Goal: Task Accomplishment & Management: Complete application form

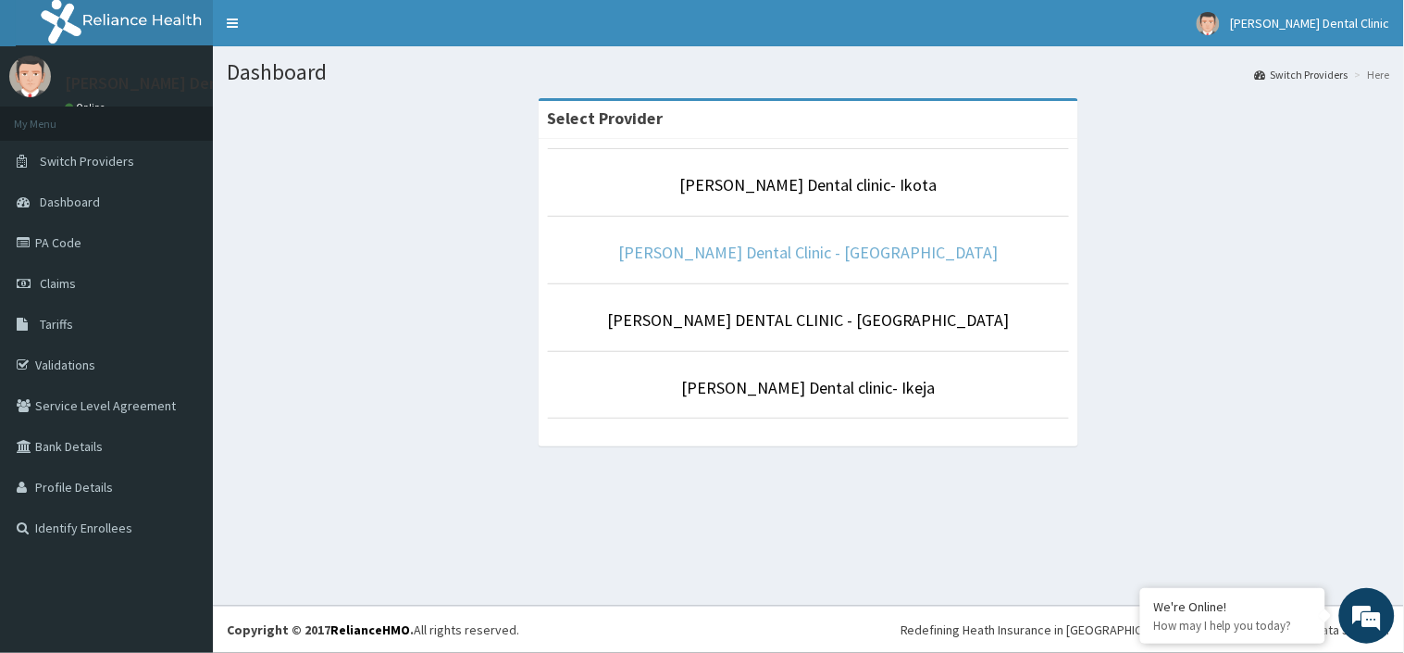
click at [817, 257] on link "[PERSON_NAME] Dental Clinic - [GEOGRAPHIC_DATA]" at bounding box center [809, 252] width 380 height 21
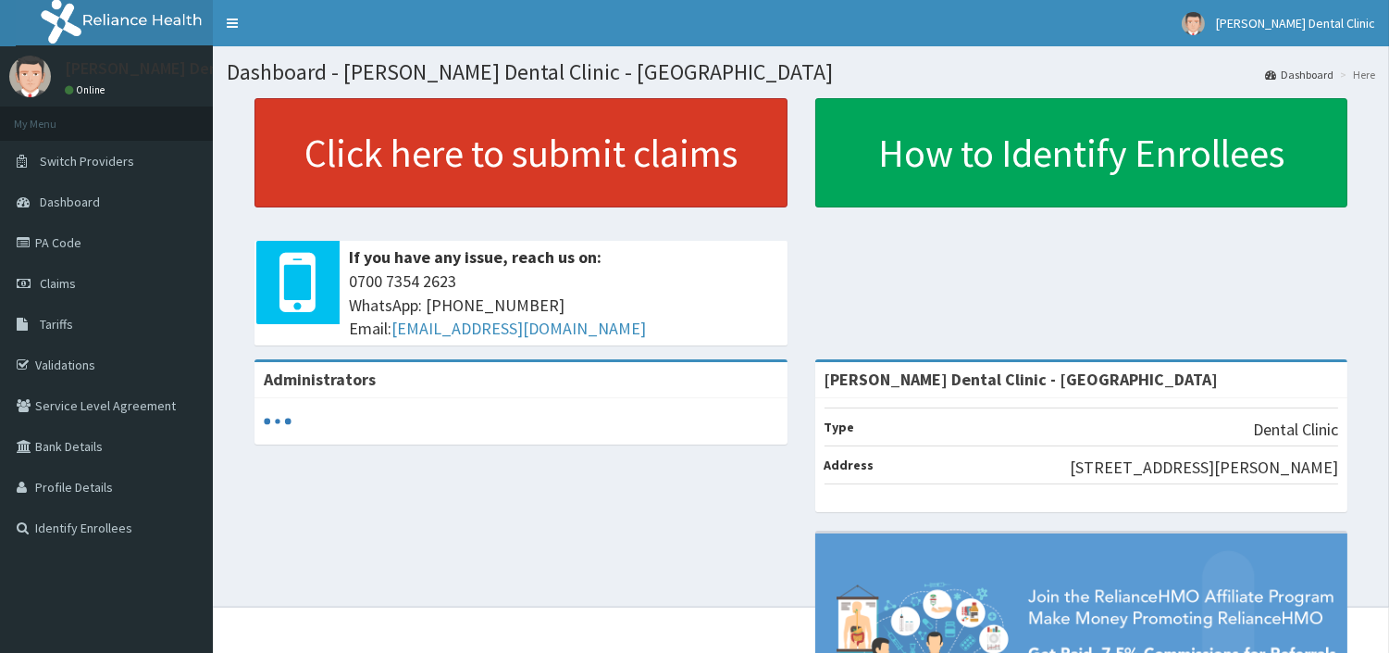
click at [609, 106] on link "Click here to submit claims" at bounding box center [521, 152] width 533 height 109
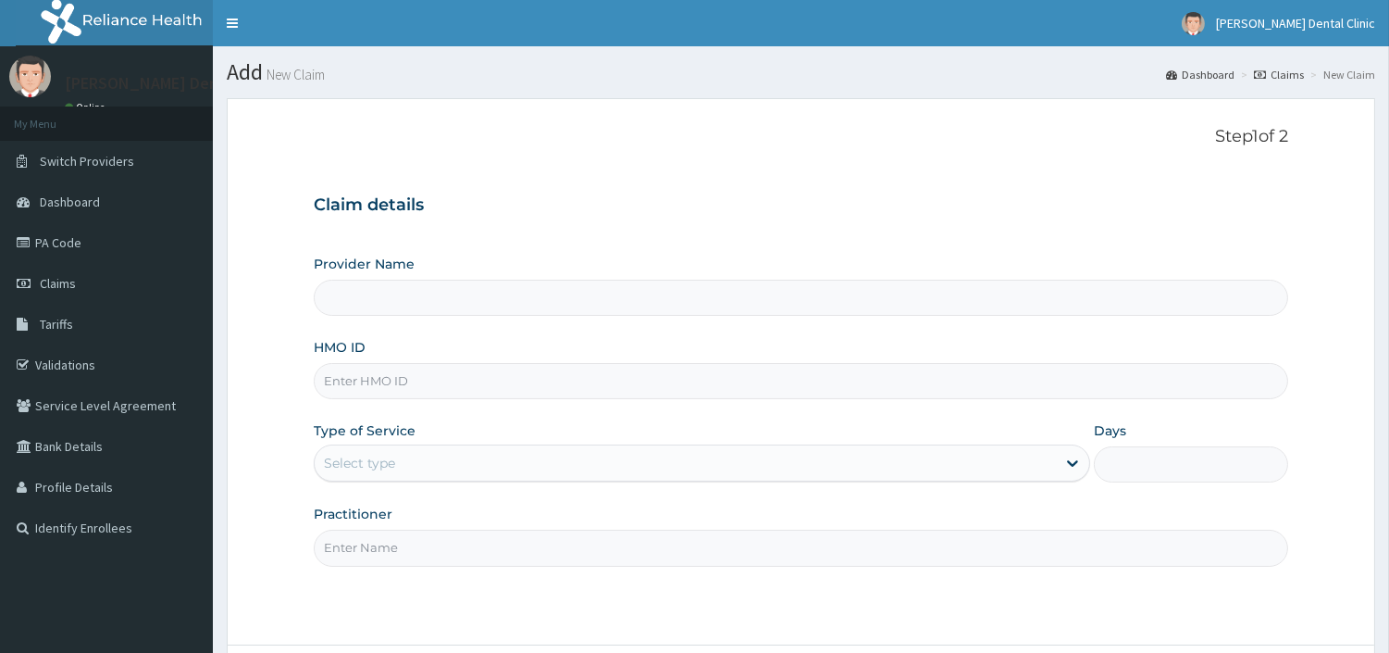
type input "[PERSON_NAME] Dental Clinic - [GEOGRAPHIC_DATA]"
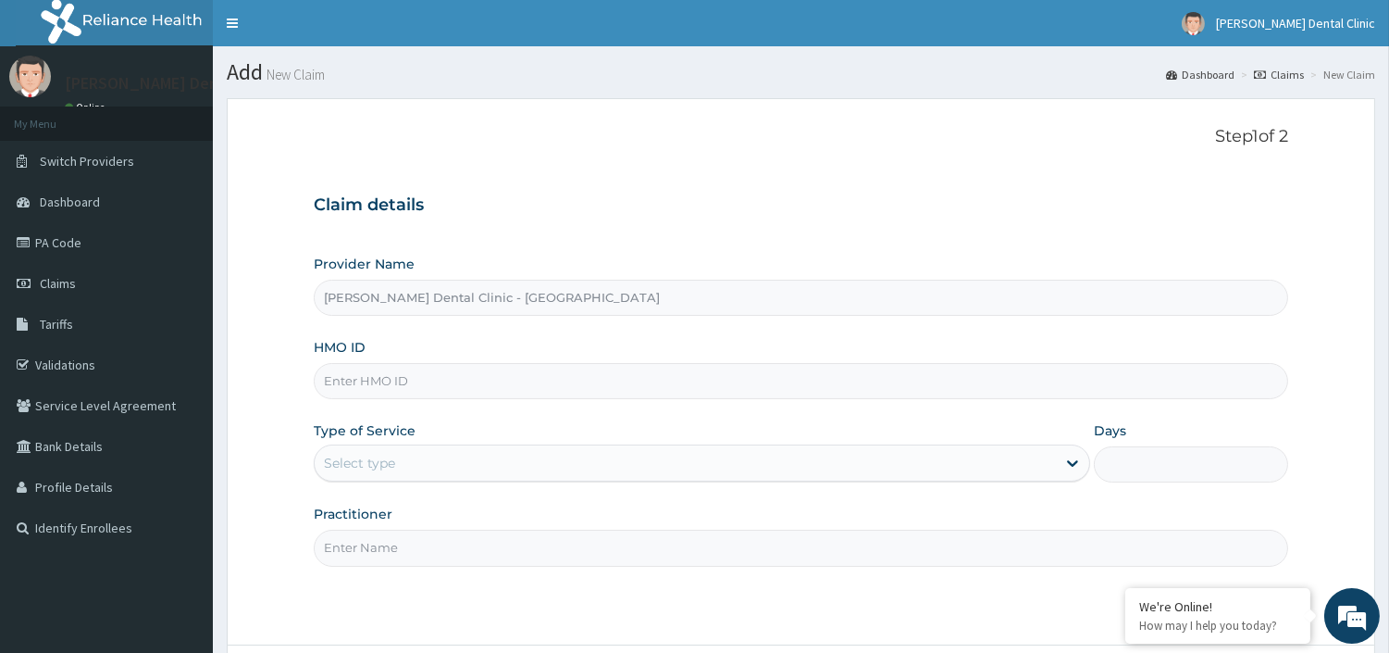
drag, startPoint x: 0, startPoint y: 0, endPoint x: 441, endPoint y: 384, distance: 584.5
click at [441, 384] on input "HMO ID" at bounding box center [801, 381] width 975 height 36
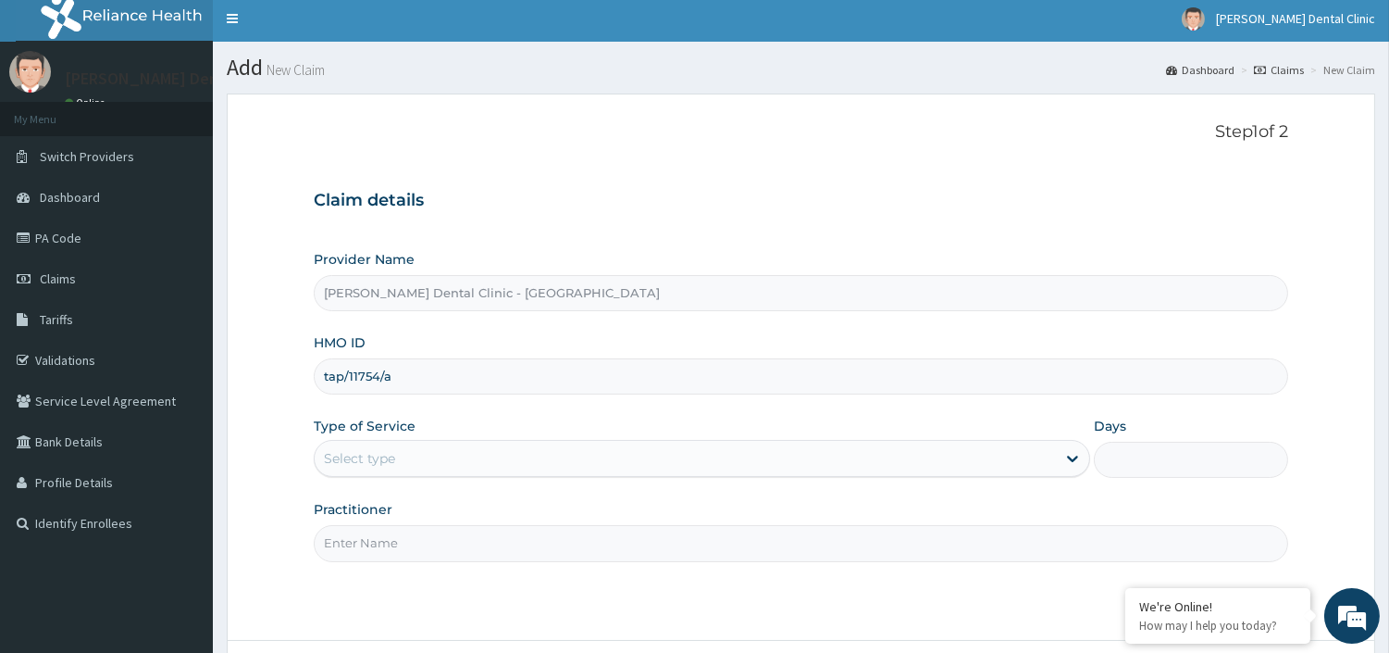
type input "tap/11754/a"
click at [449, 464] on div "Select type" at bounding box center [685, 458] width 741 height 30
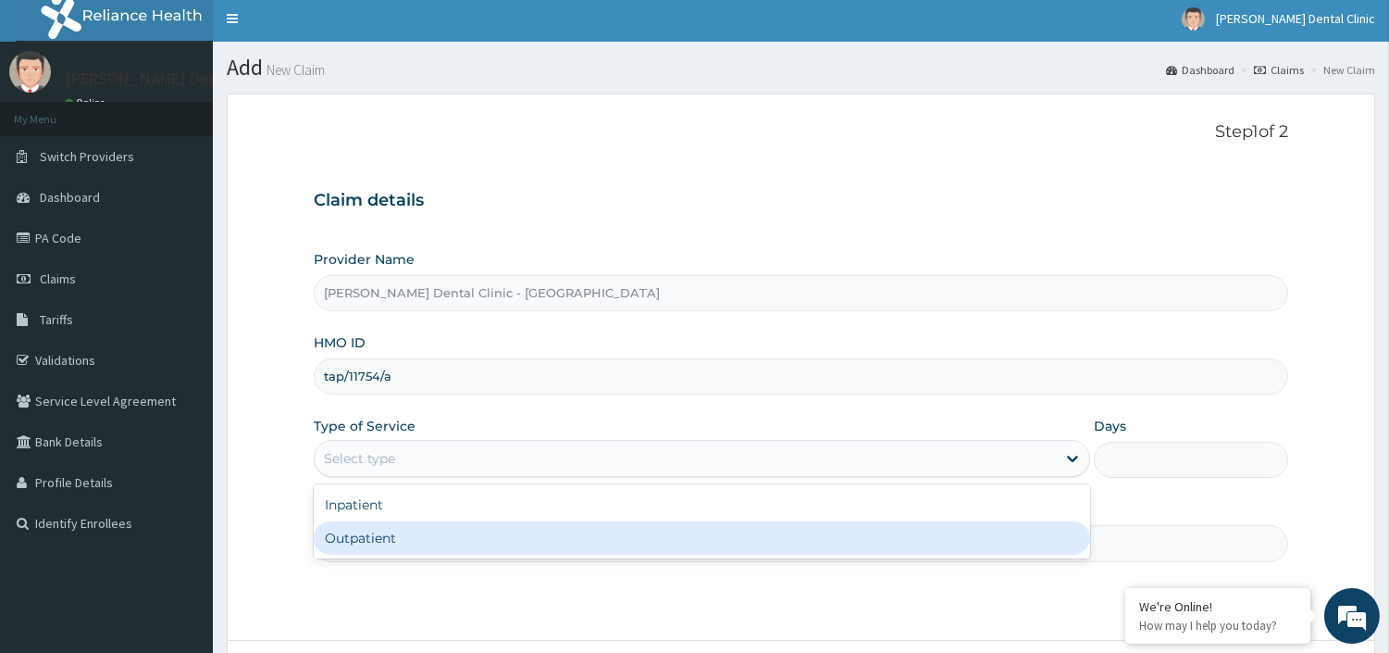
click at [389, 532] on div "Outpatient" at bounding box center [702, 537] width 777 height 33
type input "1"
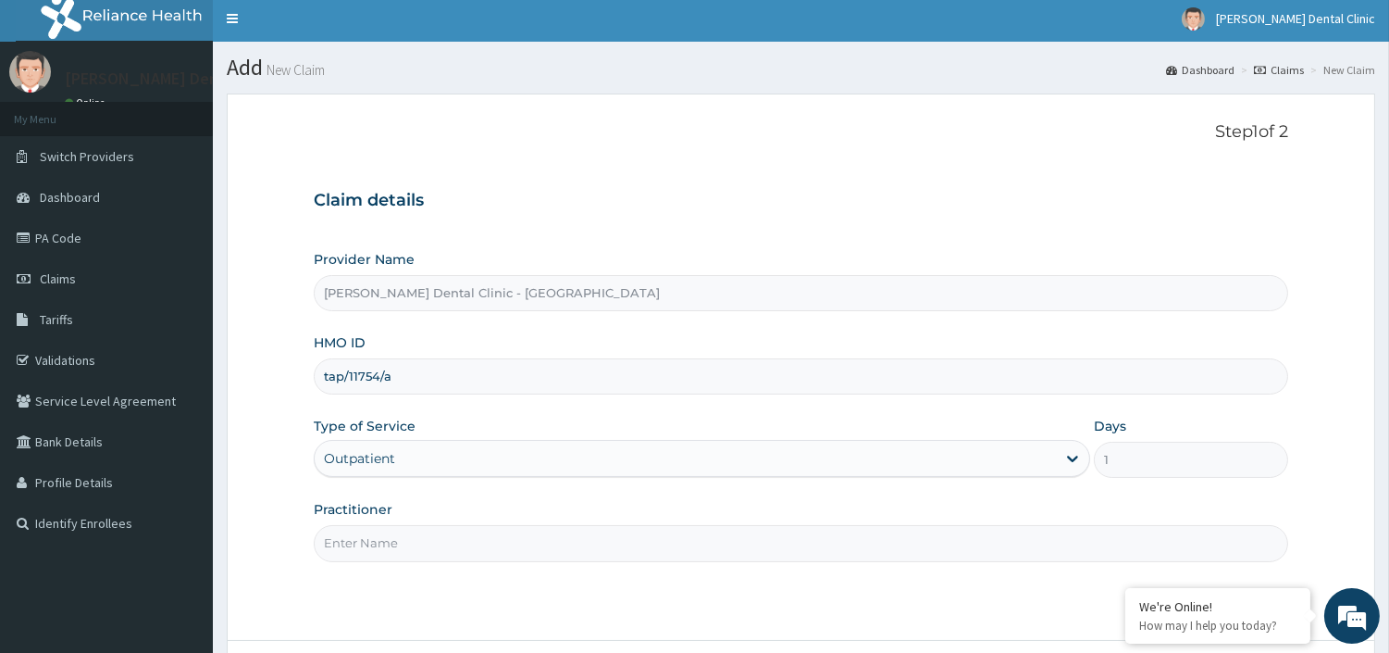
click at [392, 548] on input "Practitioner" at bounding box center [801, 543] width 975 height 36
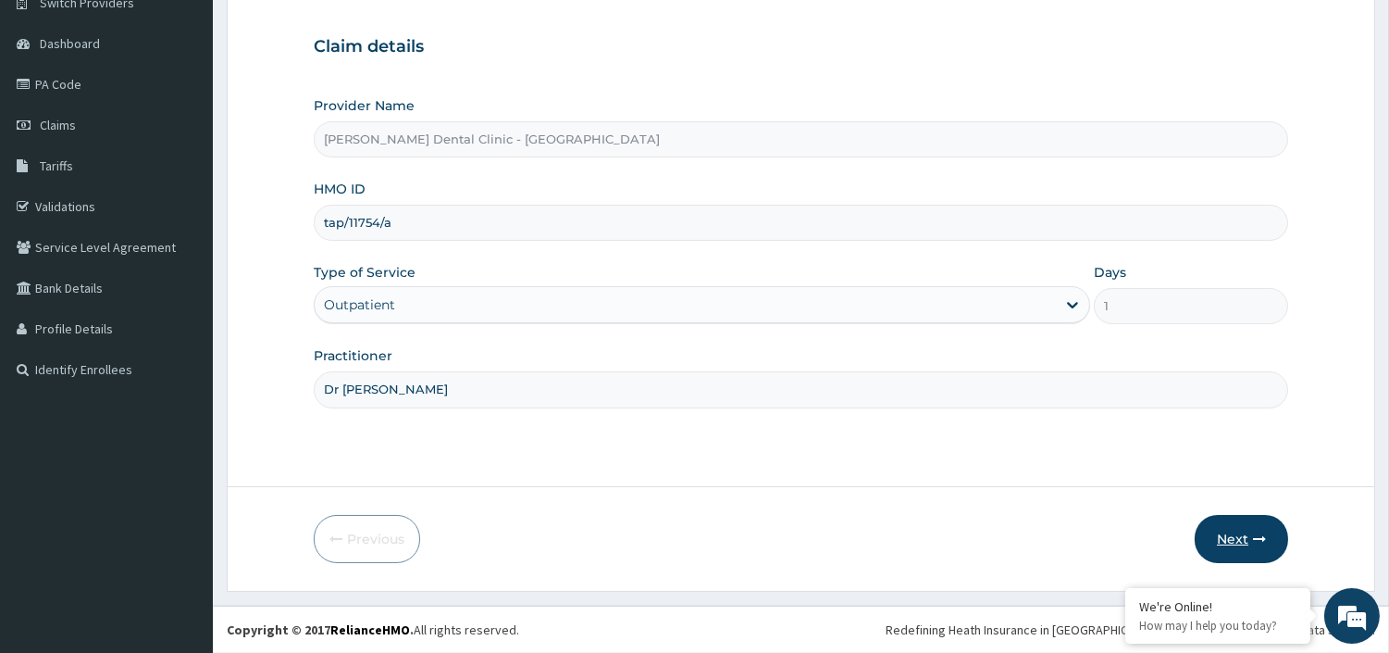
type input "Dr [PERSON_NAME]"
click at [1228, 535] on button "Next" at bounding box center [1241, 539] width 93 height 48
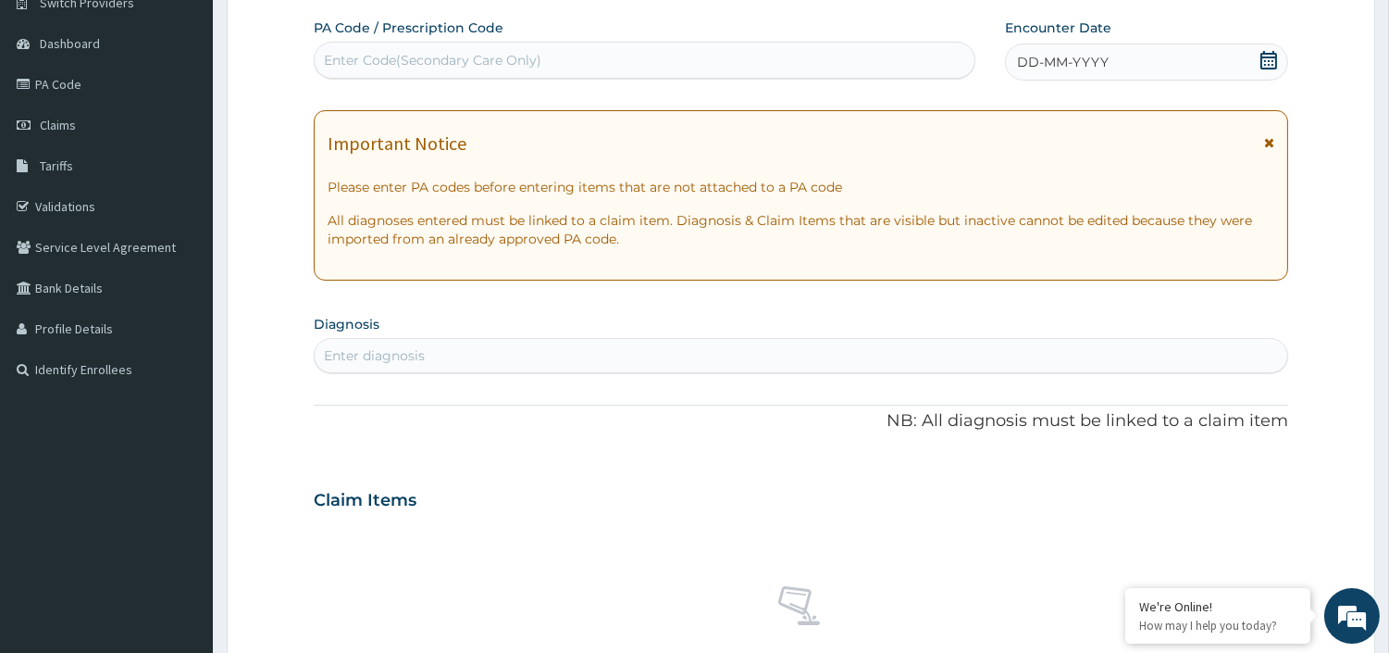
click at [746, 70] on div "Enter Code(Secondary Care Only)" at bounding box center [645, 60] width 660 height 30
type input "PA/291004"
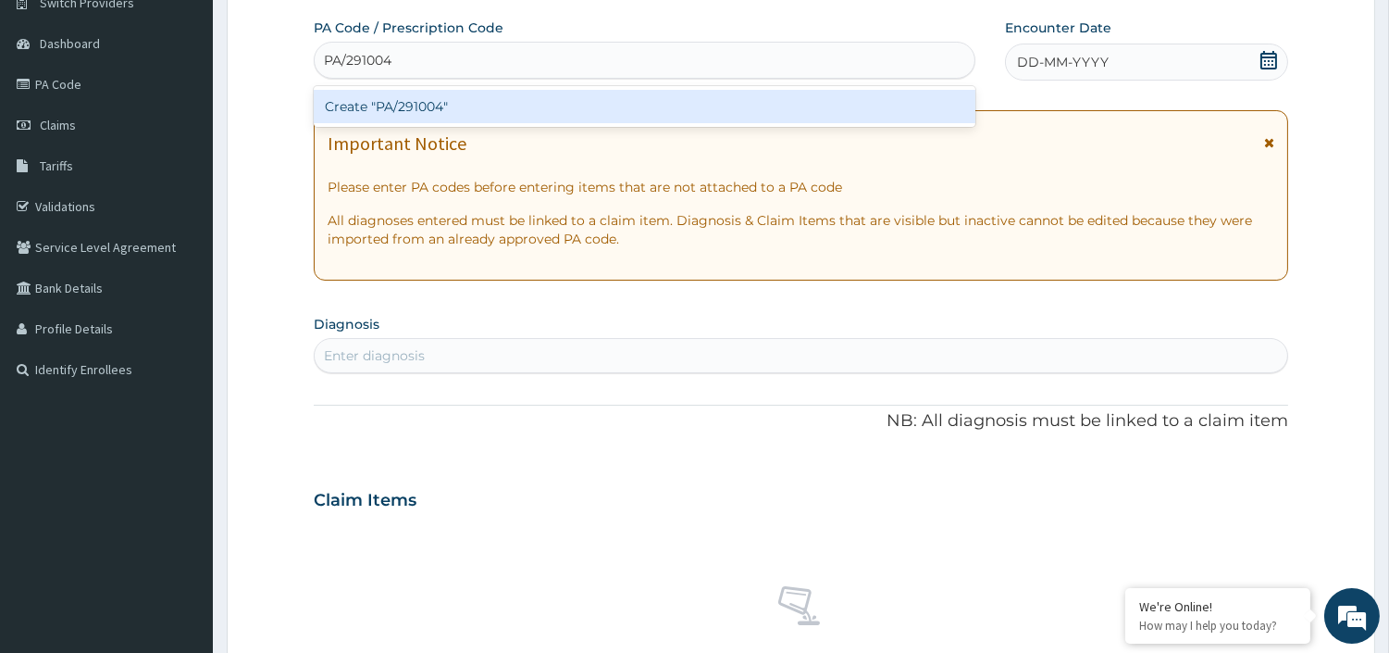
click at [754, 106] on div "Create "PA/291004"" at bounding box center [645, 106] width 662 height 33
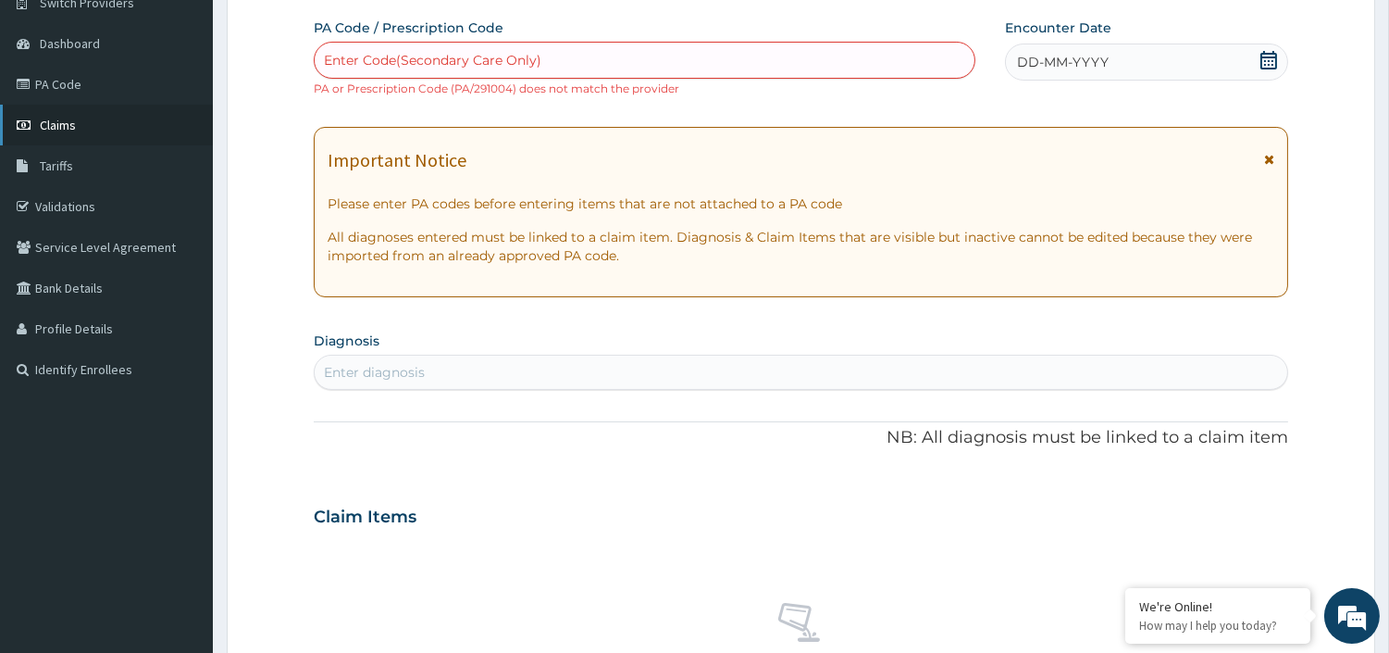
click at [97, 133] on link "Claims" at bounding box center [106, 125] width 213 height 41
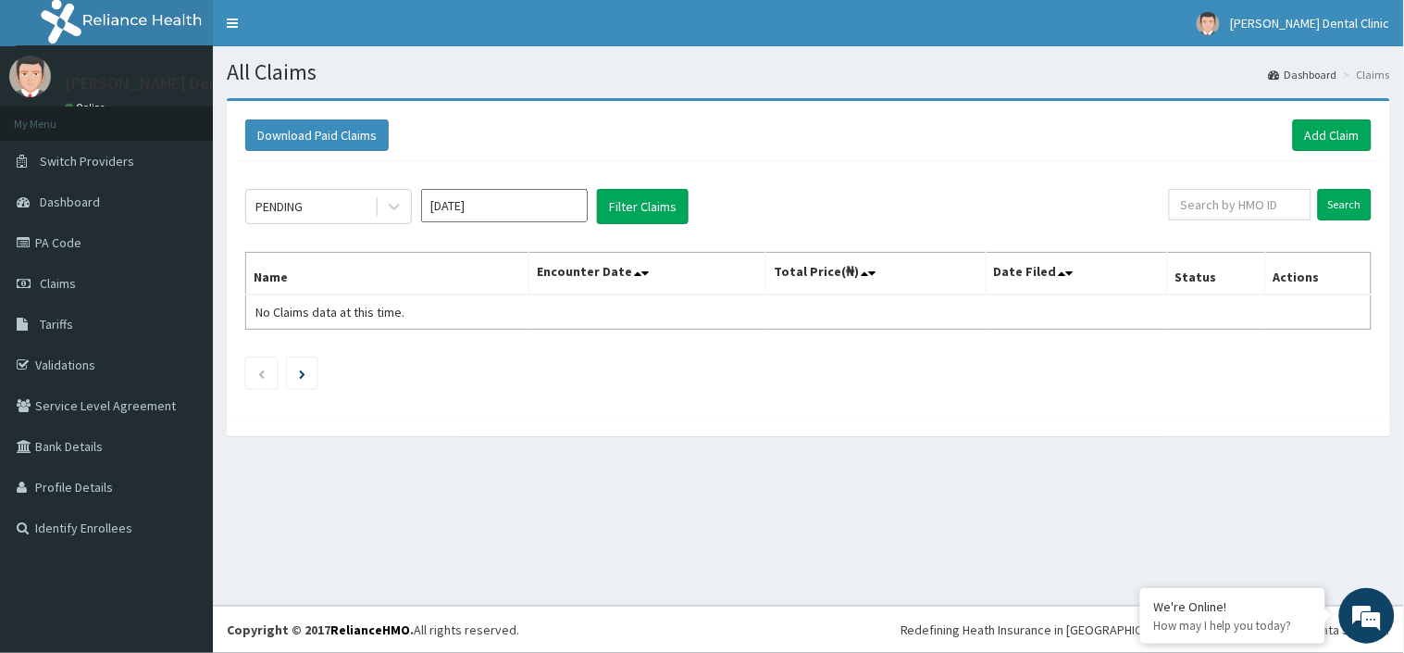
click at [512, 214] on input "[DATE]" at bounding box center [504, 205] width 167 height 33
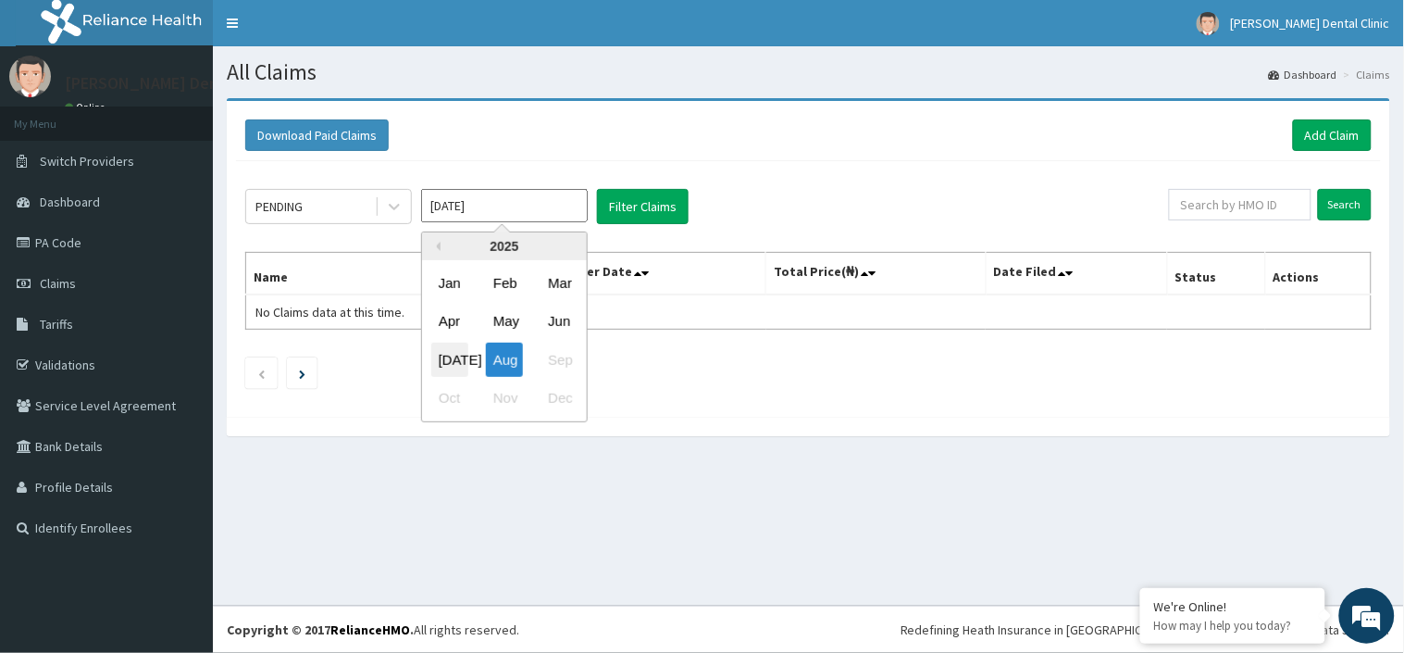
click at [454, 346] on div "Jul" at bounding box center [449, 359] width 37 height 34
click at [510, 206] on input "Jul 2025" at bounding box center [504, 205] width 167 height 33
click at [556, 316] on div "Jun" at bounding box center [559, 322] width 37 height 34
type input "Jun 2025"
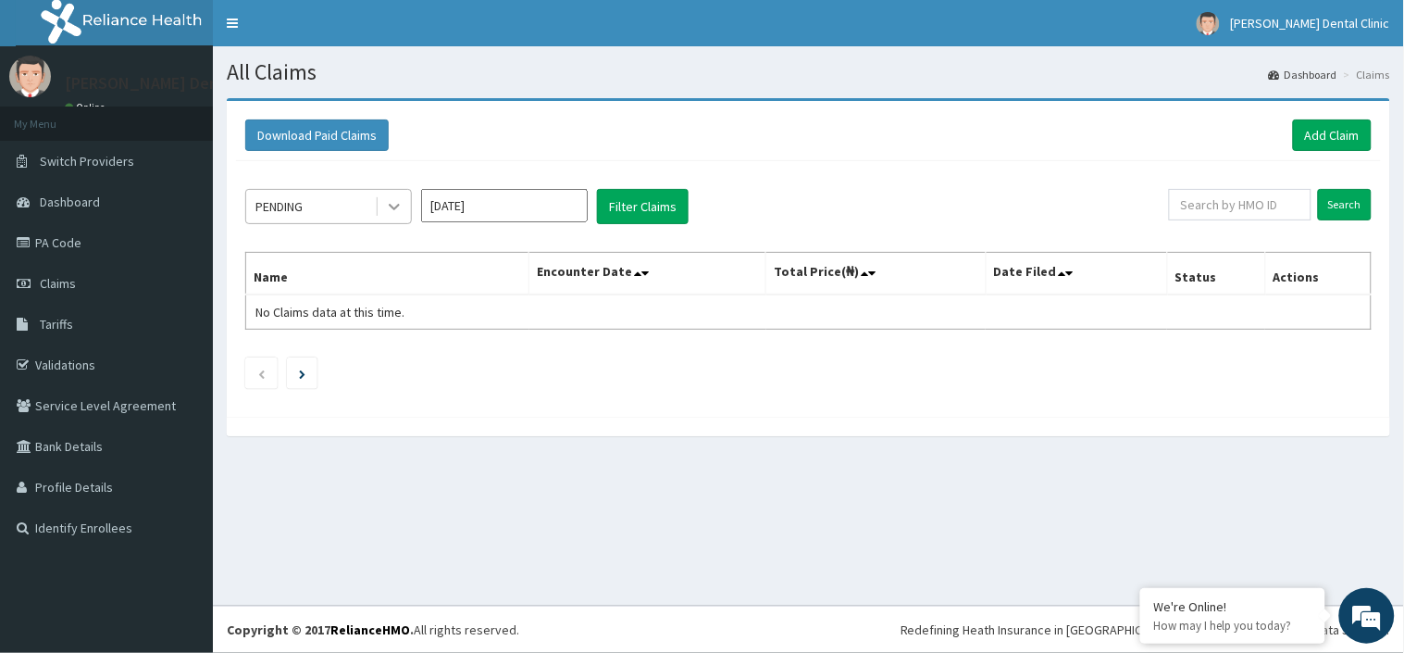
click at [381, 207] on div at bounding box center [394, 206] width 33 height 33
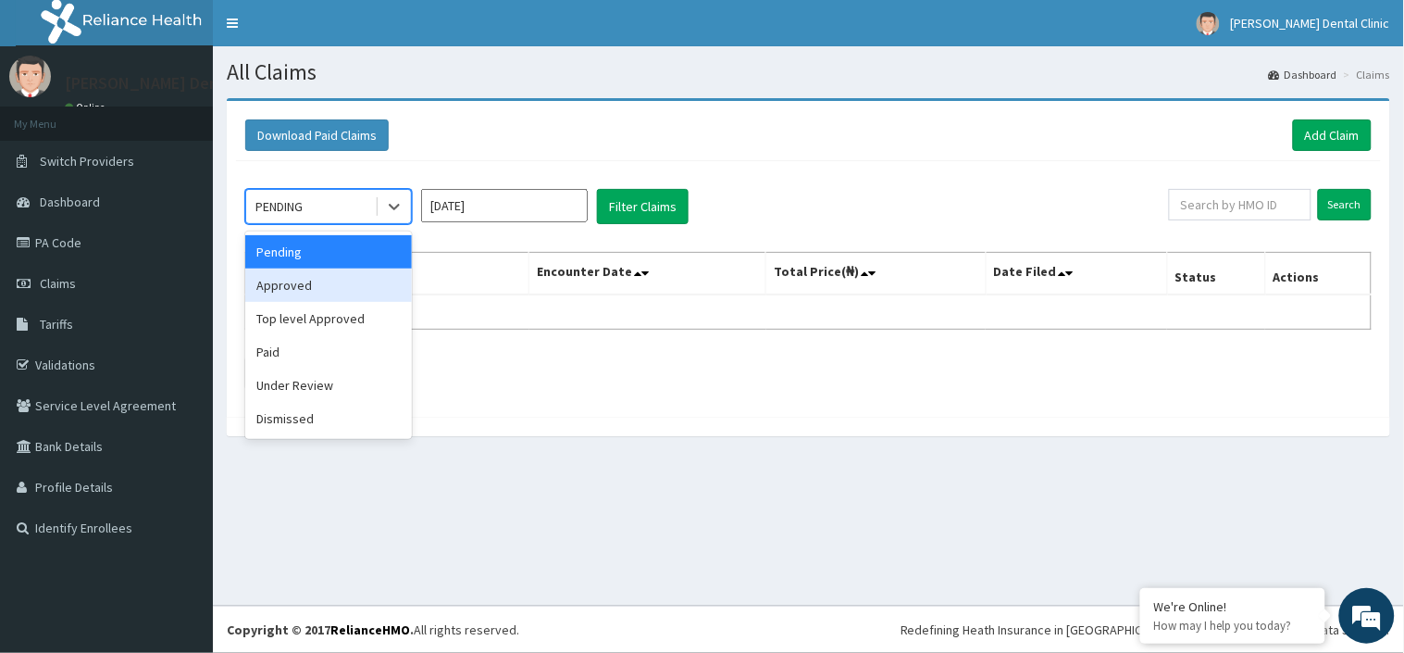
click at [302, 276] on div "Approved" at bounding box center [328, 284] width 167 height 33
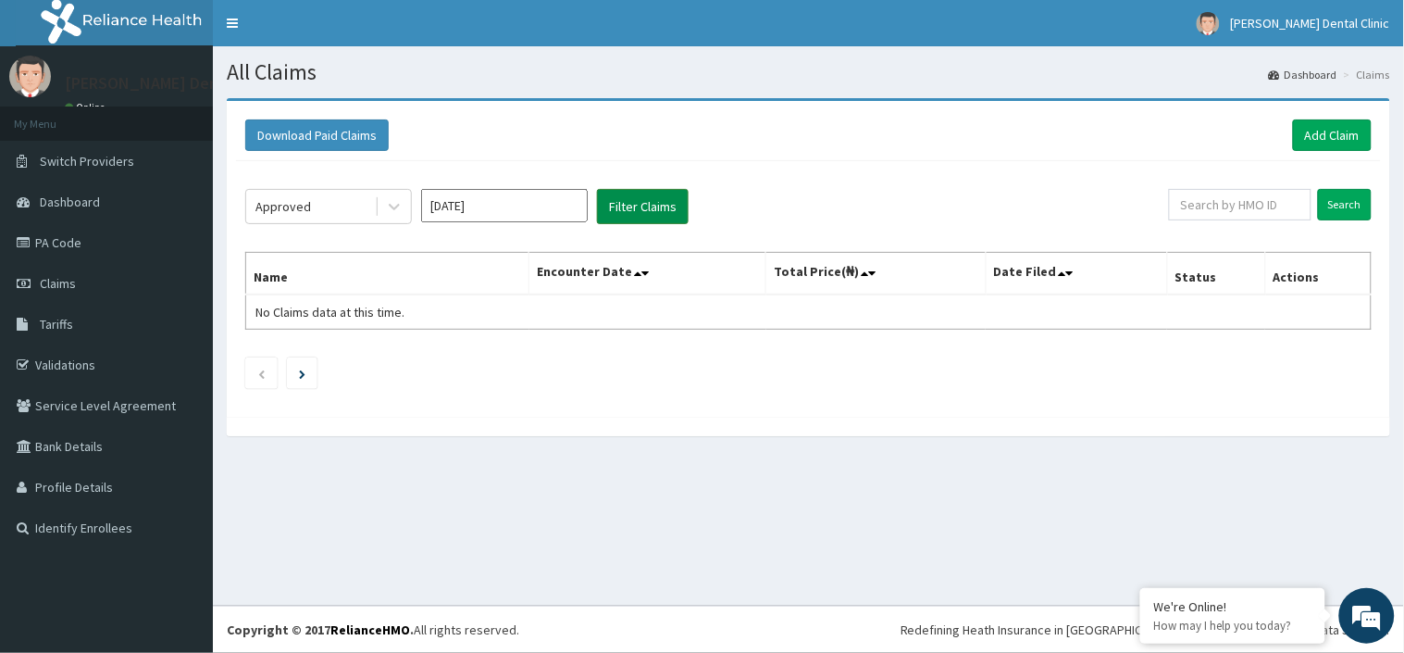
click at [622, 218] on button "Filter Claims" at bounding box center [643, 206] width 92 height 35
click at [645, 206] on button "Filter Claims" at bounding box center [643, 206] width 92 height 35
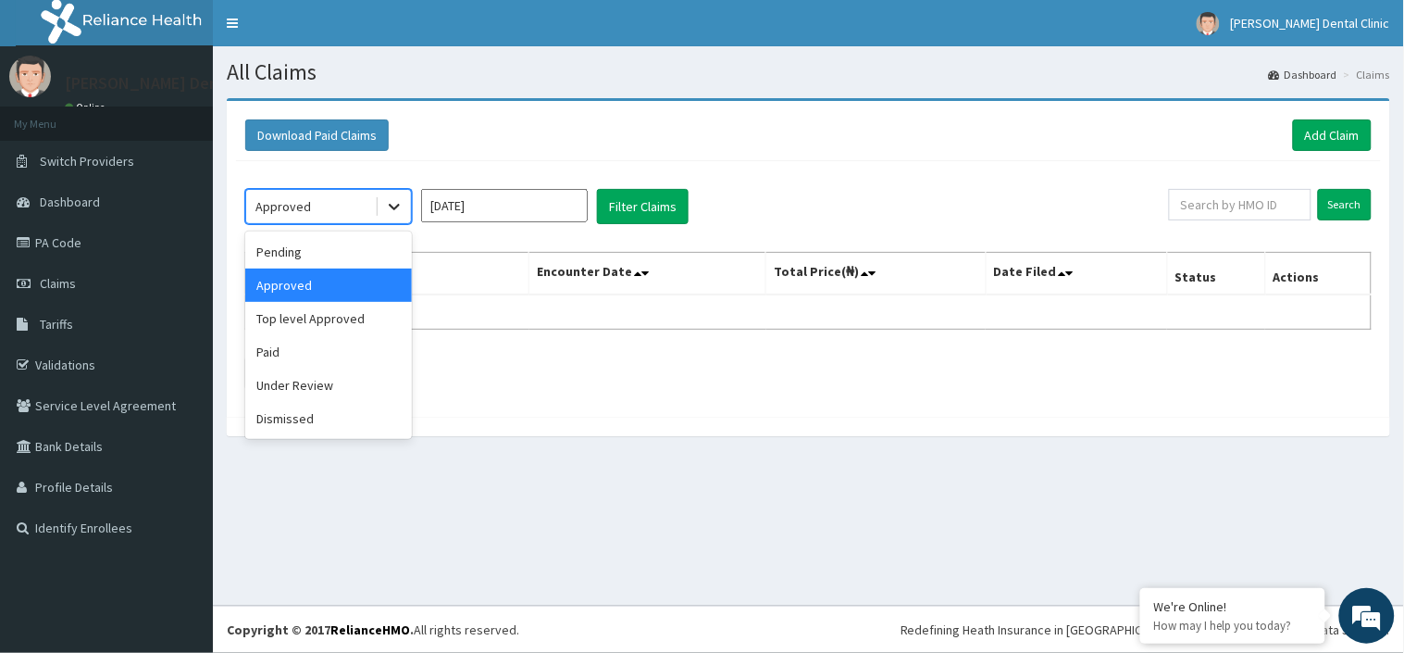
click at [404, 204] on div at bounding box center [394, 206] width 33 height 33
click at [328, 354] on div "Paid" at bounding box center [328, 351] width 167 height 33
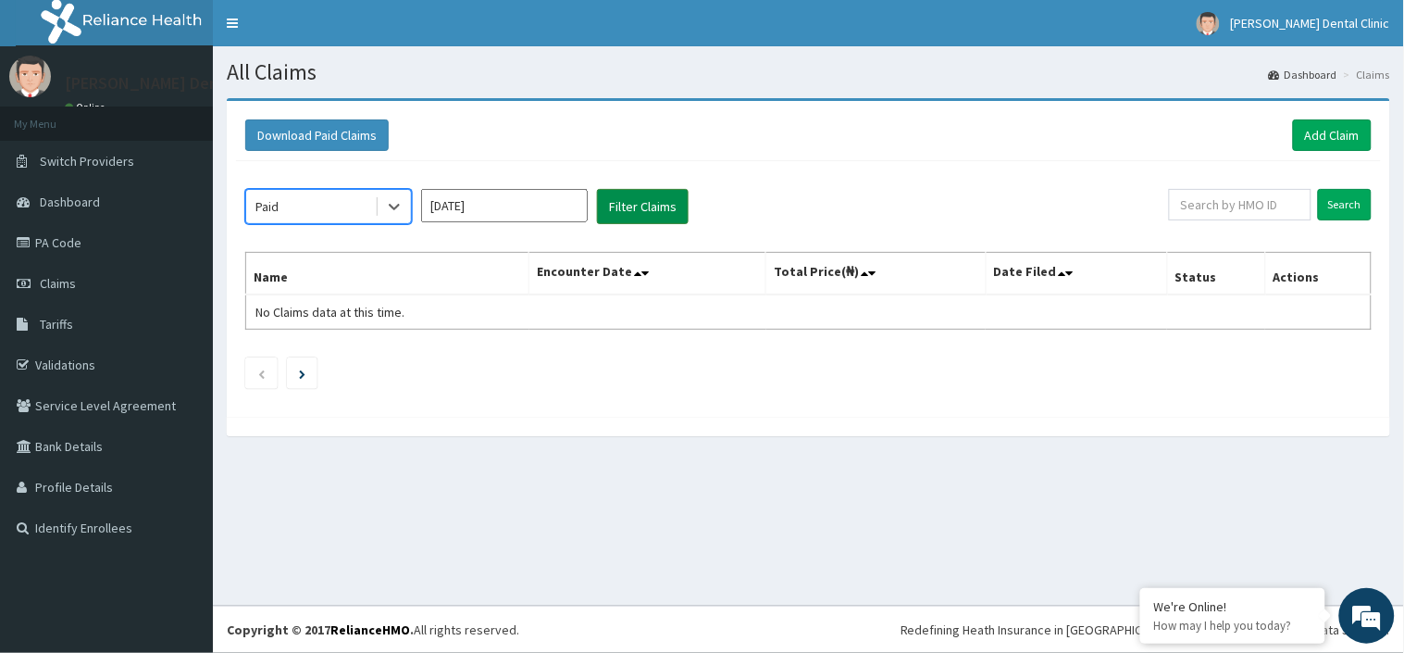
click at [641, 206] on button "Filter Claims" at bounding box center [643, 206] width 92 height 35
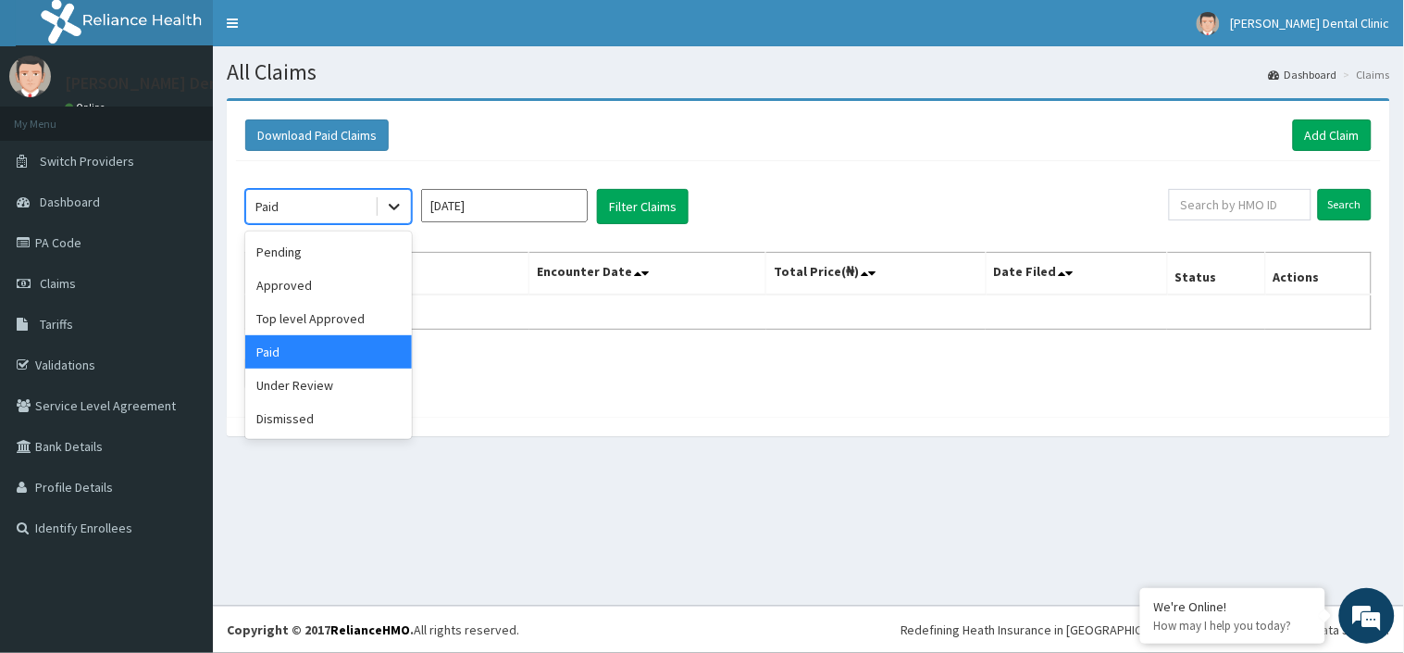
click at [408, 205] on div at bounding box center [394, 206] width 33 height 33
click at [303, 386] on div "Under Review" at bounding box center [328, 384] width 167 height 33
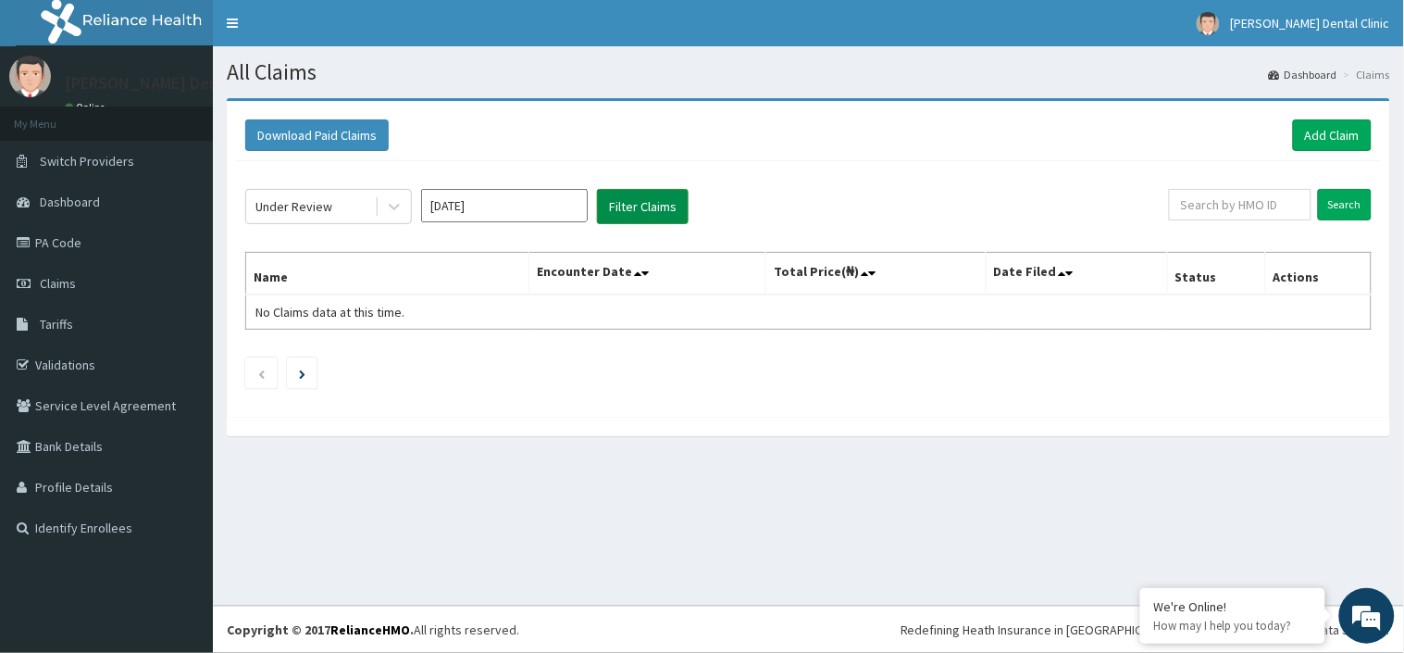
click at [642, 205] on button "Filter Claims" at bounding box center [643, 206] width 92 height 35
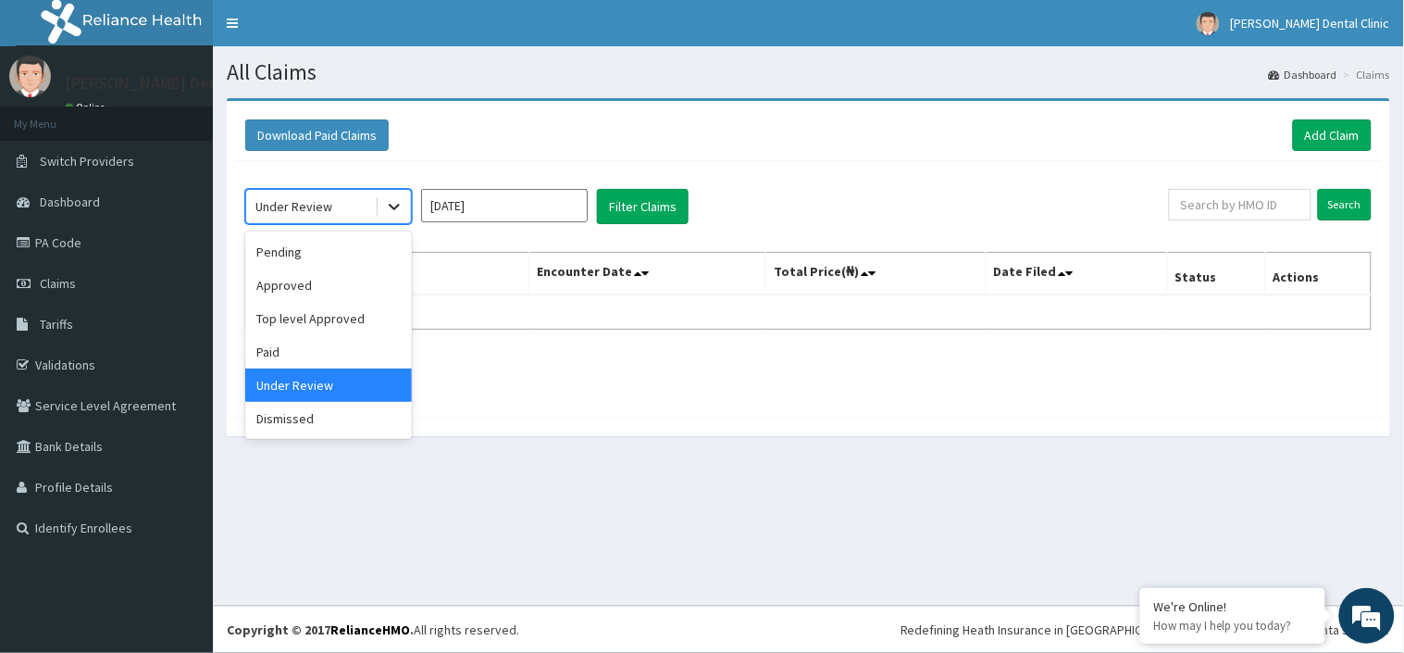
click at [396, 199] on icon at bounding box center [394, 206] width 19 height 19
click at [311, 428] on div "Dismissed" at bounding box center [328, 418] width 167 height 33
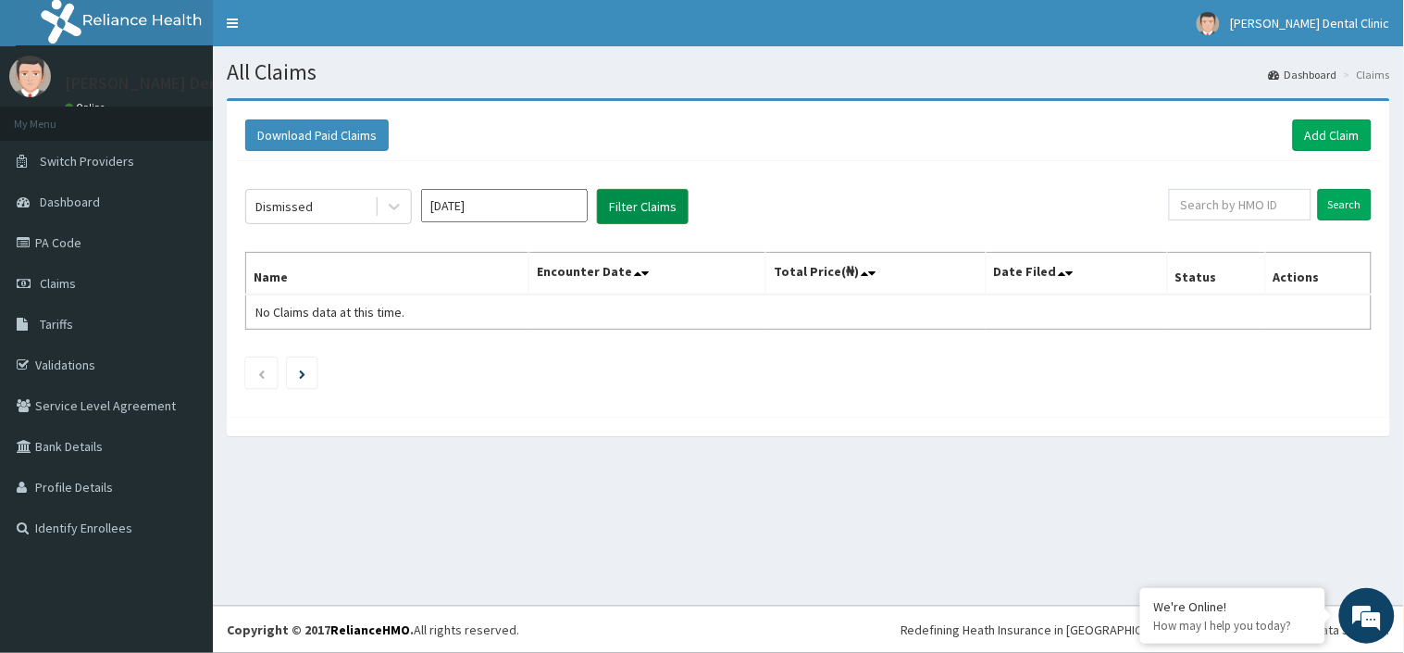
click at [654, 218] on button "Filter Claims" at bounding box center [643, 206] width 92 height 35
click at [787, 234] on div "Dismissed Jun 2025 Filter Claims Search Name Encounter Date Total Price(₦) Date…" at bounding box center [808, 284] width 1145 height 246
click at [409, 198] on div at bounding box center [394, 206] width 33 height 33
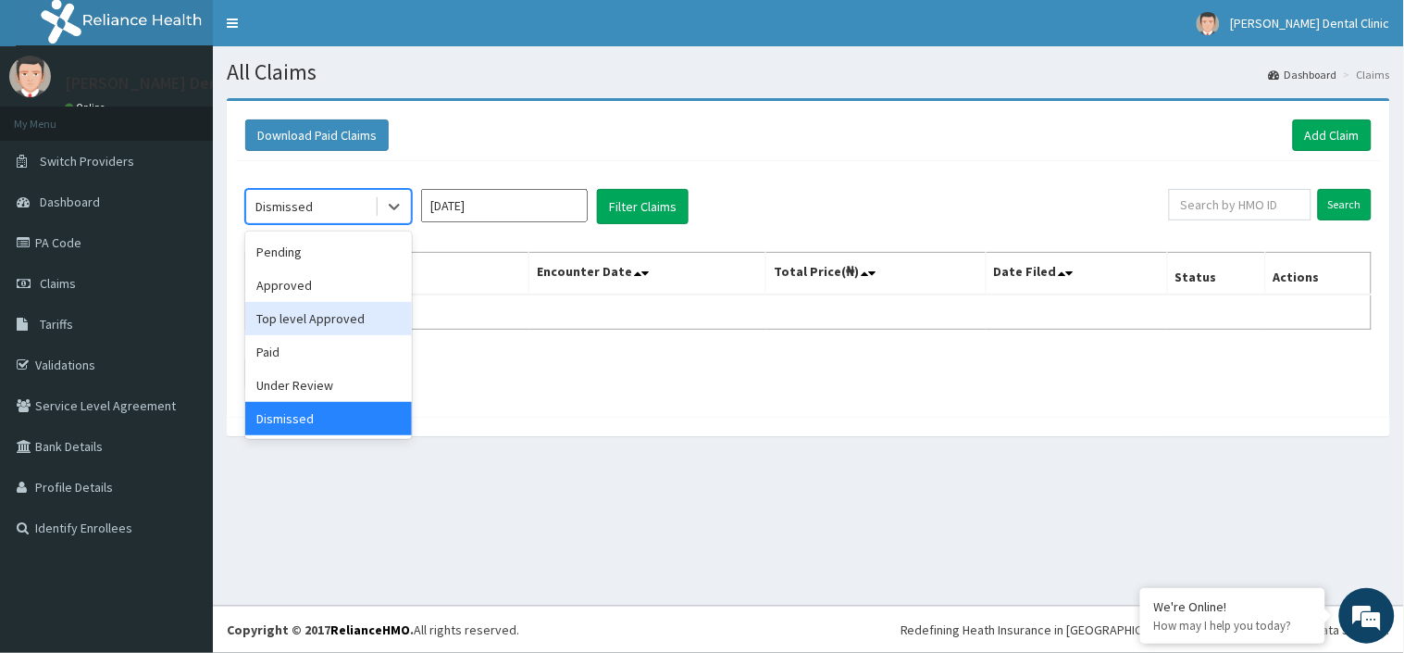
click at [318, 330] on div "Top level Approved" at bounding box center [328, 318] width 167 height 33
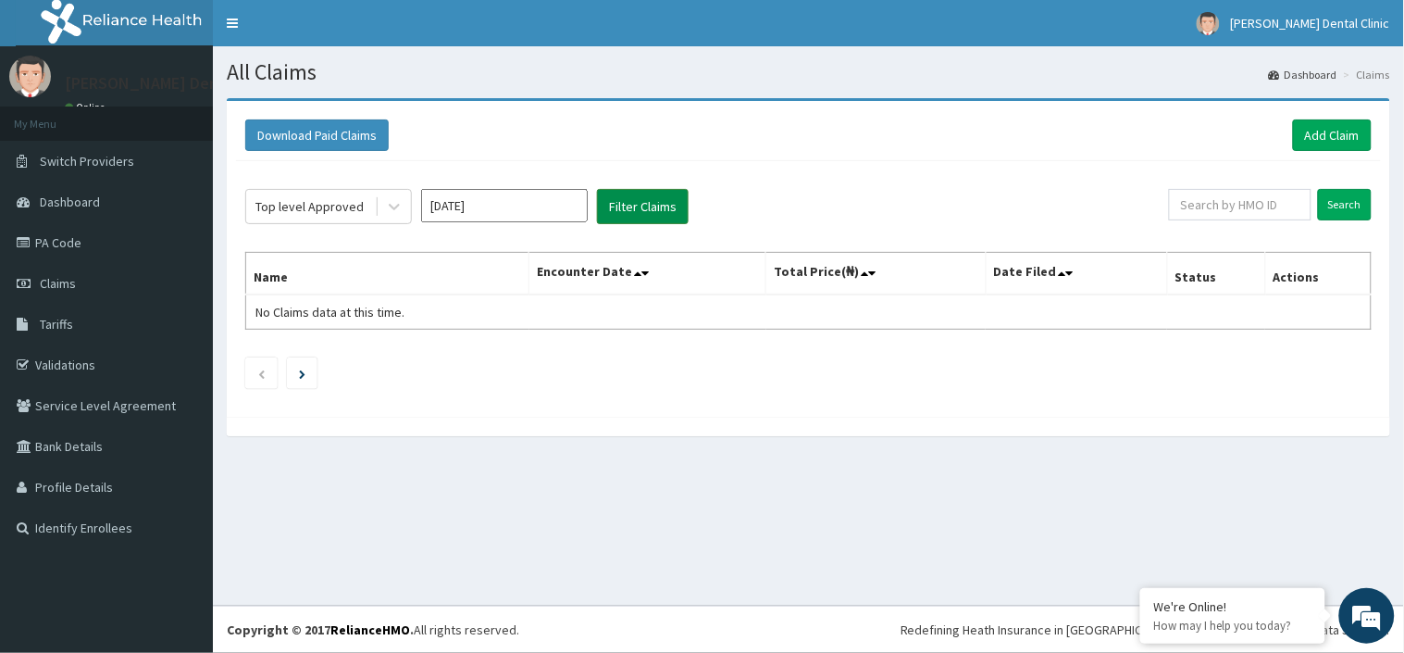
click at [646, 195] on button "Filter Claims" at bounding box center [643, 206] width 92 height 35
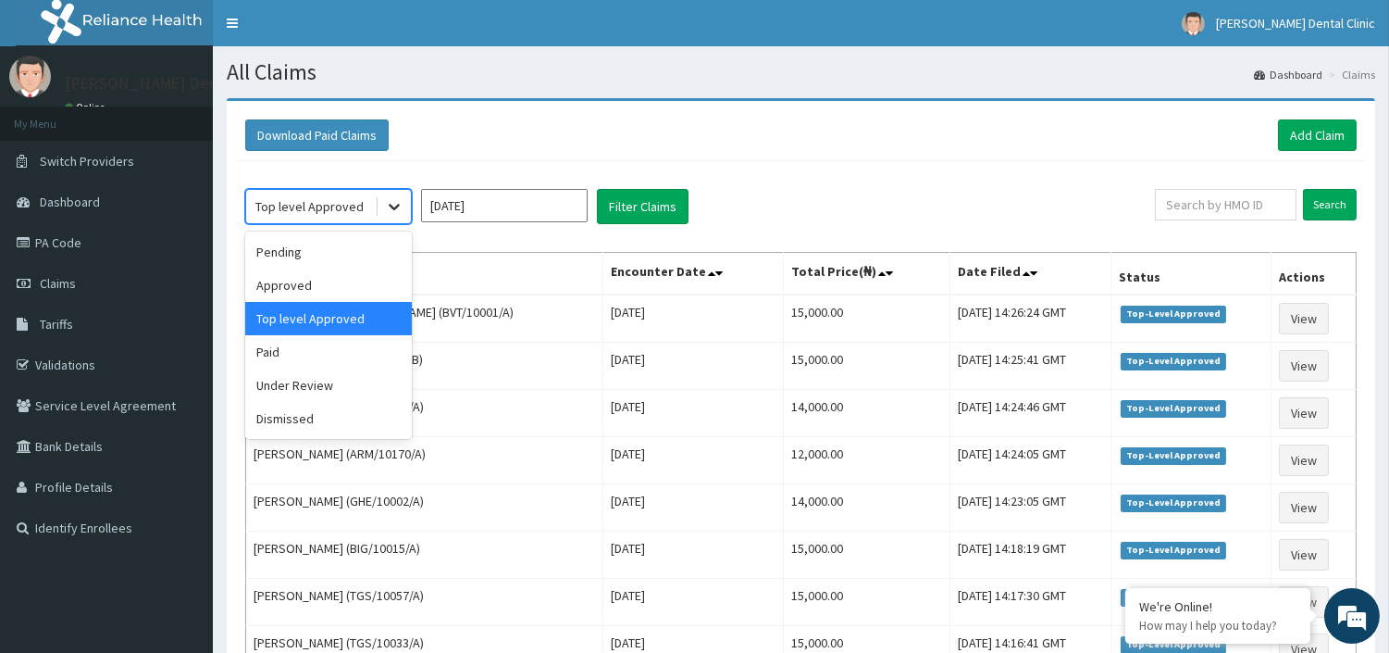
click at [401, 209] on icon at bounding box center [394, 206] width 19 height 19
click at [305, 257] on div "Pending" at bounding box center [328, 251] width 167 height 33
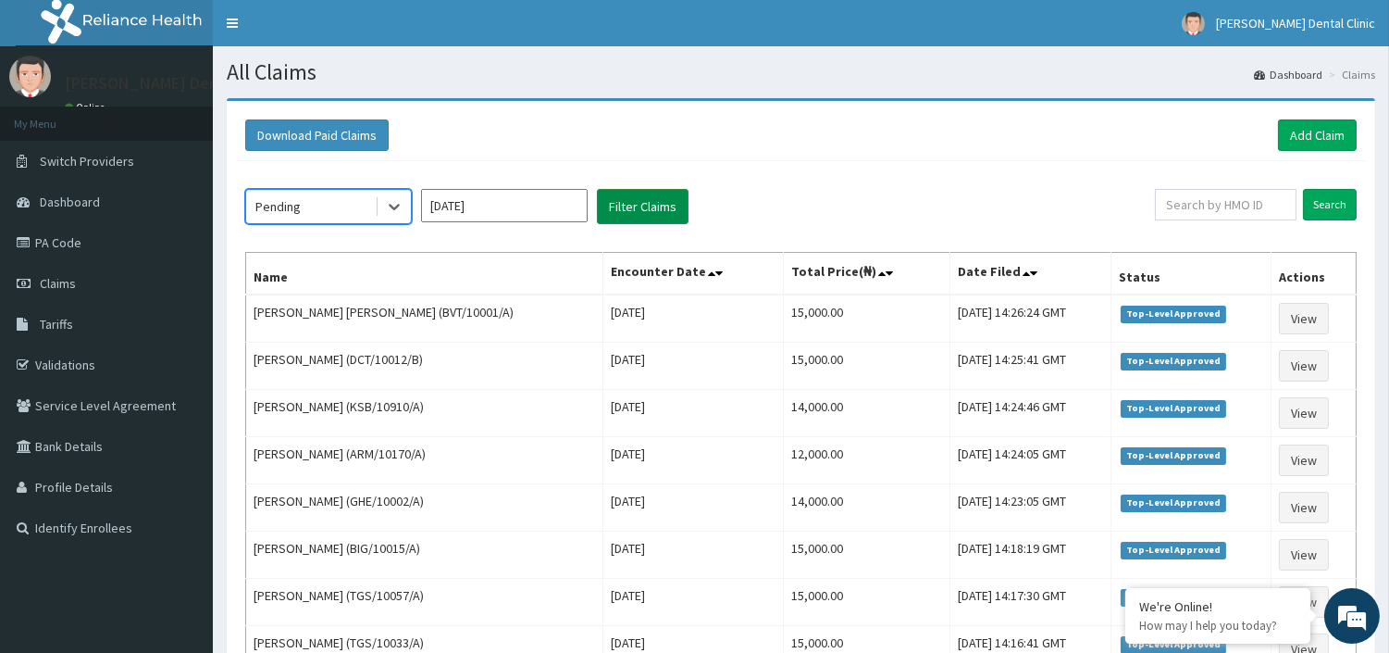
click at [665, 202] on button "Filter Claims" at bounding box center [643, 206] width 92 height 35
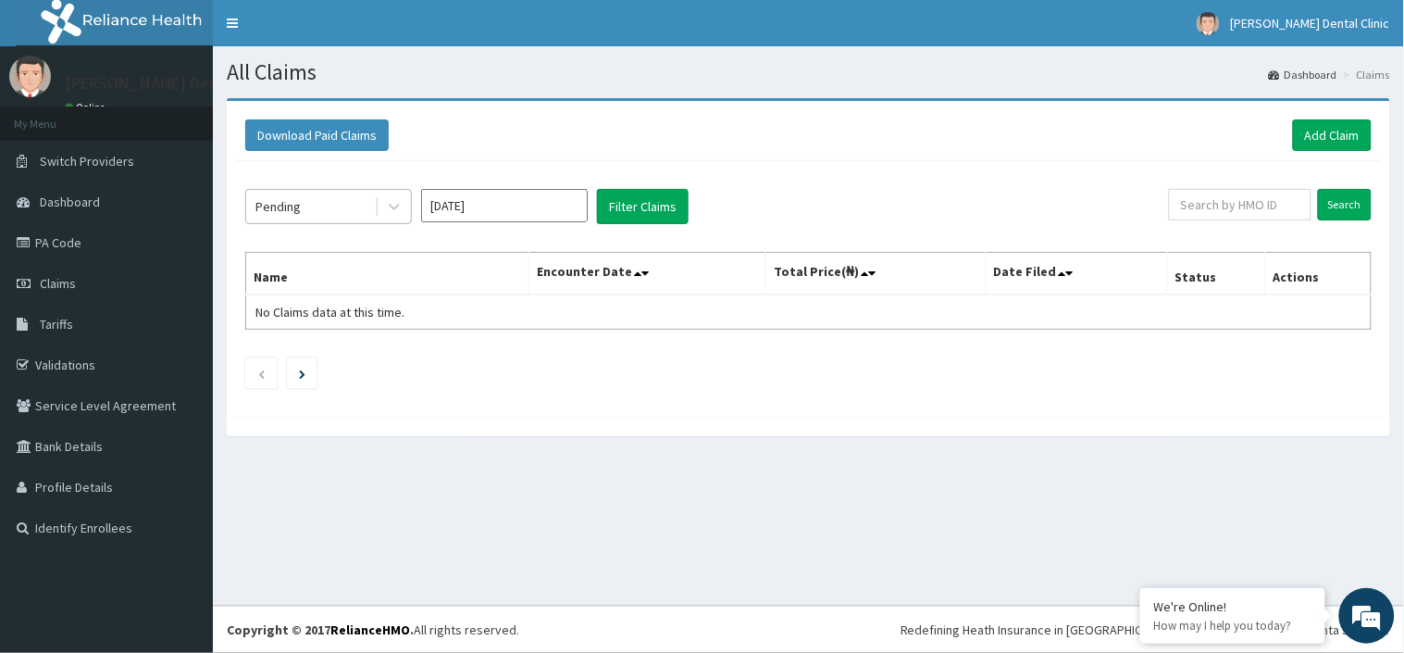
click at [356, 201] on div "Pending" at bounding box center [310, 207] width 129 height 30
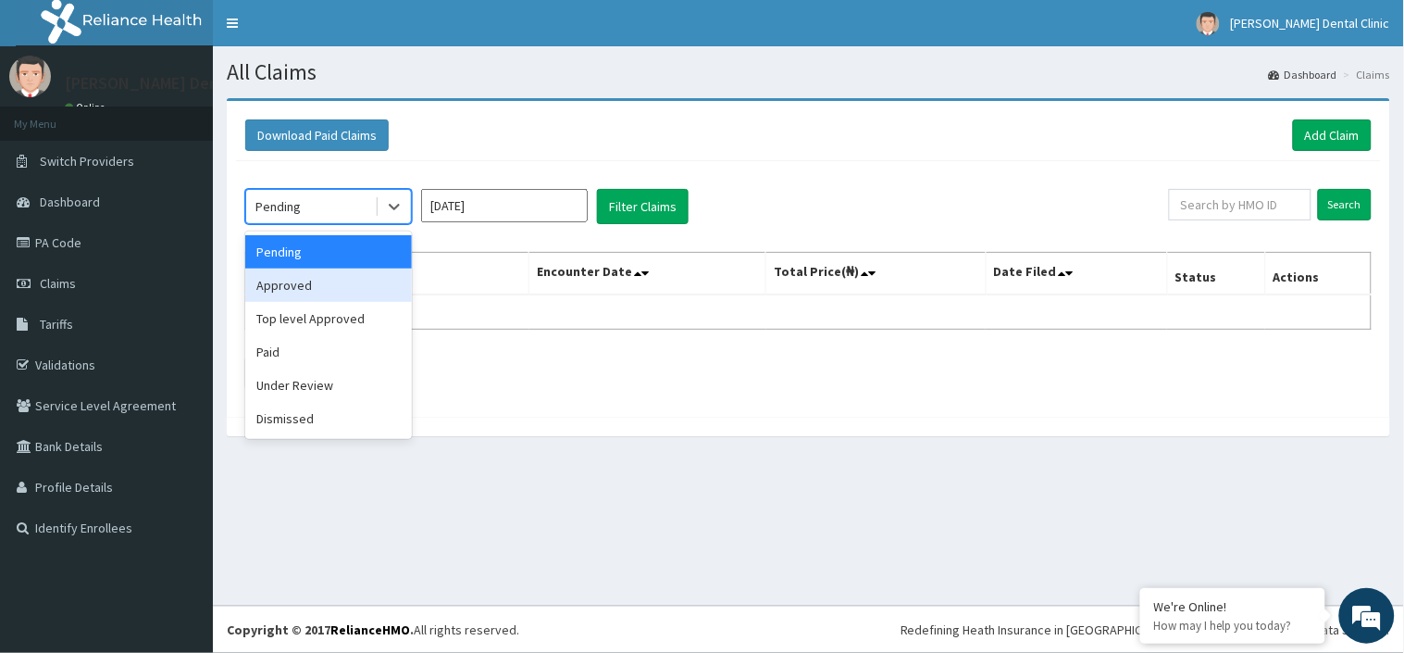
click at [345, 283] on div "Approved" at bounding box center [328, 284] width 167 height 33
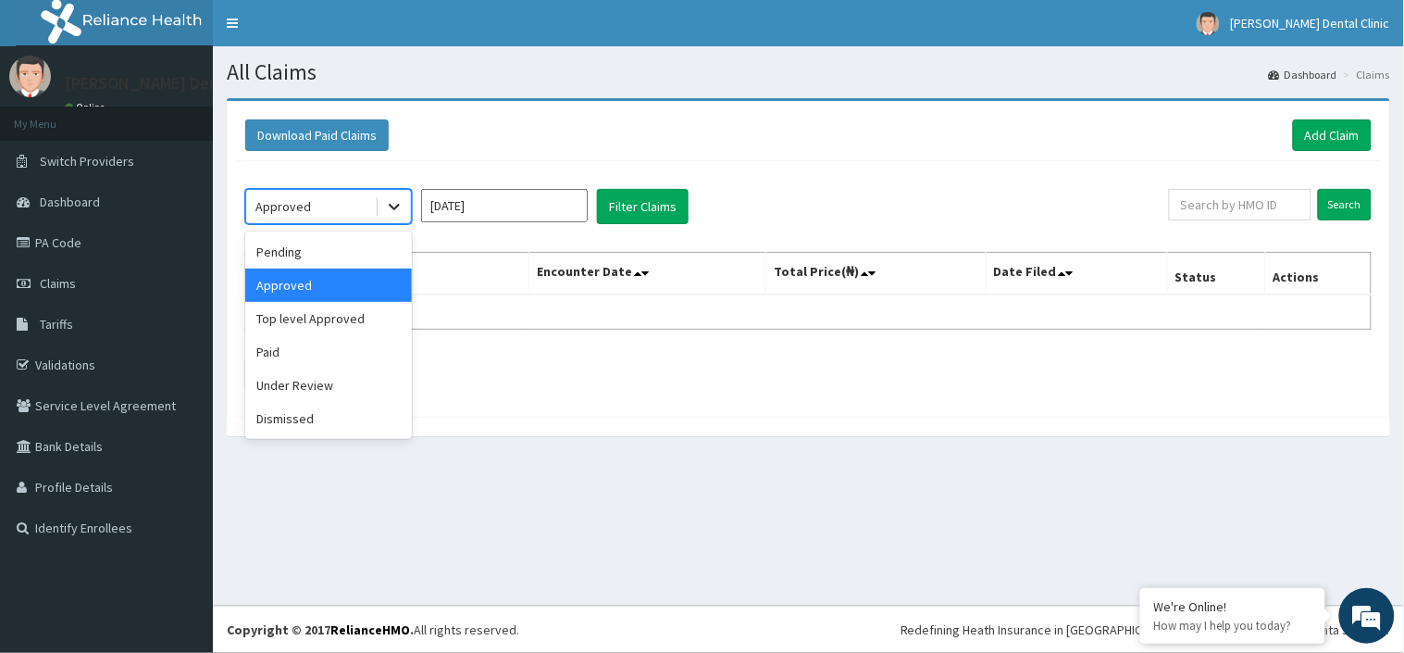
click at [385, 205] on icon at bounding box center [394, 206] width 19 height 19
click at [321, 340] on div "Paid" at bounding box center [328, 351] width 167 height 33
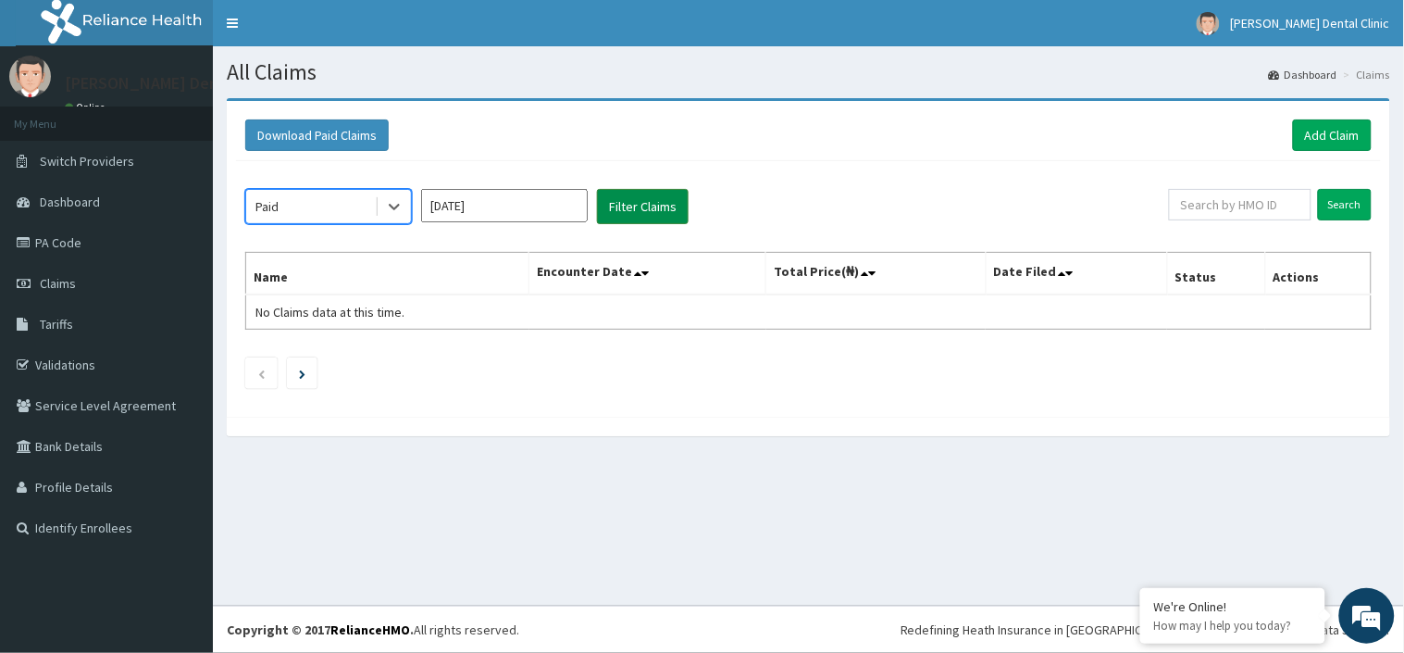
click at [632, 205] on button "Filter Claims" at bounding box center [643, 206] width 92 height 35
click at [407, 209] on div at bounding box center [394, 206] width 33 height 33
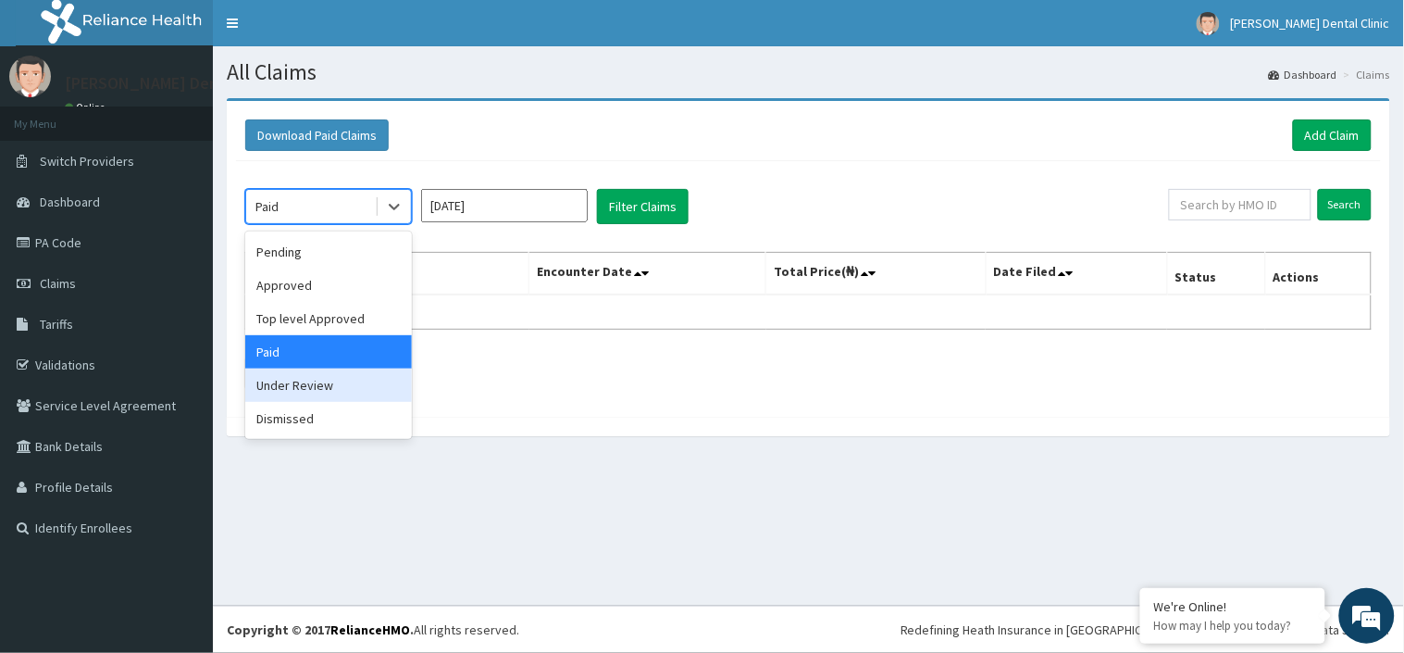
click at [309, 398] on div "Under Review" at bounding box center [328, 384] width 167 height 33
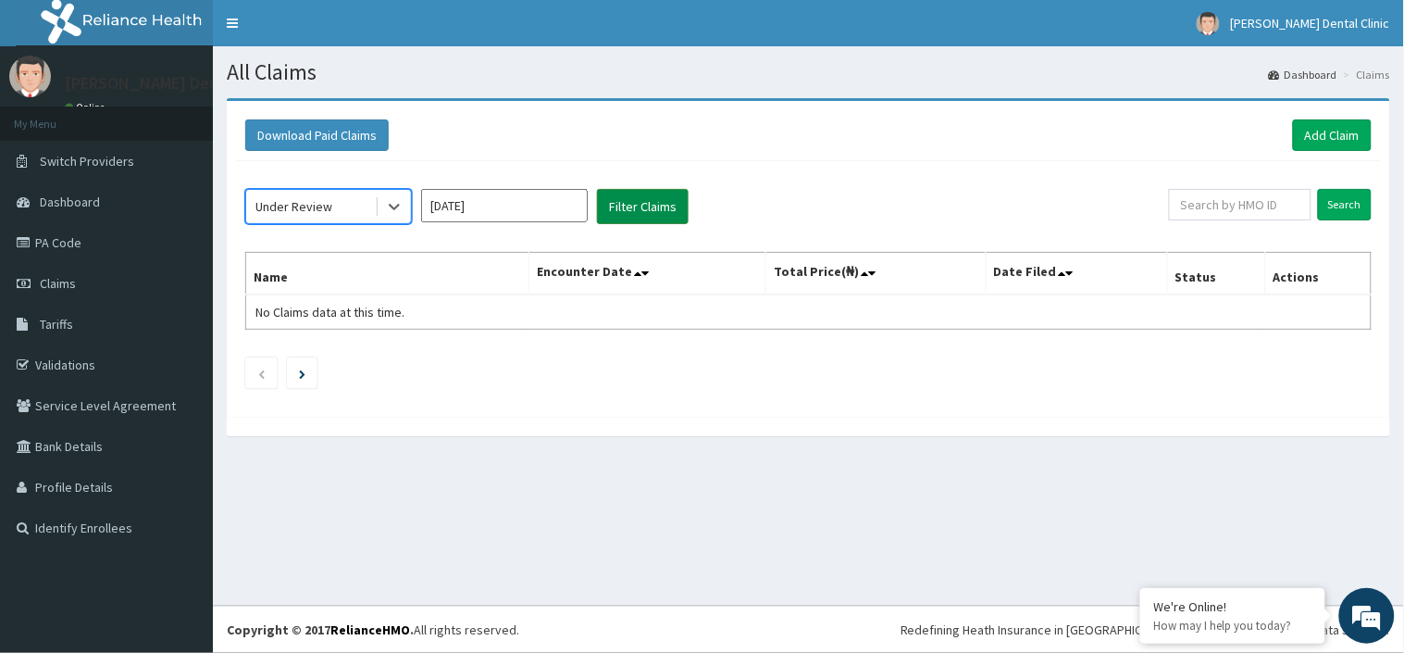
click at [676, 205] on button "Filter Claims" at bounding box center [643, 206] width 92 height 35
click at [317, 371] on li at bounding box center [302, 372] width 31 height 31
click at [313, 375] on li at bounding box center [302, 372] width 31 height 31
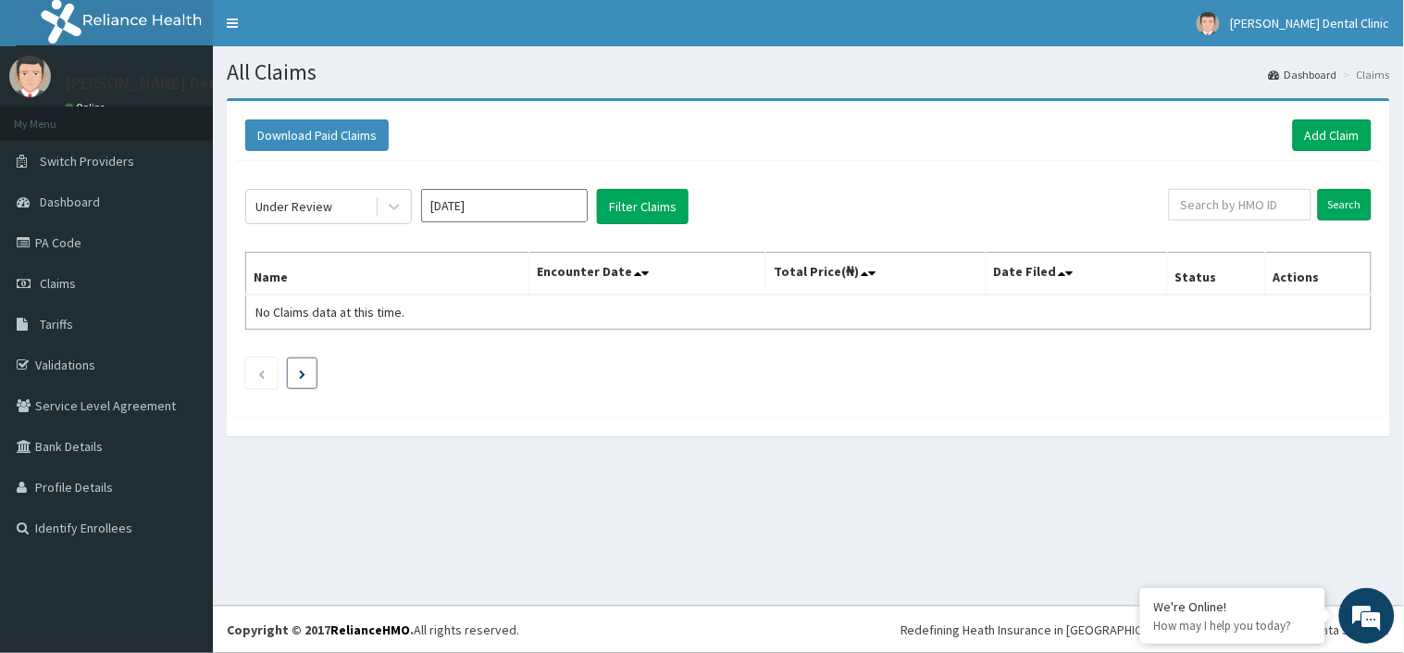
click at [313, 375] on li at bounding box center [302, 372] width 31 height 31
click at [386, 218] on div at bounding box center [394, 206] width 33 height 33
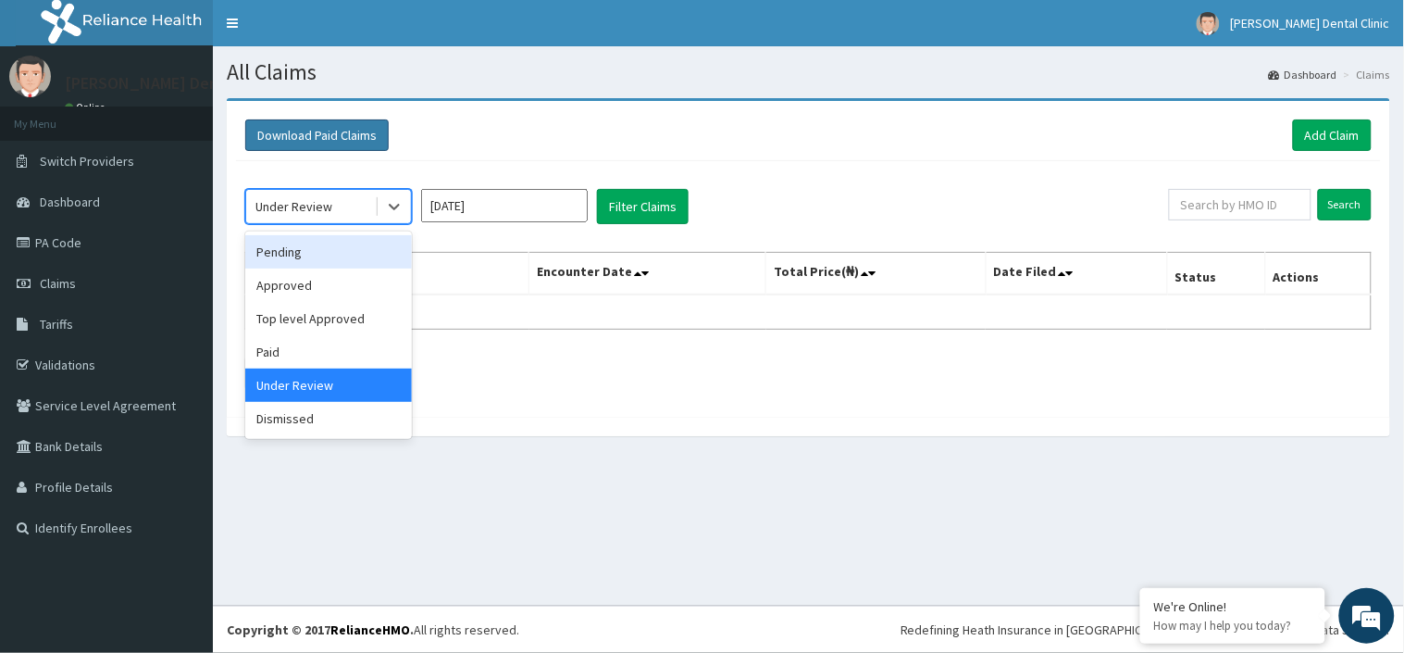
click at [317, 135] on button "Download Paid Claims" at bounding box center [316, 134] width 143 height 31
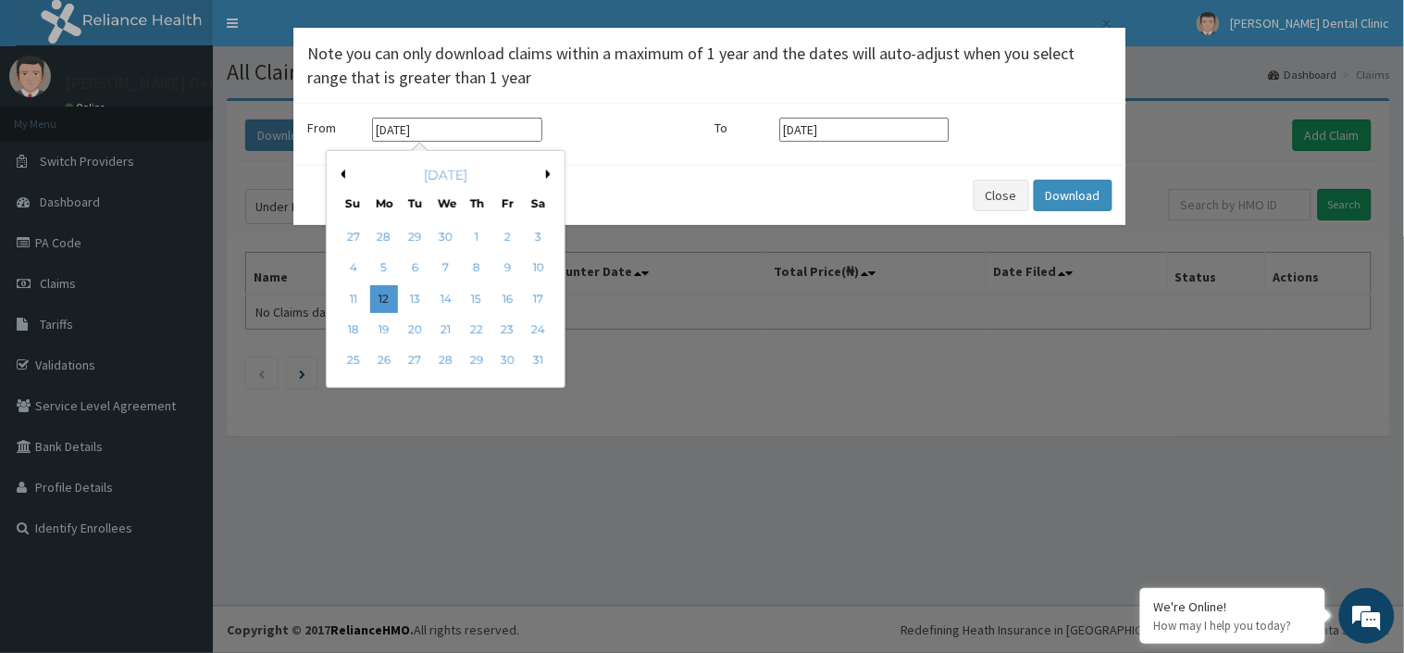
click at [431, 126] on input "12-05-2025" at bounding box center [457, 130] width 170 height 24
click at [338, 178] on button "Previous Month" at bounding box center [340, 173] width 9 height 9
click at [347, 172] on div "April 2025" at bounding box center [445, 175] width 223 height 19
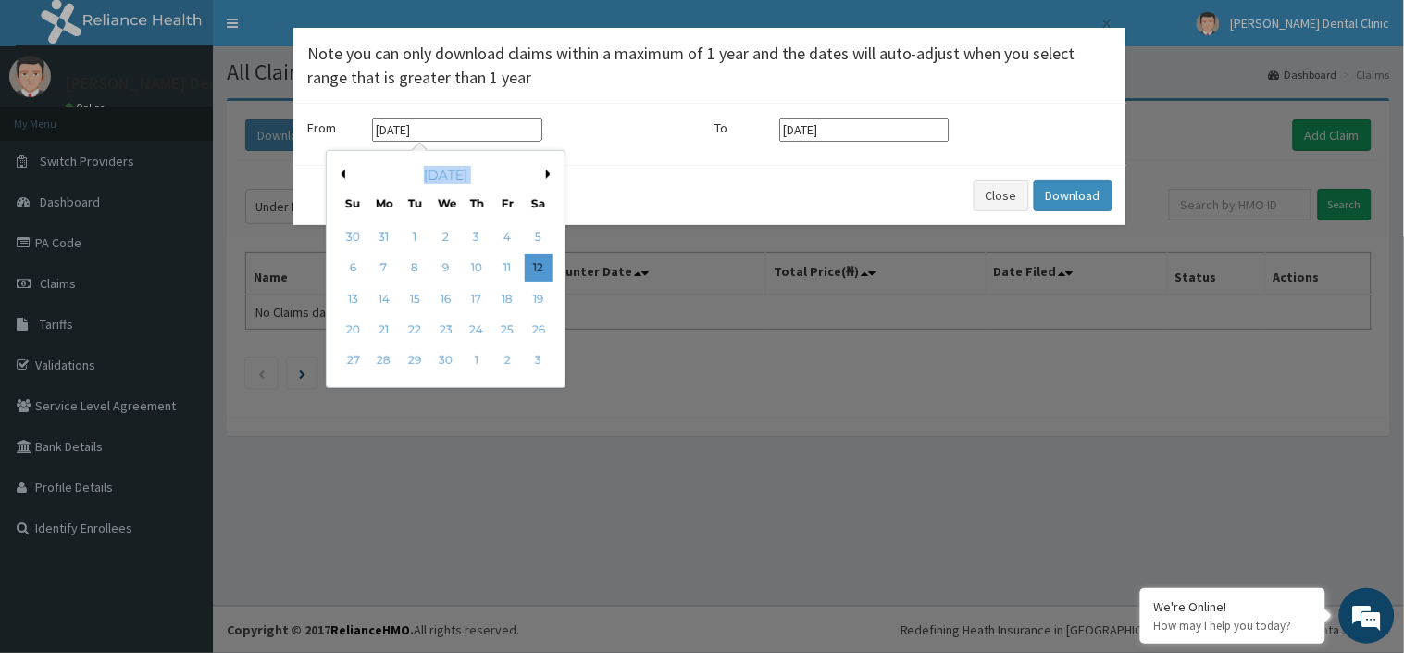
drag, startPoint x: 347, startPoint y: 172, endPoint x: 445, endPoint y: 179, distance: 98.3
click at [445, 179] on div "April 2025" at bounding box center [445, 175] width 223 height 19
click at [345, 177] on button "Previous Month" at bounding box center [340, 173] width 9 height 9
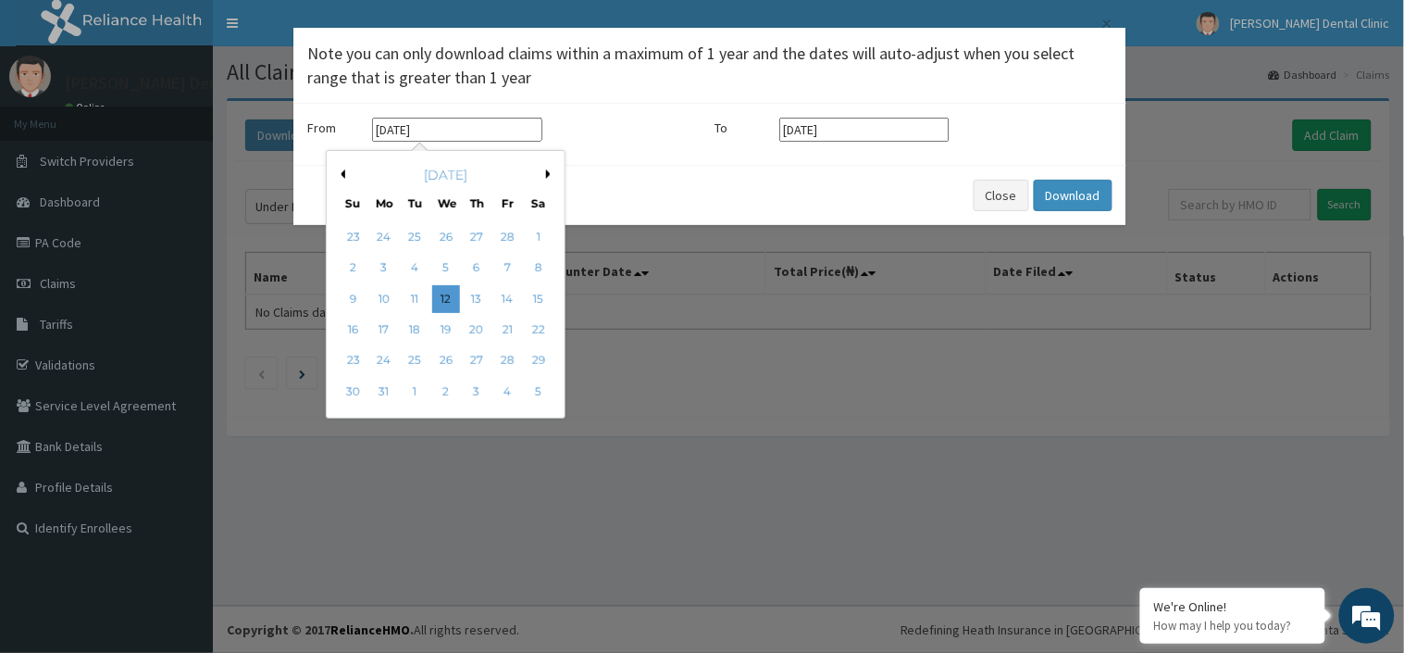
click at [345, 177] on button "Previous Month" at bounding box center [340, 173] width 9 height 9
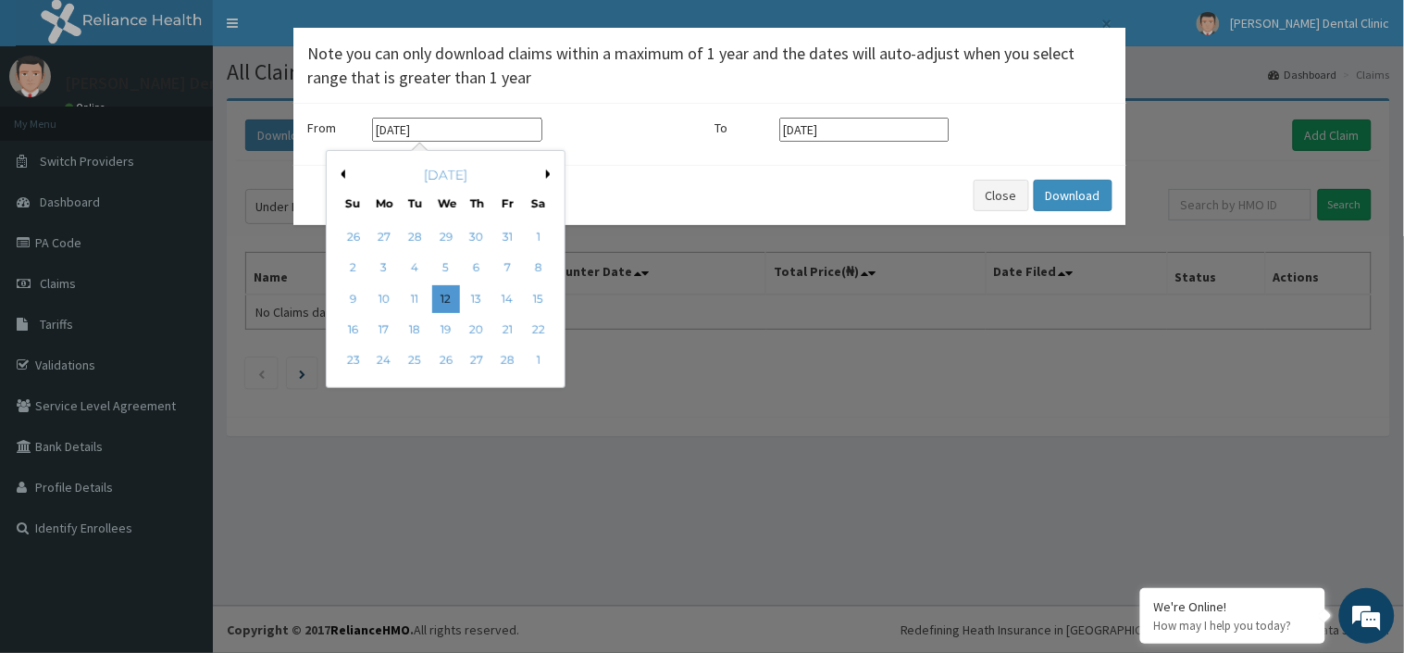
click at [345, 177] on button "Previous Month" at bounding box center [340, 173] width 9 height 9
click at [446, 235] on div "1" at bounding box center [446, 237] width 28 height 28
type input "01-01-2025"
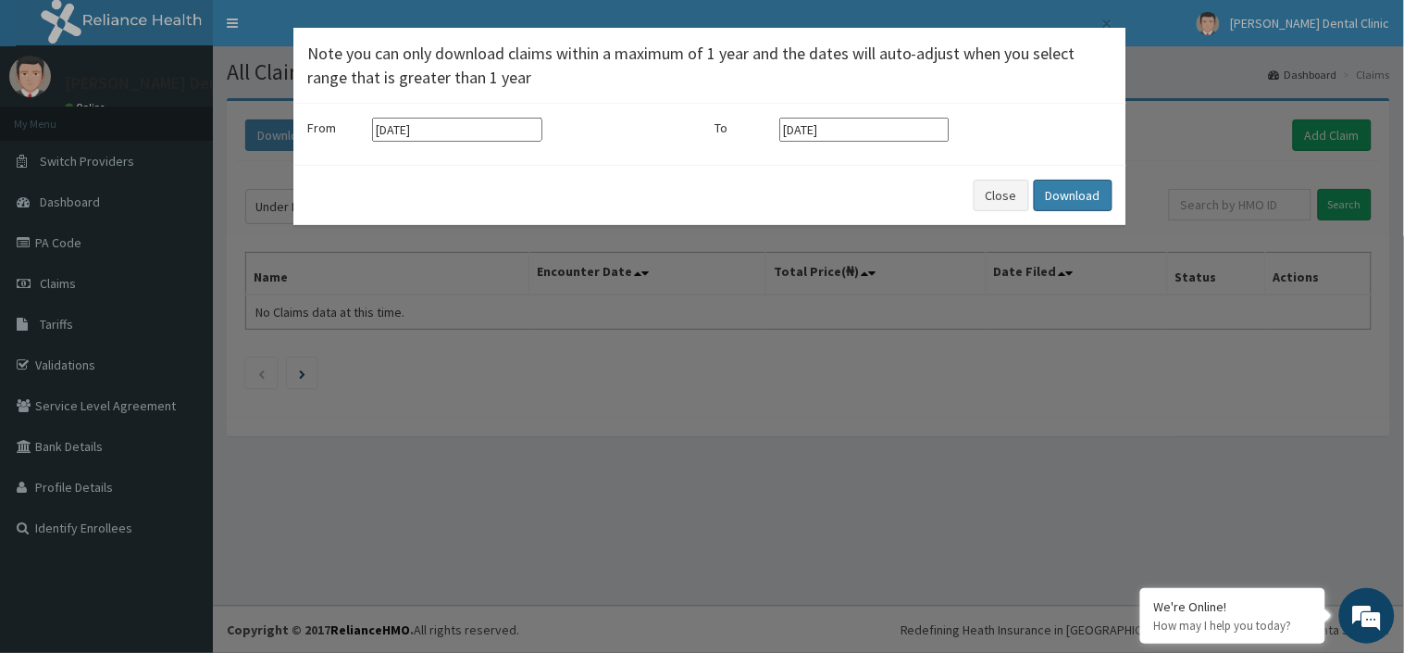
click at [1074, 195] on button "Download" at bounding box center [1073, 195] width 79 height 31
click at [998, 197] on button "Close" at bounding box center [1002, 195] width 56 height 31
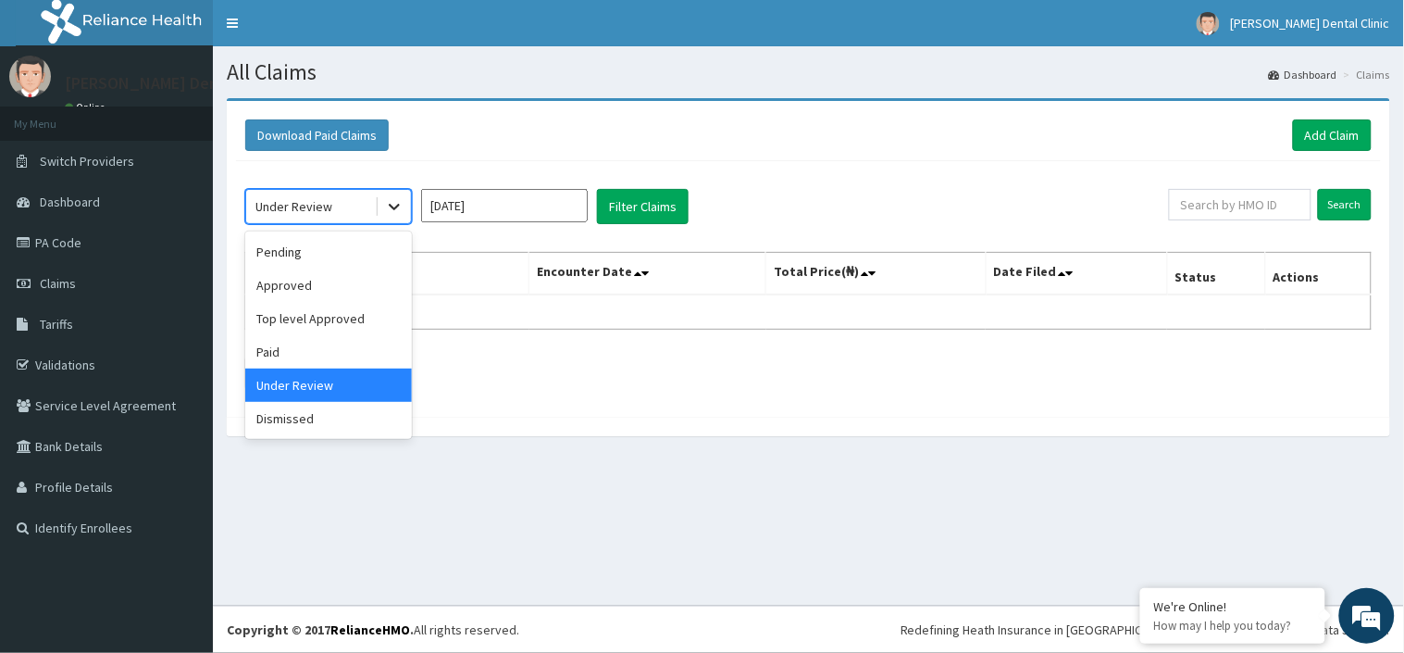
click at [402, 214] on icon at bounding box center [394, 206] width 19 height 19
click at [304, 273] on div "Approved" at bounding box center [328, 284] width 167 height 33
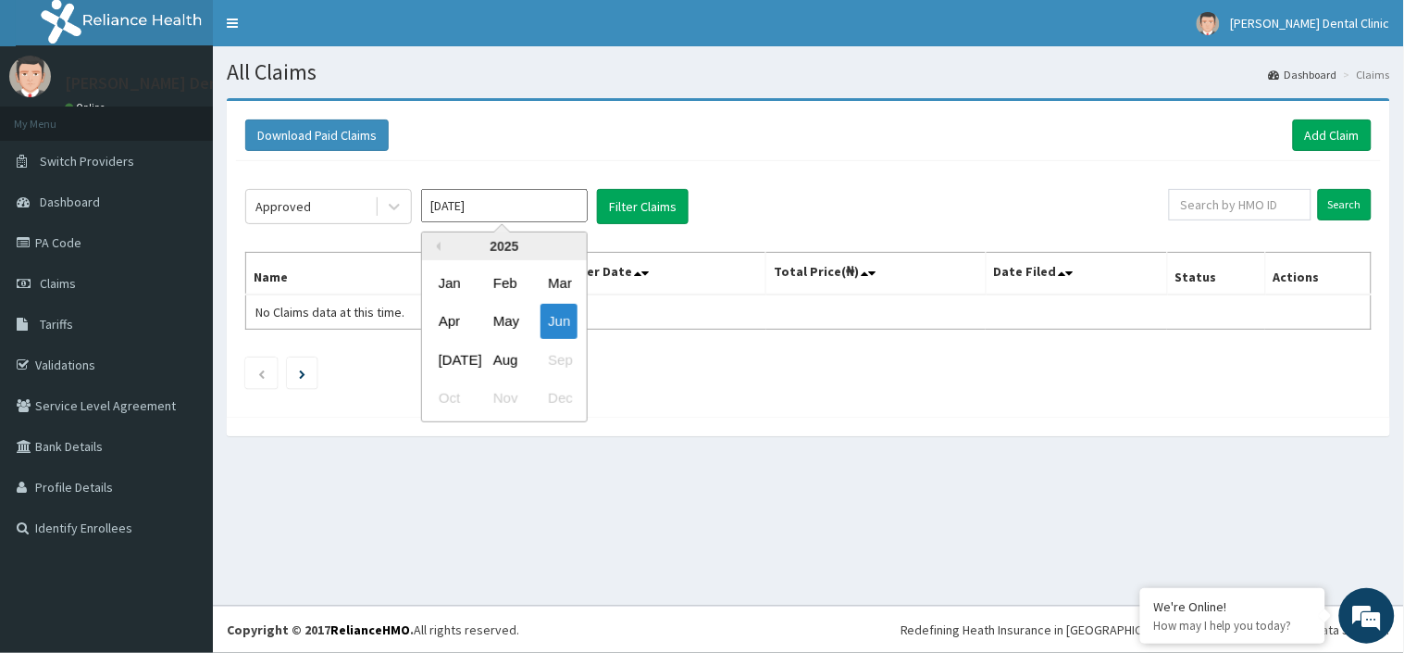
click at [485, 215] on input "Jun 2025" at bounding box center [504, 205] width 167 height 33
click at [458, 362] on div "Jul" at bounding box center [449, 359] width 37 height 34
type input "Jul 2025"
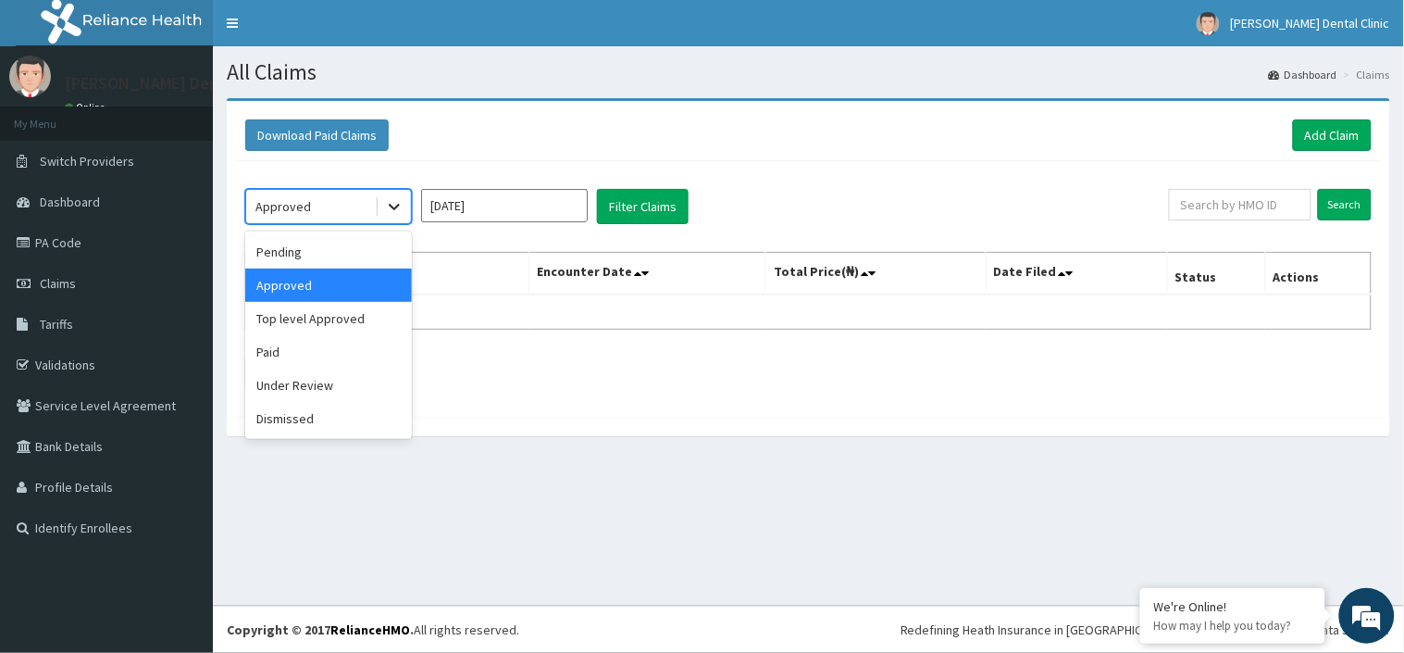
click at [390, 202] on icon at bounding box center [394, 206] width 19 height 19
click at [301, 355] on div "Paid" at bounding box center [328, 351] width 167 height 33
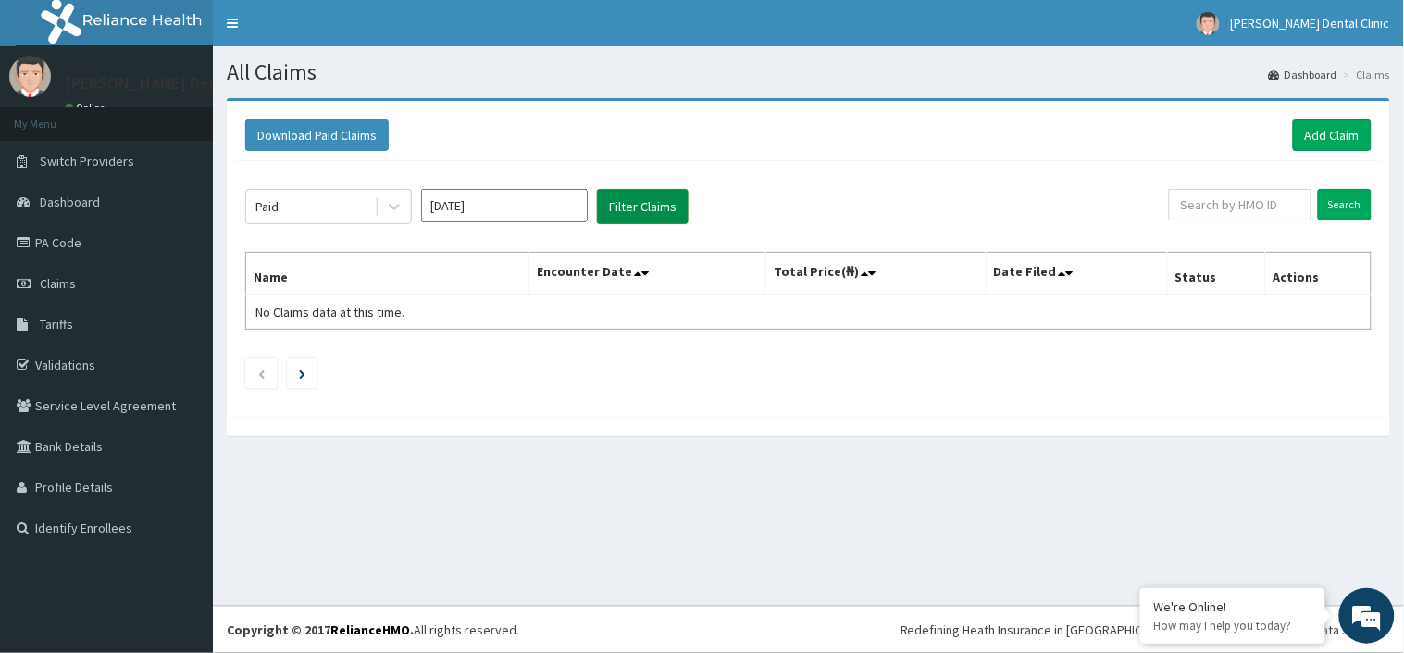
click at [618, 193] on button "Filter Claims" at bounding box center [643, 206] width 92 height 35
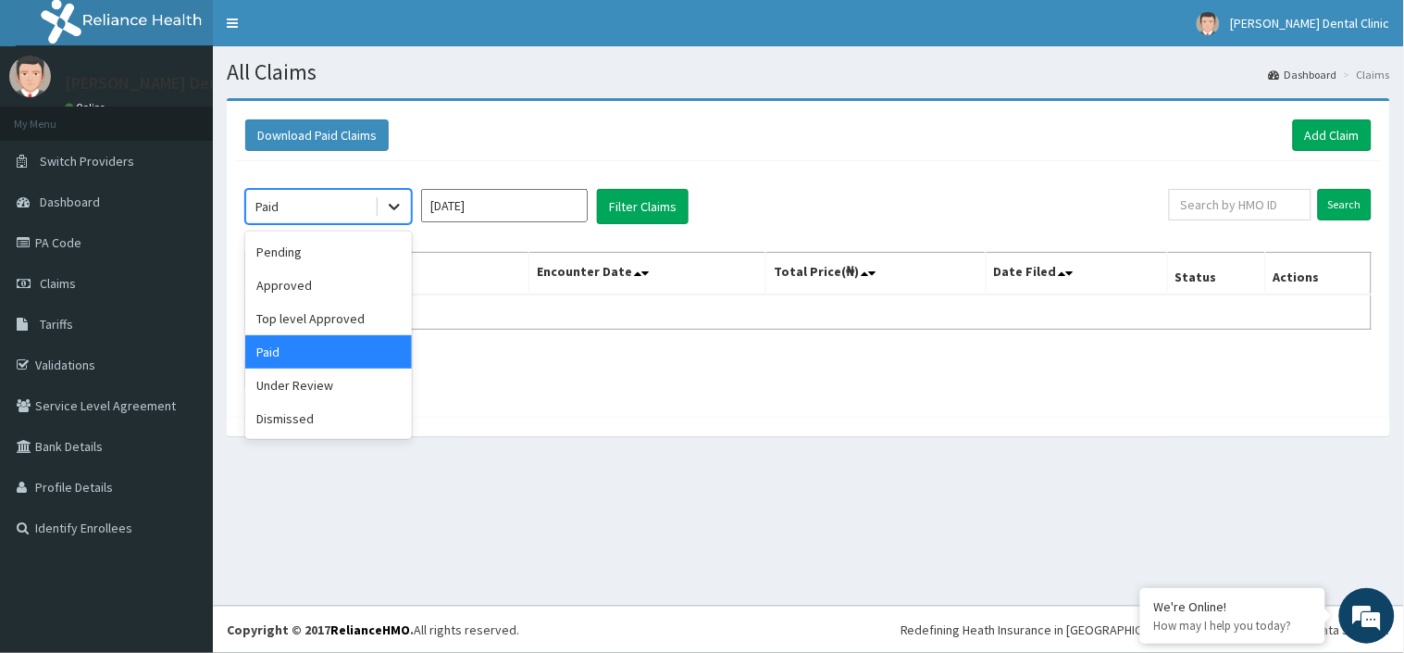
click at [402, 202] on icon at bounding box center [394, 206] width 19 height 19
click at [330, 263] on div "Pending" at bounding box center [328, 251] width 167 height 33
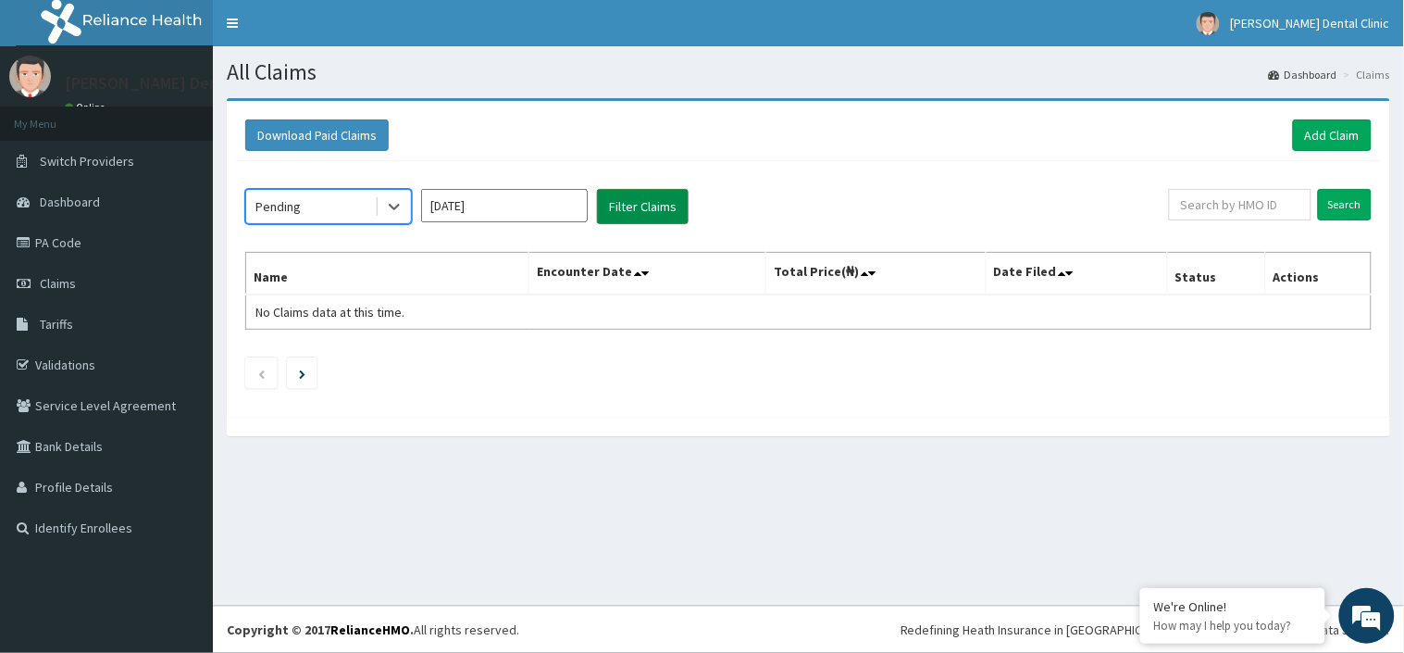
click at [611, 217] on button "Filter Claims" at bounding box center [643, 206] width 92 height 35
click at [386, 197] on icon at bounding box center [394, 206] width 19 height 19
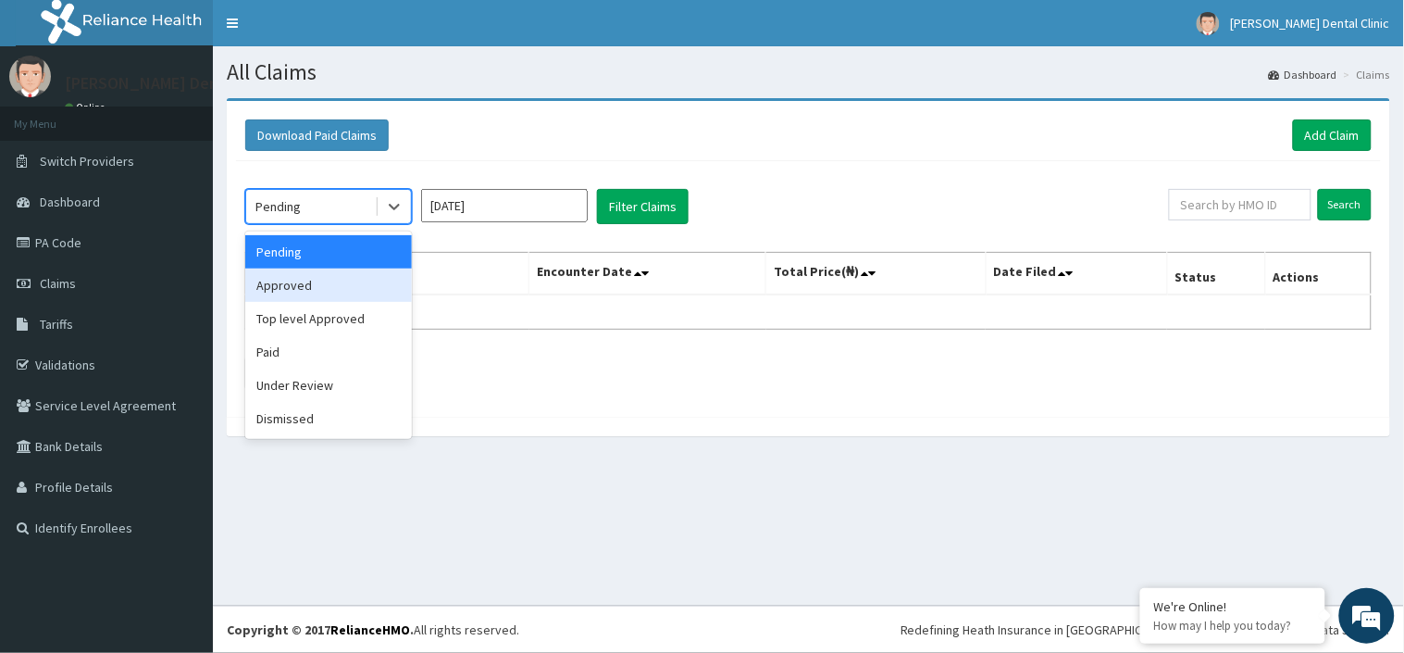
click at [336, 274] on div "Approved" at bounding box center [328, 284] width 167 height 33
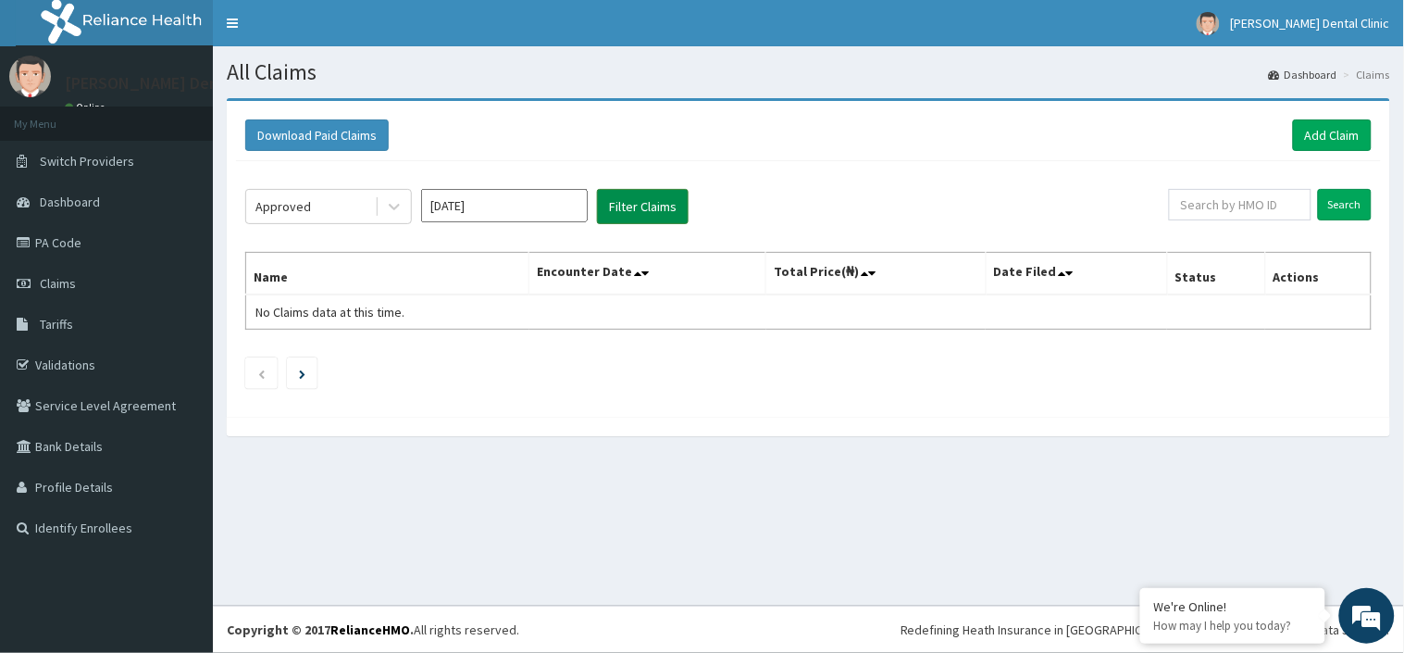
click at [631, 217] on button "Filter Claims" at bounding box center [643, 206] width 92 height 35
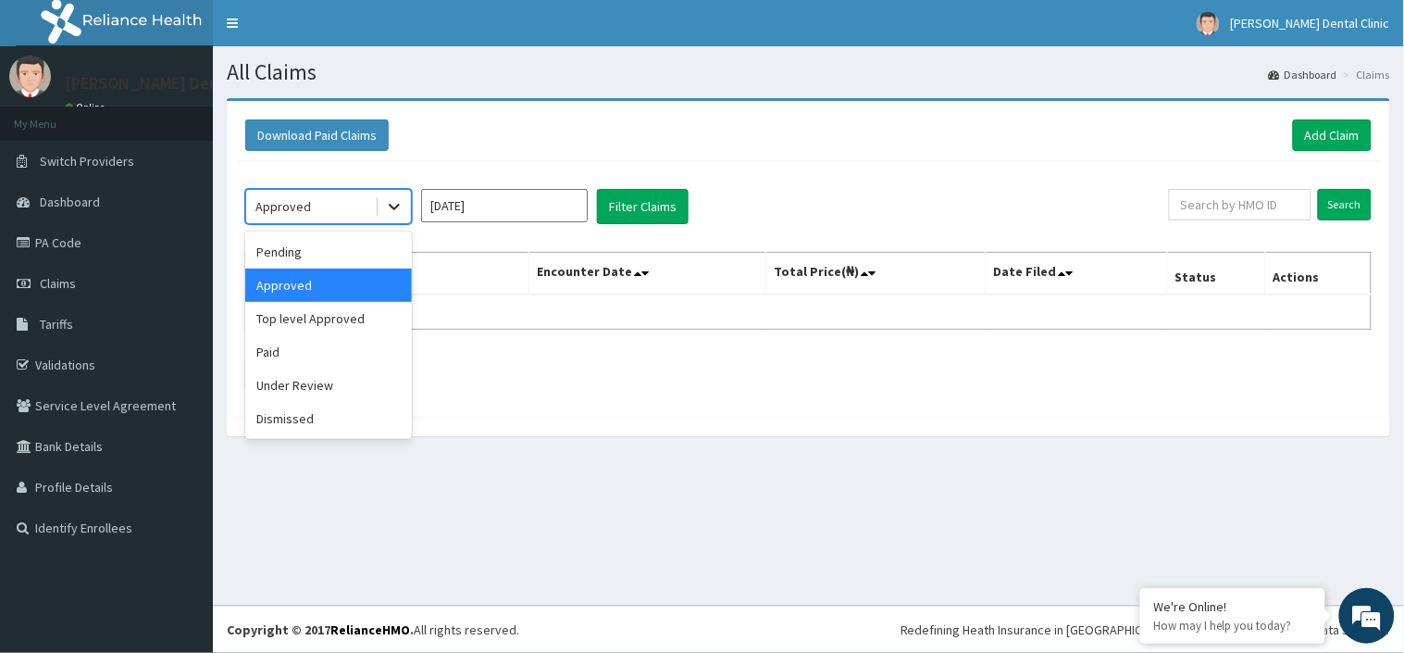
click at [395, 209] on icon at bounding box center [394, 206] width 19 height 19
click at [326, 411] on div "Dismissed" at bounding box center [328, 418] width 167 height 33
click at [287, 421] on div at bounding box center [809, 426] width 1164 height 19
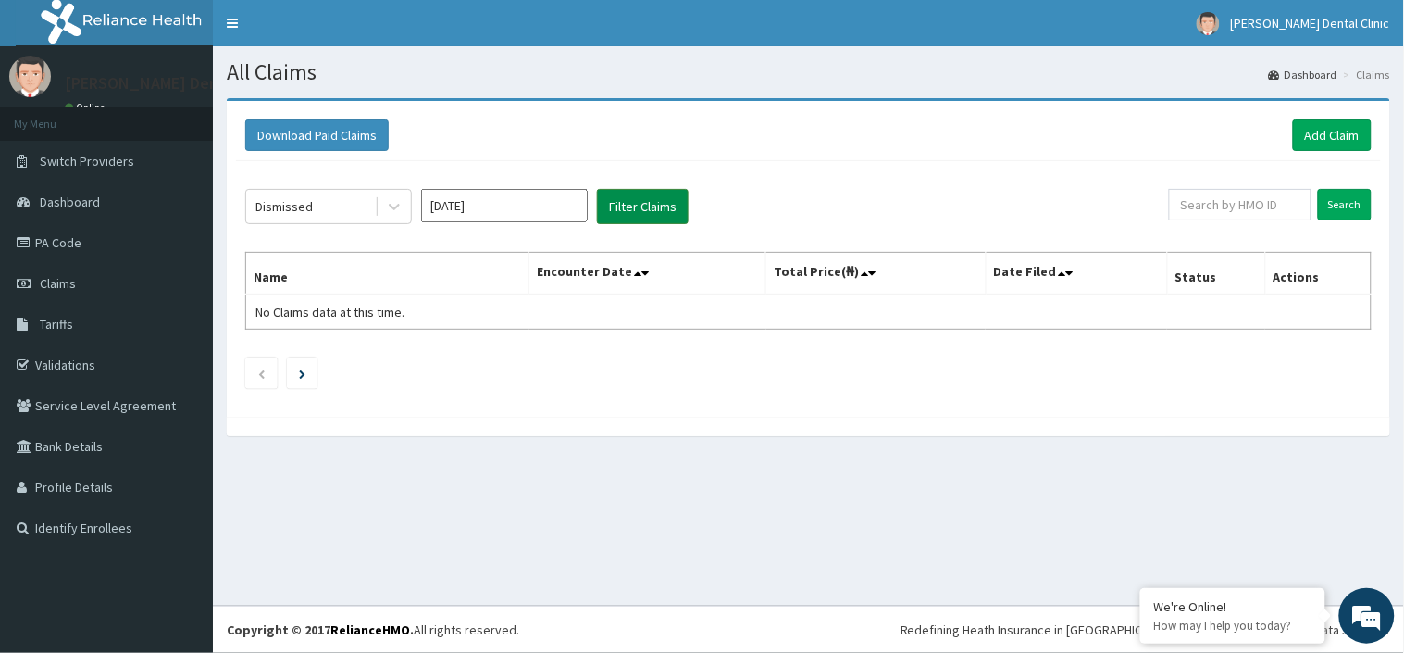
click at [621, 210] on button "Filter Claims" at bounding box center [643, 206] width 92 height 35
click at [400, 204] on icon at bounding box center [394, 206] width 19 height 19
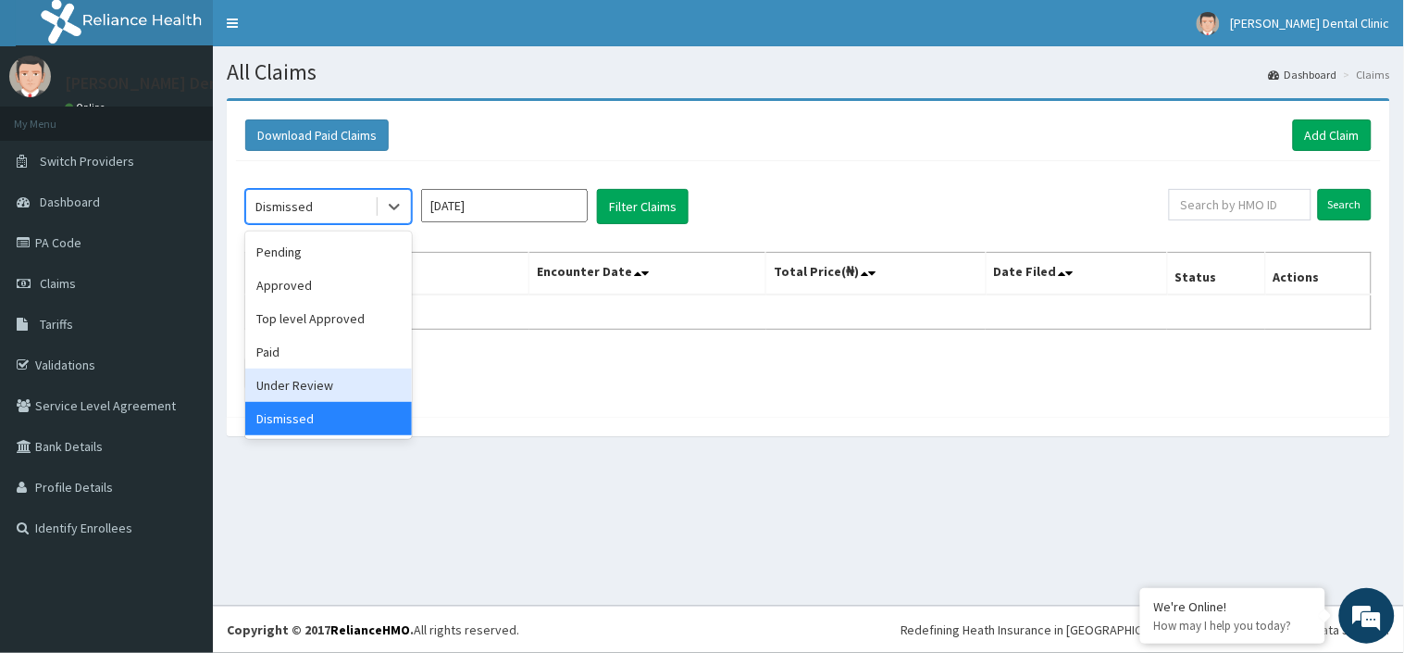
click at [334, 389] on div "Under Review" at bounding box center [328, 384] width 167 height 33
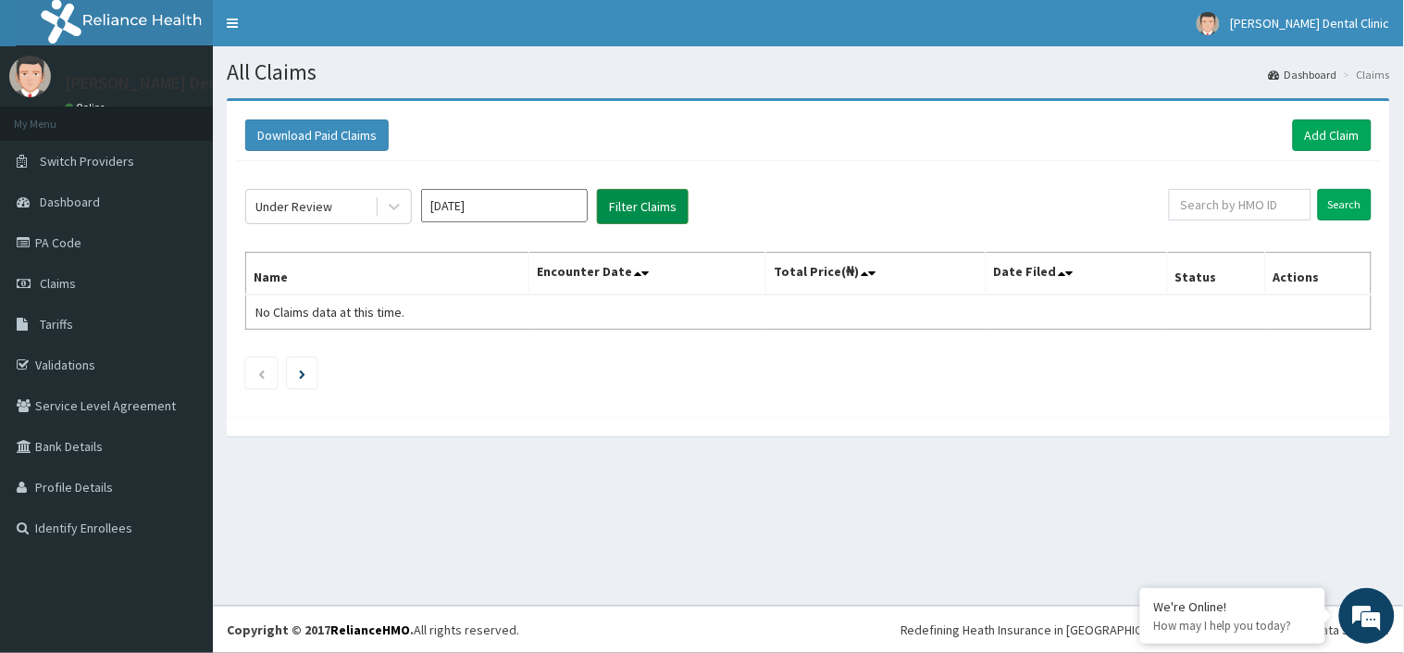
click at [653, 210] on button "Filter Claims" at bounding box center [643, 206] width 92 height 35
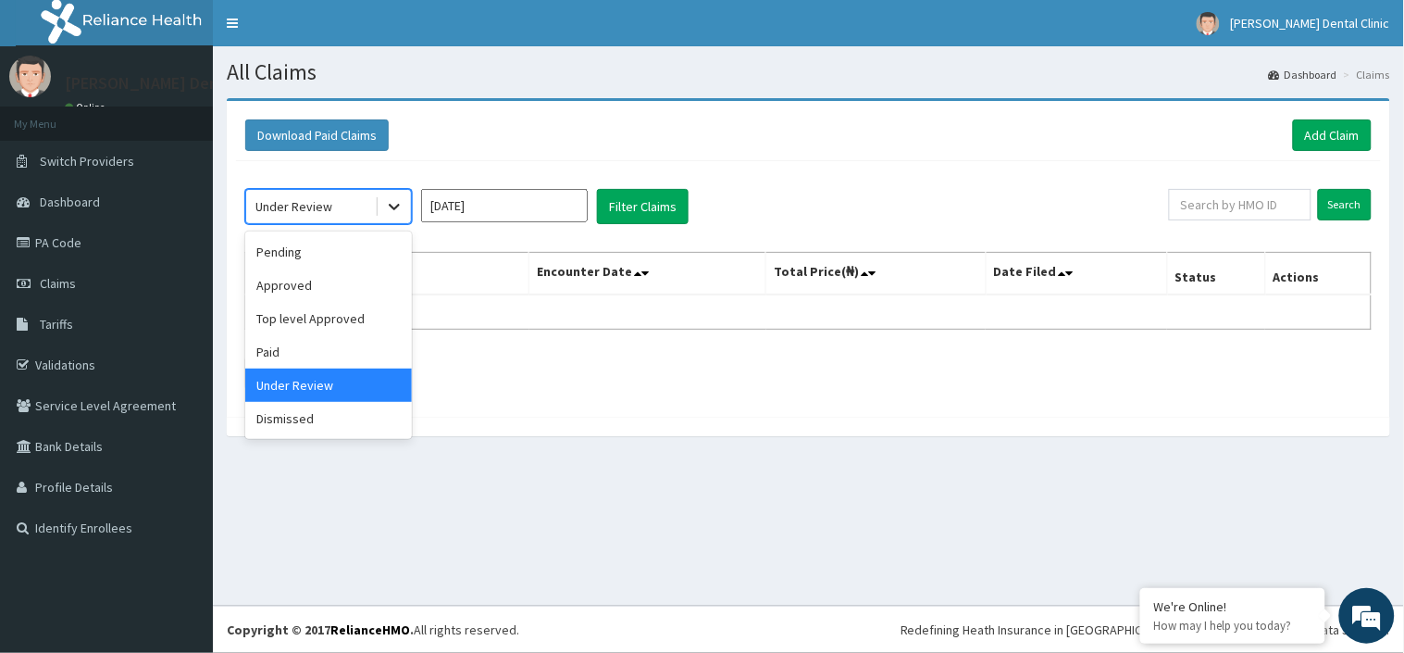
click at [393, 208] on icon at bounding box center [394, 208] width 11 height 6
click at [336, 350] on div "Paid" at bounding box center [328, 351] width 167 height 33
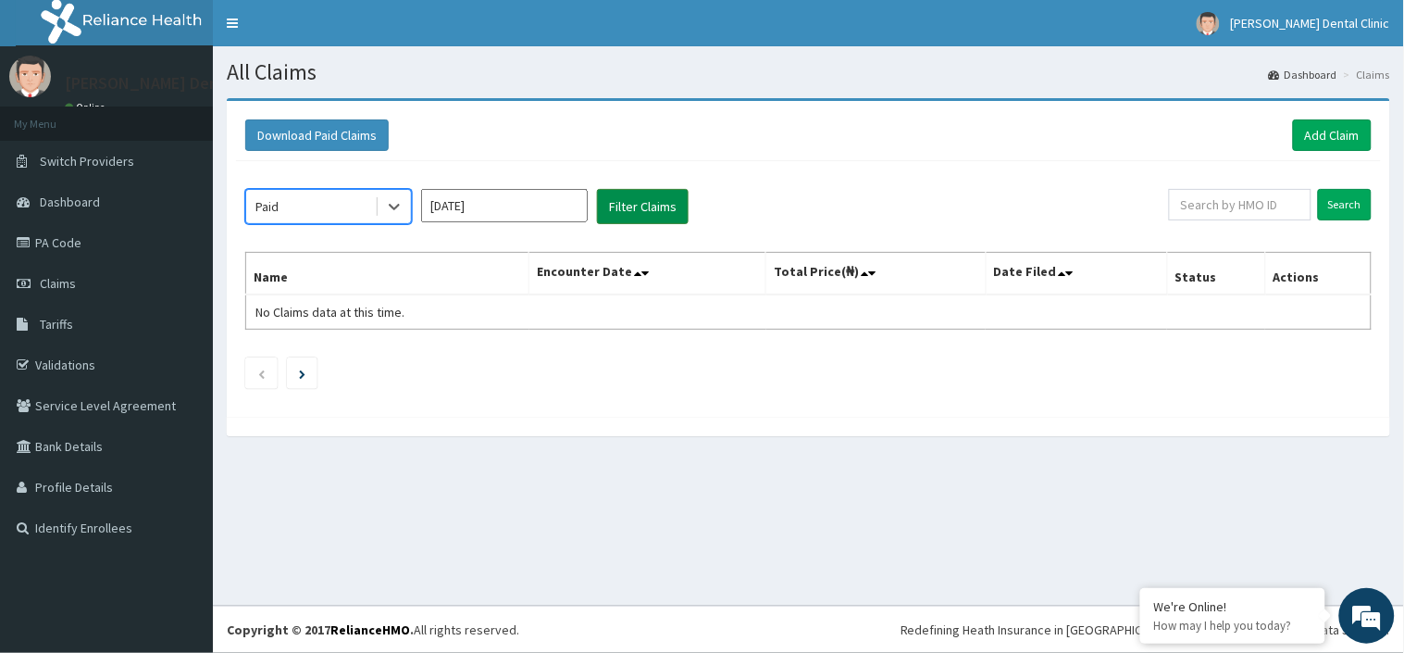
click at [620, 204] on button "Filter Claims" at bounding box center [643, 206] width 92 height 35
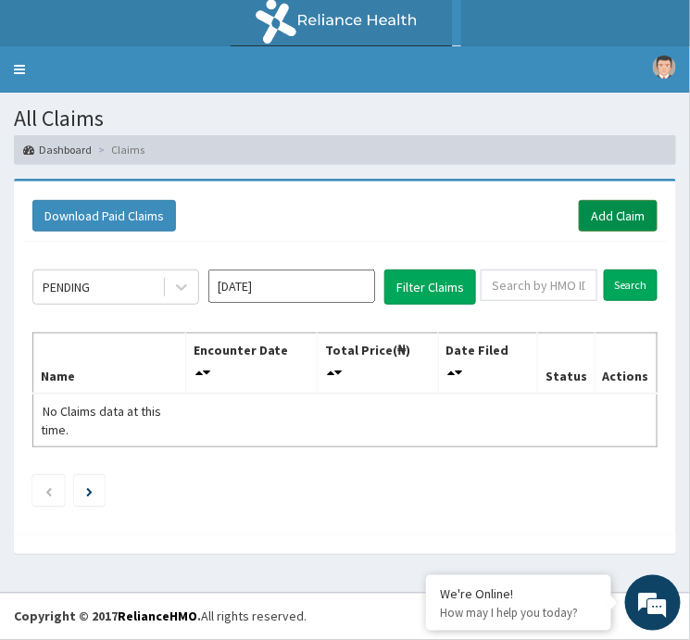
click at [613, 224] on link "Add Claim" at bounding box center [618, 215] width 79 height 31
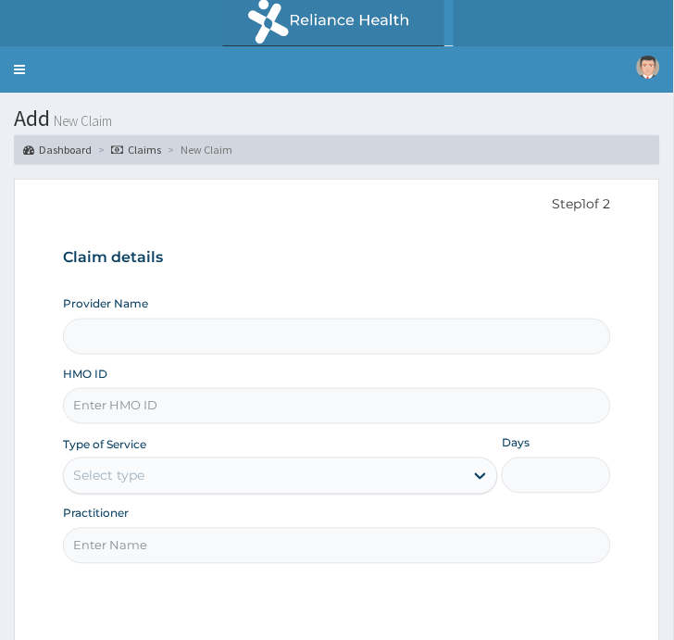
click at [197, 417] on input "HMO ID" at bounding box center [337, 406] width 548 height 36
click at [192, 409] on input "HMO ID" at bounding box center [337, 406] width 548 height 36
type input "Blanche Dental Clinic - Lekki"
paste input "GBM/10054/A"
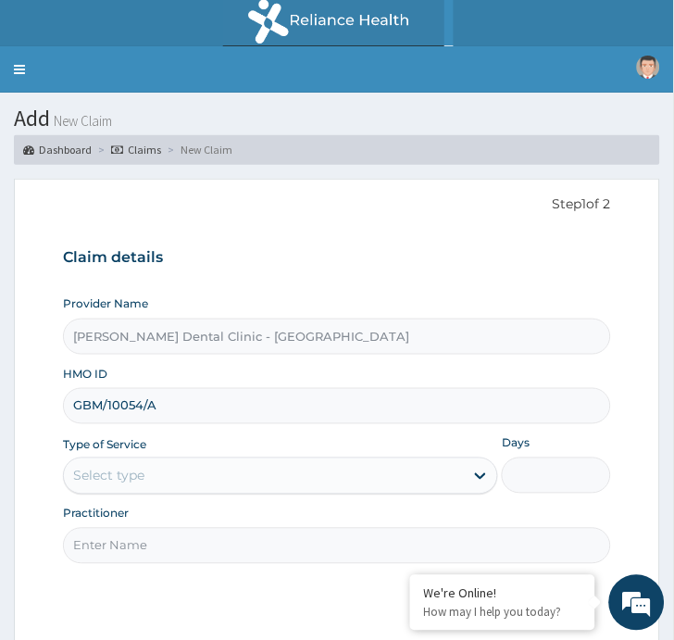
type input "GBM/10054/A"
click at [159, 487] on div "Select type" at bounding box center [264, 476] width 400 height 30
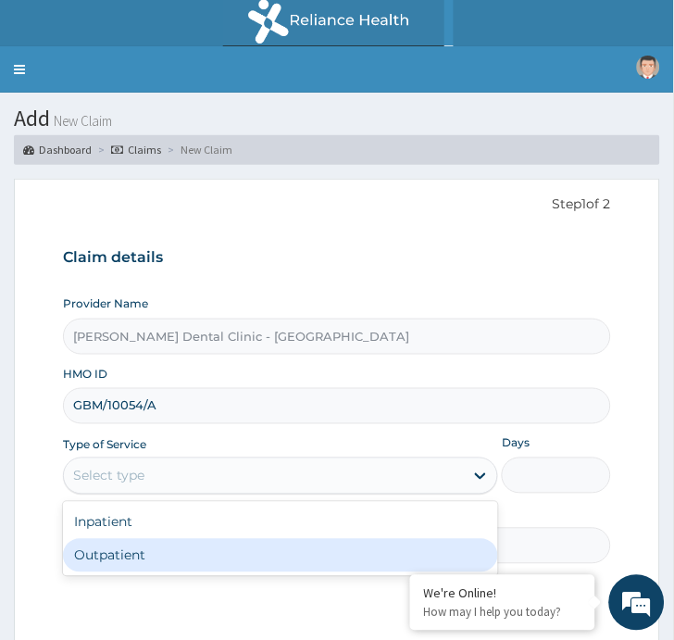
click at [145, 557] on div "Outpatient" at bounding box center [280, 555] width 435 height 33
type input "1"
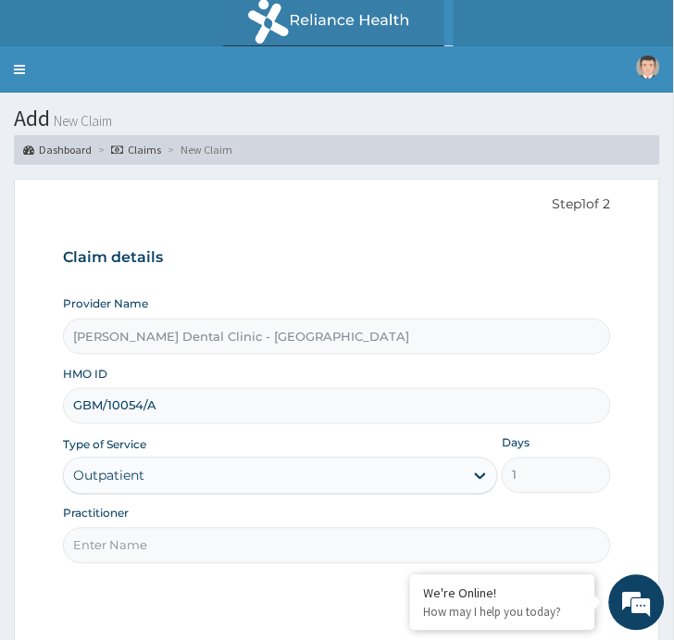
click at [143, 556] on input "Practitioner" at bounding box center [337, 546] width 548 height 36
type input "d"
type input "Dr Aderonke"
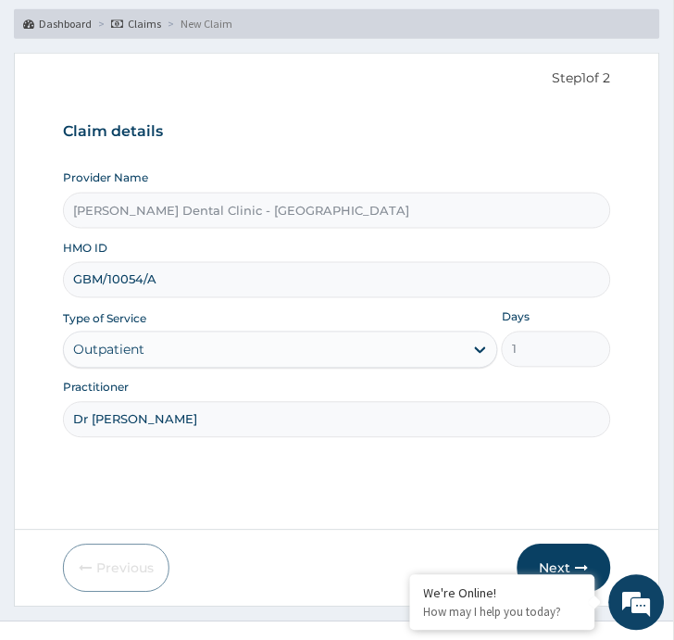
scroll to position [131, 0]
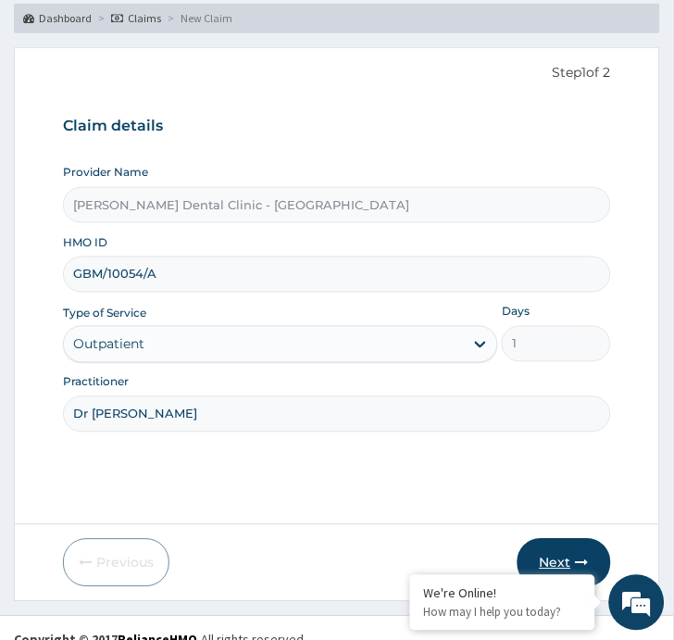
click at [562, 557] on button "Next" at bounding box center [563, 563] width 93 height 48
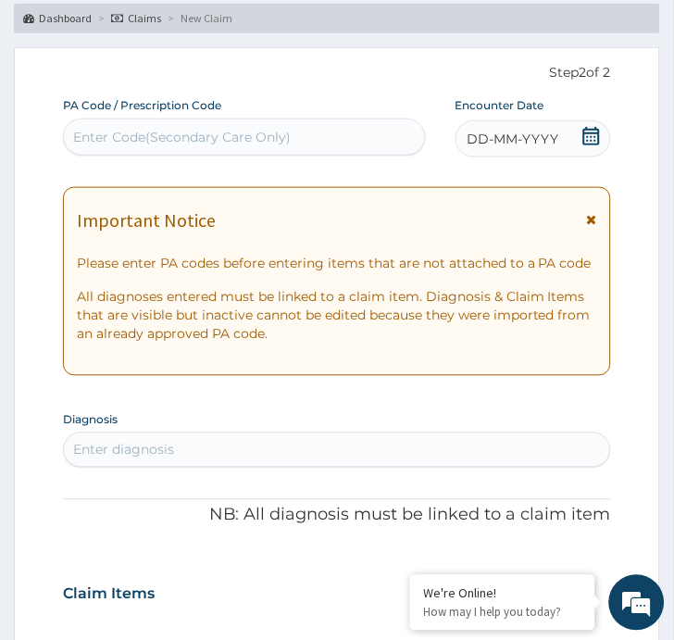
scroll to position [0, 0]
click at [312, 140] on div "Enter Code(Secondary Care Only)" at bounding box center [244, 137] width 361 height 30
paste input "PA/DDBC01"
type input "PA/DDBC01"
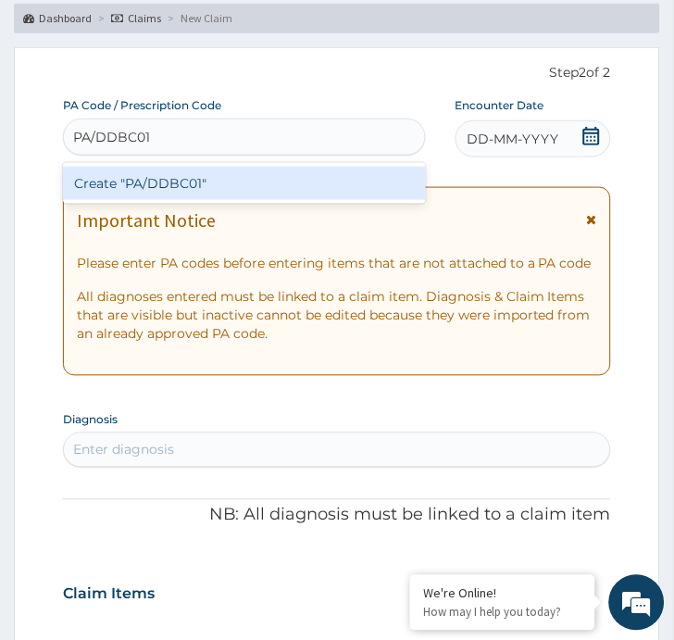
click at [280, 180] on div "Create "PA/DDBC01"" at bounding box center [244, 183] width 363 height 33
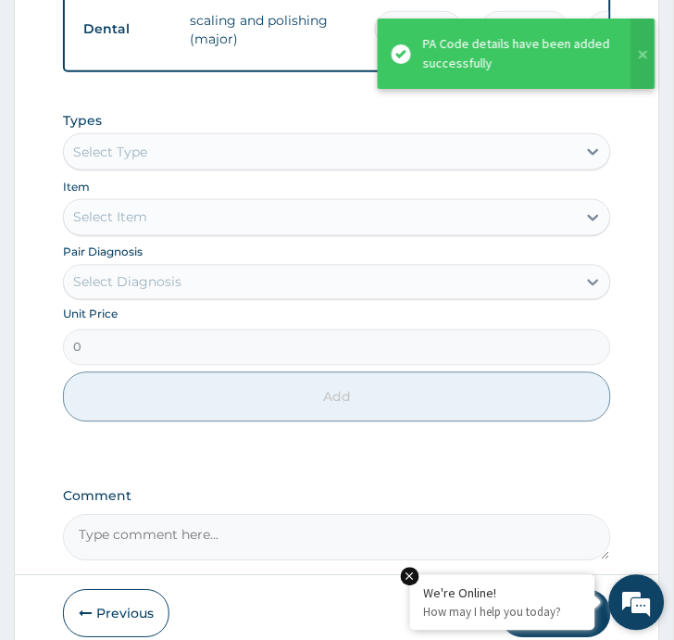
scroll to position [1024, 0]
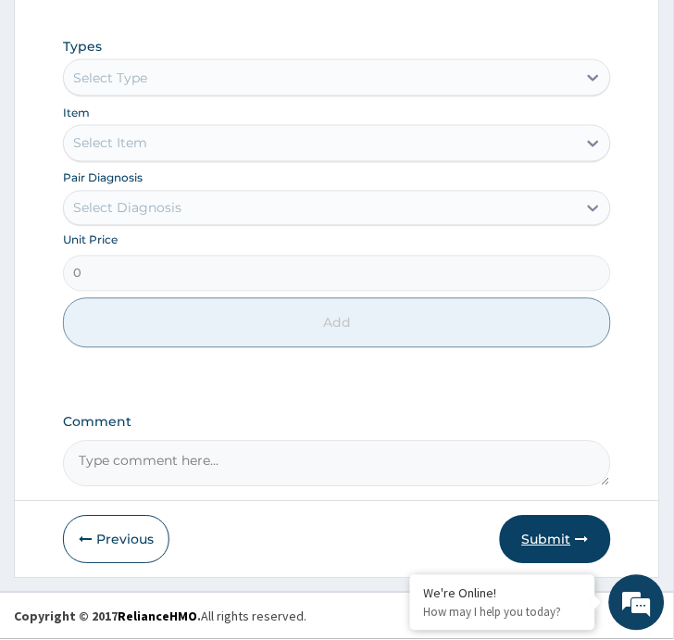
click at [553, 538] on button "Submit" at bounding box center [555, 540] width 111 height 48
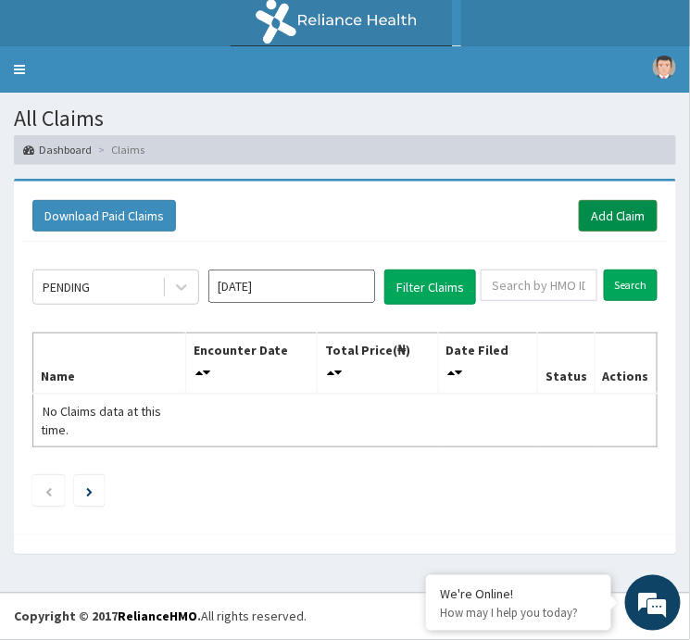
click at [597, 218] on link "Add Claim" at bounding box center [618, 215] width 79 height 31
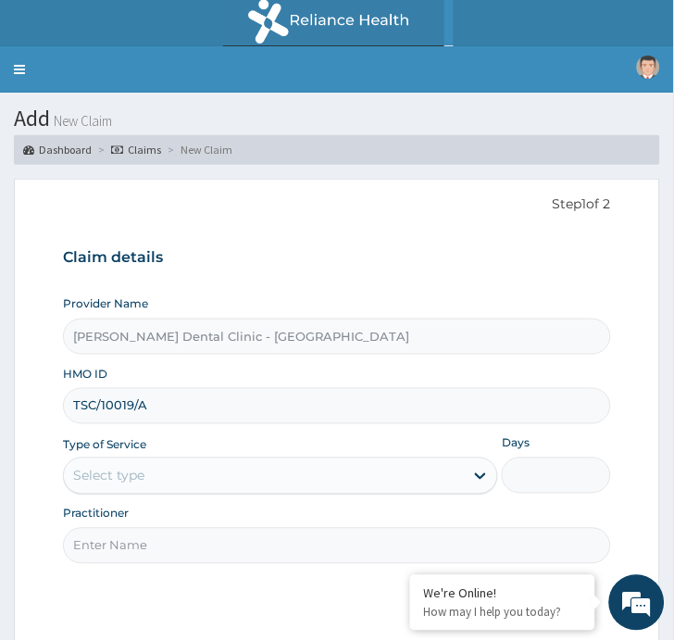
type input "TSC/10019/A"
click at [183, 481] on div "Select type" at bounding box center [264, 476] width 400 height 30
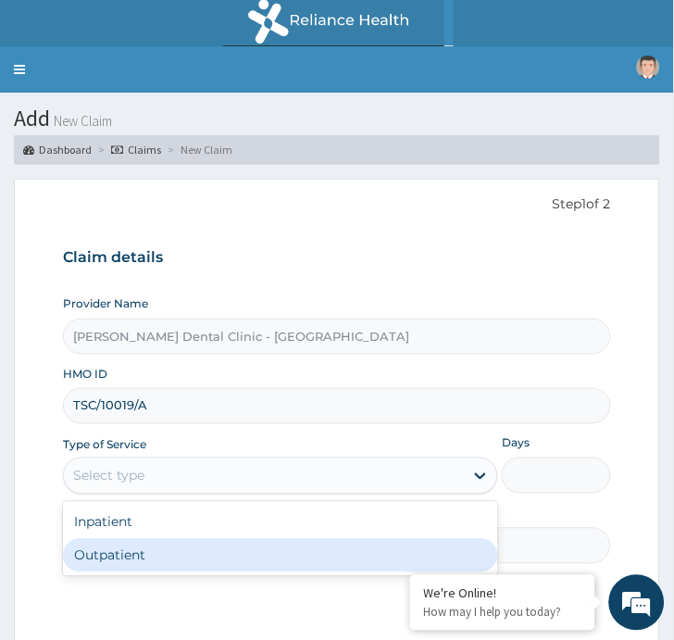
click at [170, 574] on div "Inpatient Outpatient" at bounding box center [280, 539] width 435 height 74
click at [151, 553] on div "Outpatient" at bounding box center [280, 555] width 435 height 33
type input "1"
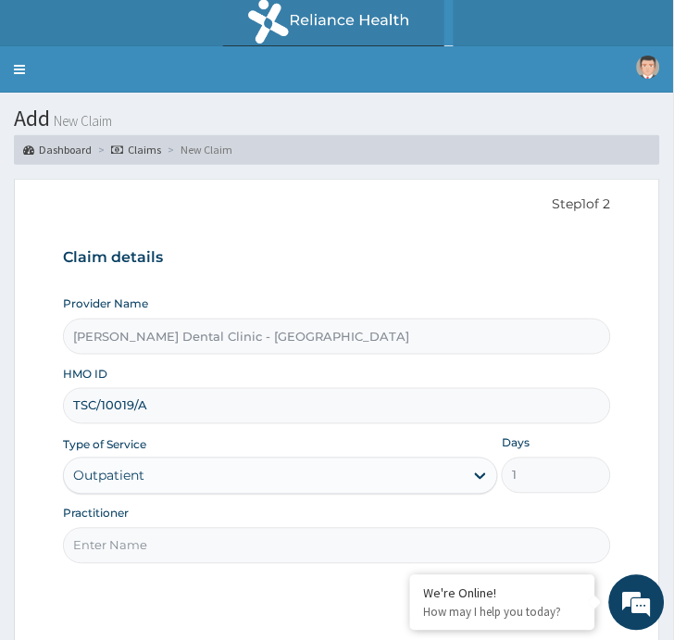
click at [132, 557] on input "Practitioner" at bounding box center [337, 546] width 548 height 36
click at [217, 543] on input "Practitioner" at bounding box center [337, 546] width 548 height 36
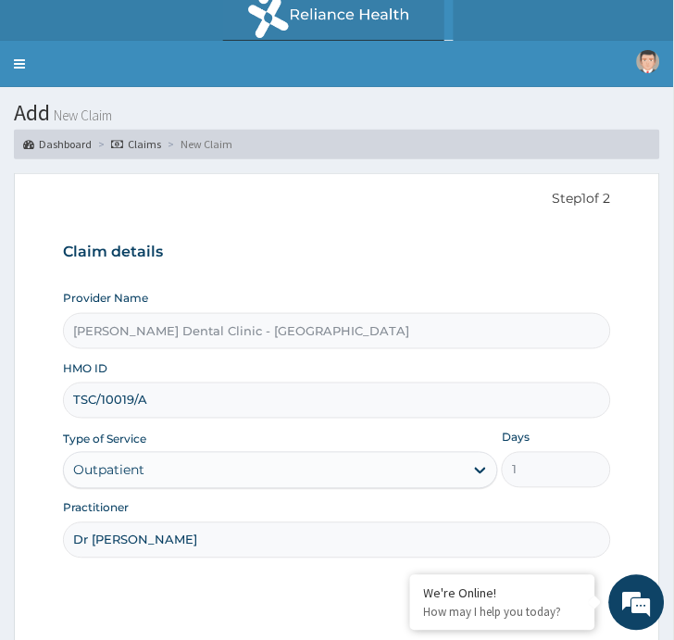
scroll to position [155, 0]
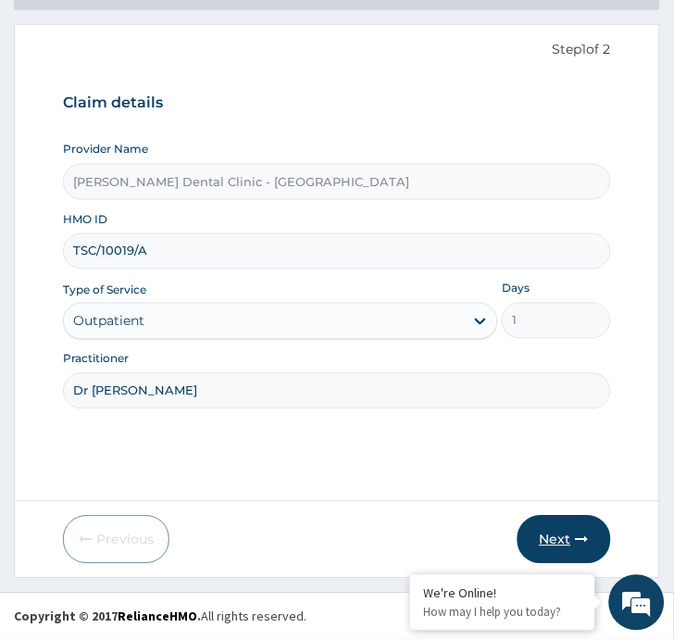
type input "Dr [PERSON_NAME]"
click at [567, 542] on button "Next" at bounding box center [563, 540] width 93 height 48
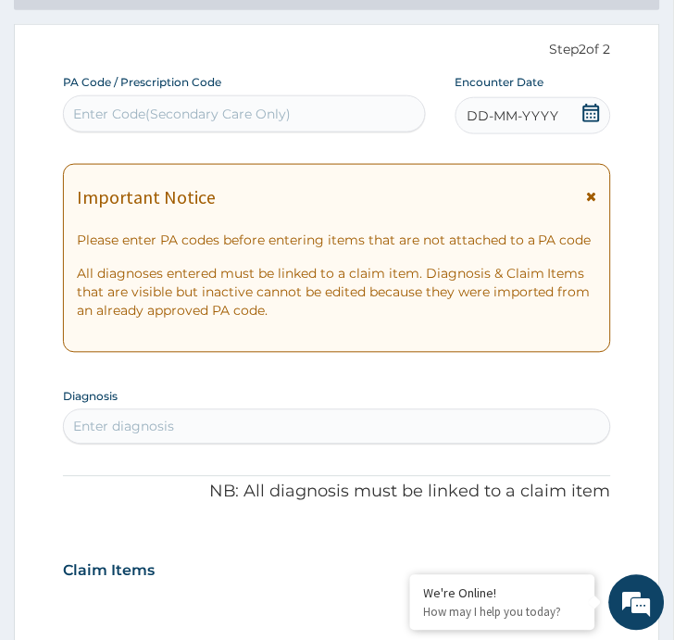
click at [255, 95] on div "Enter Code(Secondary Care Only)" at bounding box center [244, 113] width 363 height 37
paste input "PA/749FF0"
type input "PA/749FF0"
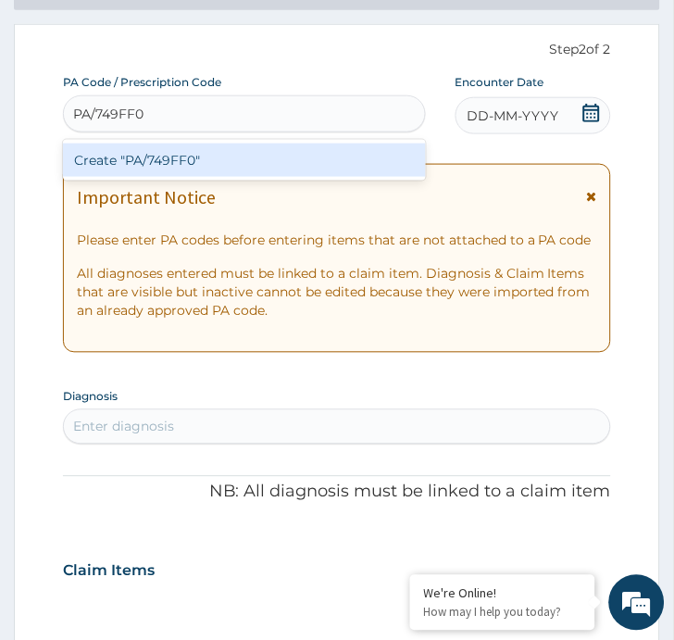
click at [251, 152] on div "Create "PA/749FF0"" at bounding box center [244, 159] width 363 height 33
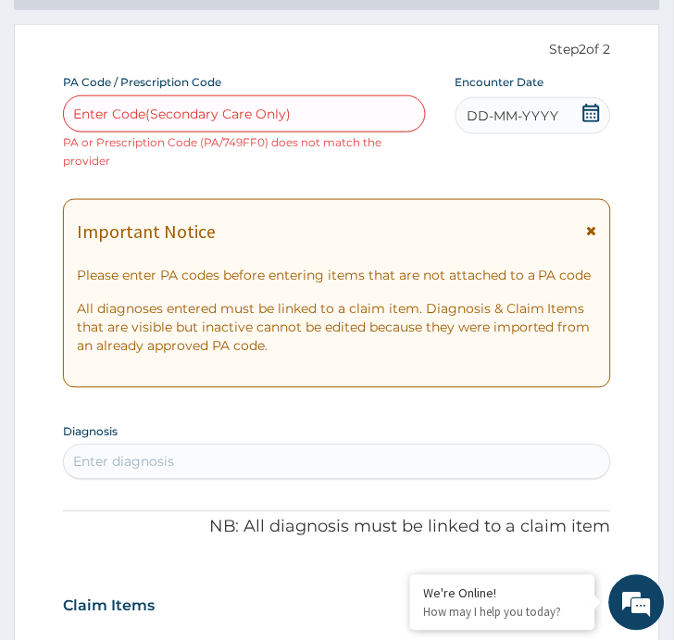
click at [311, 124] on div "Enter Code(Secondary Care Only)" at bounding box center [244, 114] width 361 height 30
paste input "PA/749FF0"
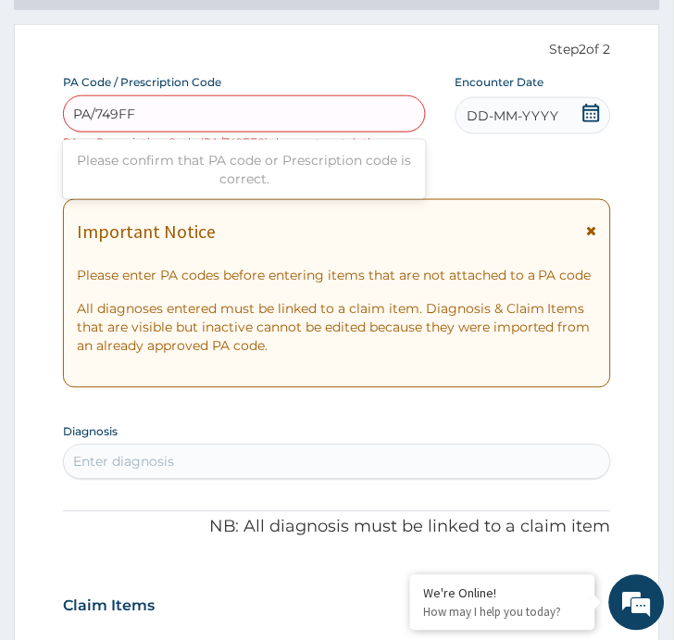
type input "PA/749FFO"
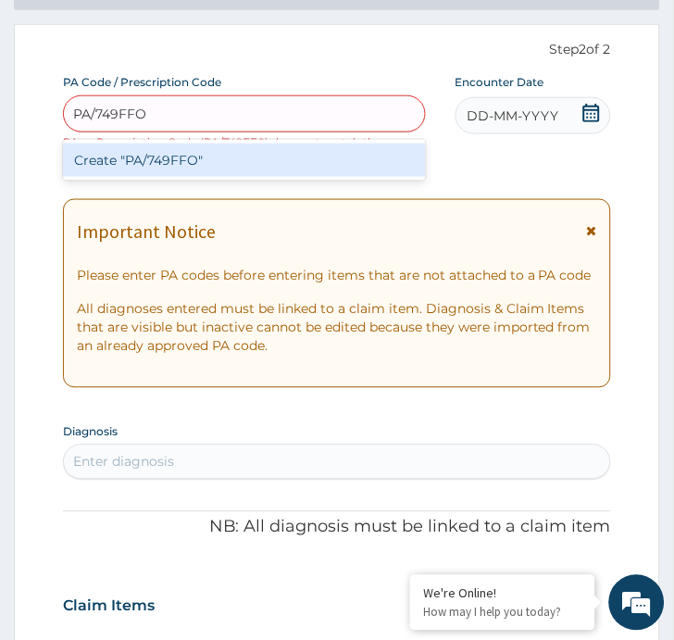
click at [298, 168] on div "Create "PA/749FFO"" at bounding box center [244, 159] width 363 height 33
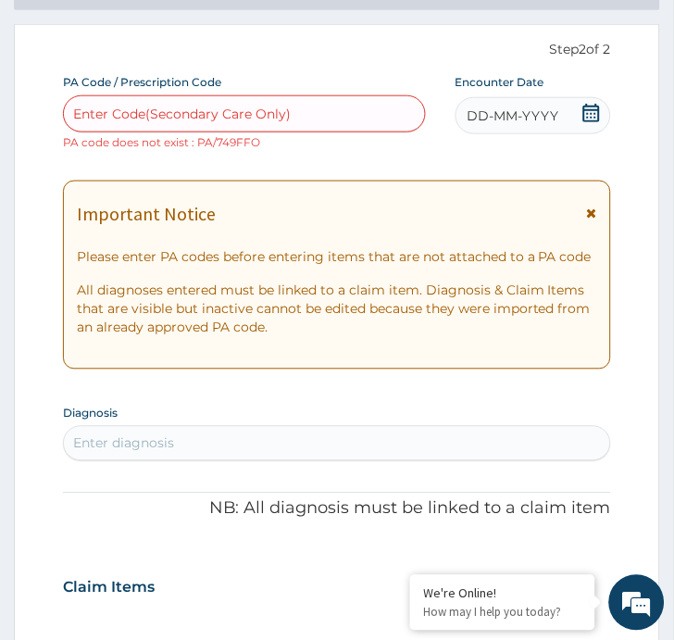
click at [267, 112] on div "Enter Code(Secondary Care Only)" at bounding box center [182, 114] width 218 height 19
paste input "PA/749FF0"
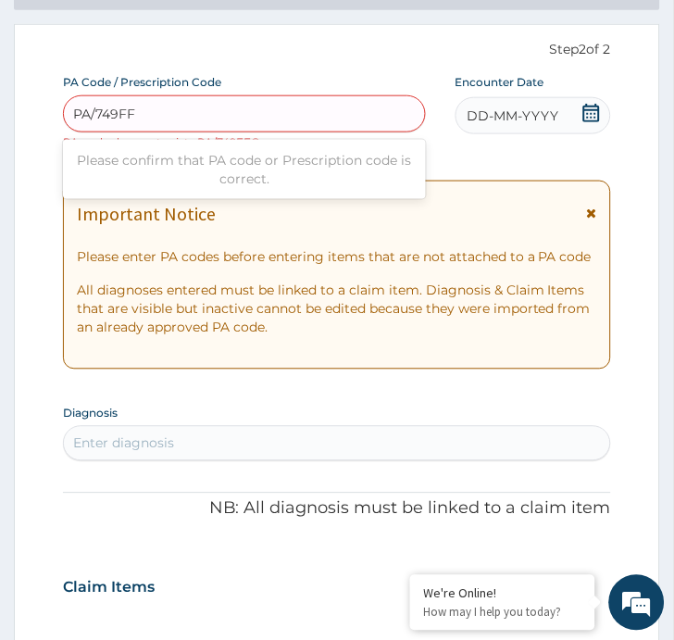
type input "PA/749FF0"
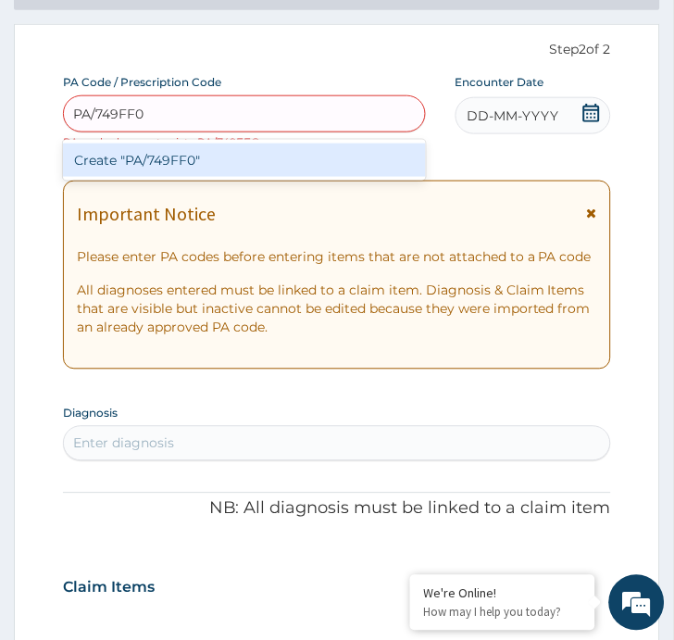
click at [273, 151] on div "Create "PA/749FF0"" at bounding box center [244, 159] width 363 height 33
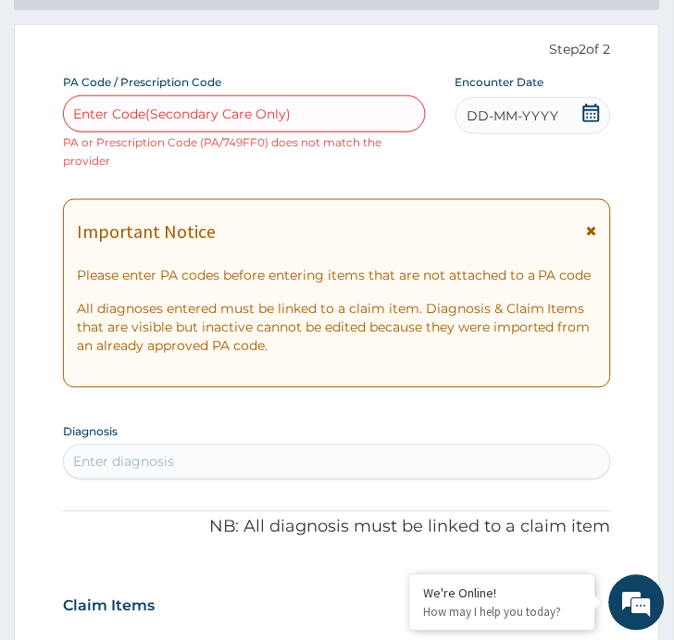
scroll to position [0, 0]
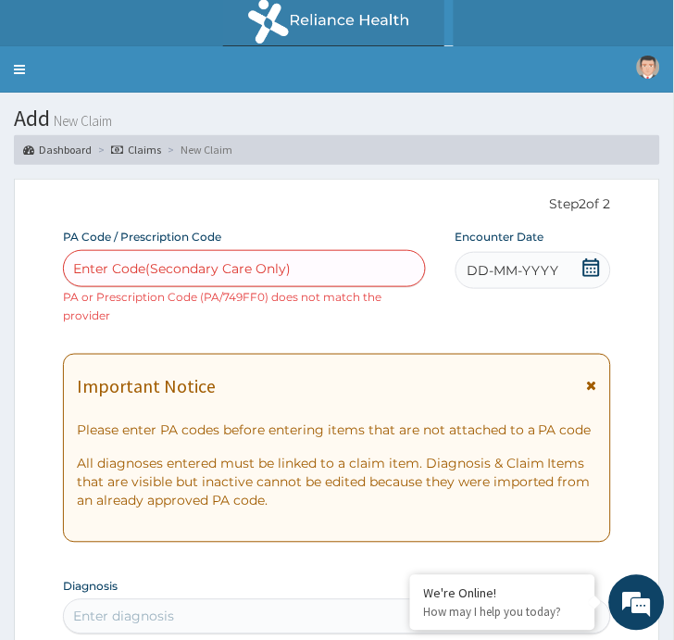
click at [141, 150] on link "Claims" at bounding box center [136, 150] width 50 height 16
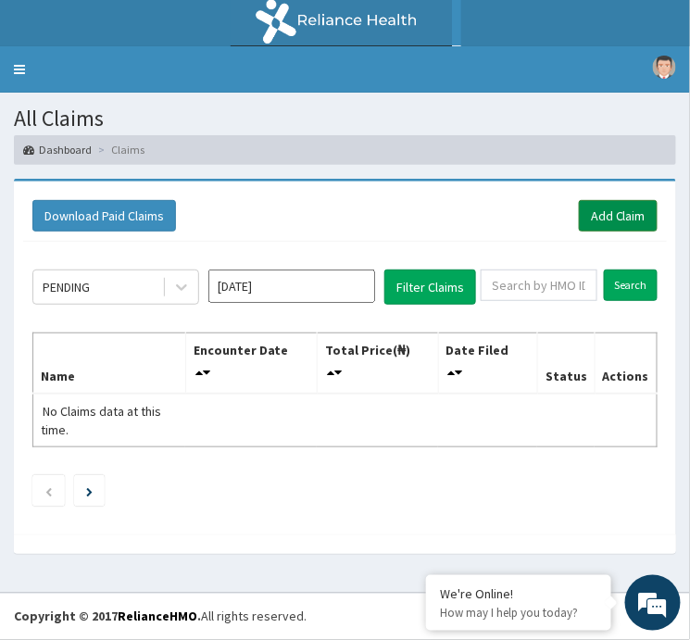
click at [620, 210] on link "Add Claim" at bounding box center [618, 215] width 79 height 31
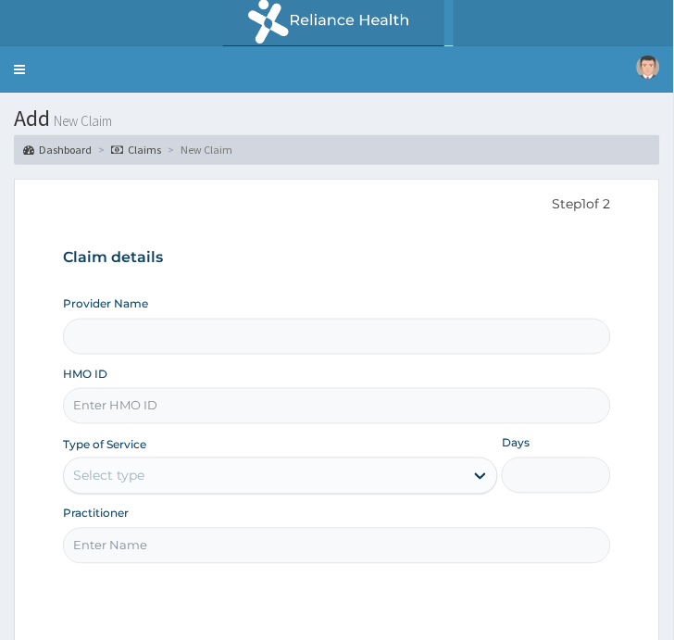
click at [210, 417] on input "HMO ID" at bounding box center [337, 406] width 548 height 36
paste input "WRY/10087/B"
type input "WRY/10087/B"
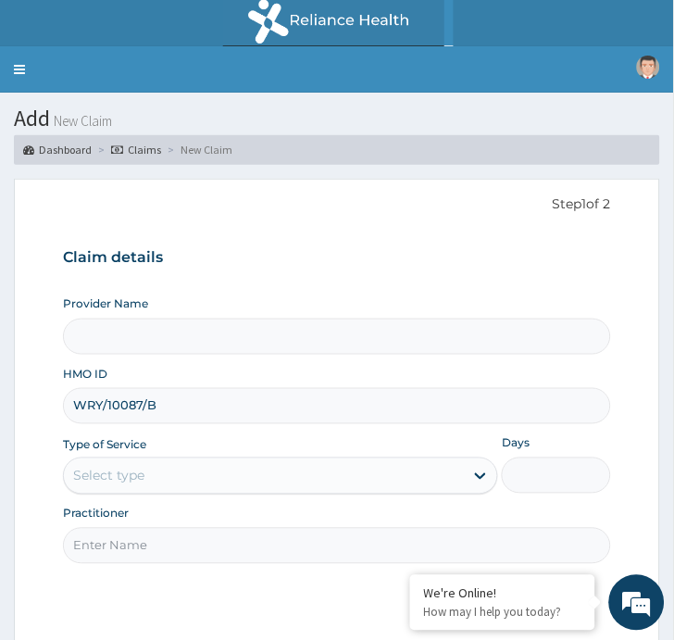
type input "[PERSON_NAME] Dental Clinic - [GEOGRAPHIC_DATA]"
type input "WRY/10087/B"
click at [310, 492] on div "Select type" at bounding box center [280, 475] width 435 height 37
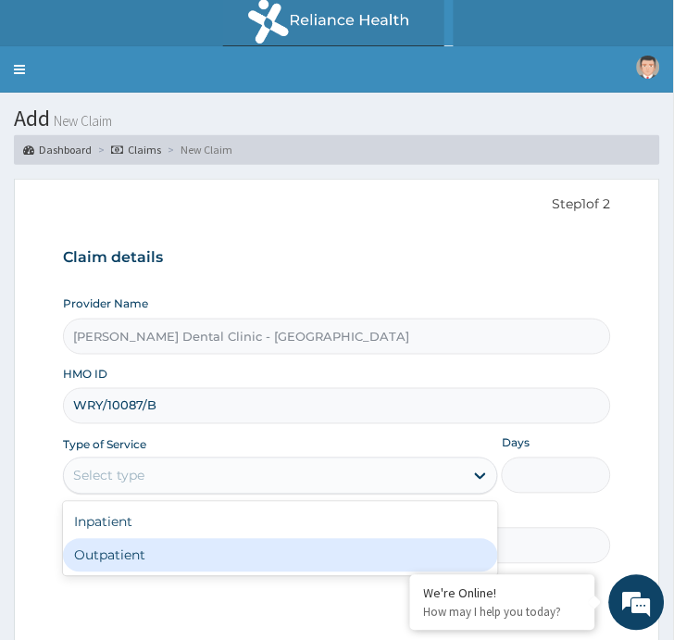
click at [220, 551] on div "Outpatient" at bounding box center [280, 555] width 435 height 33
type input "1"
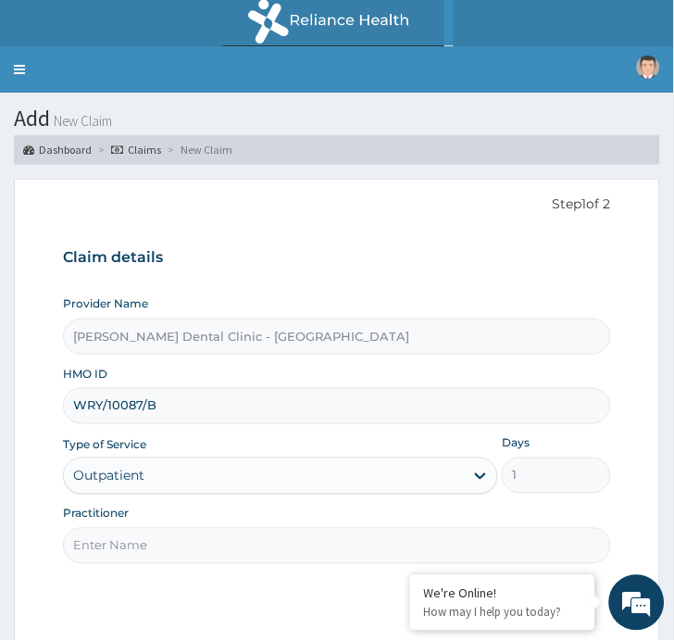
click at [287, 574] on div "Step 1 of 2 Claim details Provider Name [PERSON_NAME] Dental Clinic - Lekki HMO…" at bounding box center [337, 418] width 548 height 448
click at [259, 550] on input "Practitioner" at bounding box center [337, 546] width 548 height 36
type input "Dr [PERSON_NAME]"
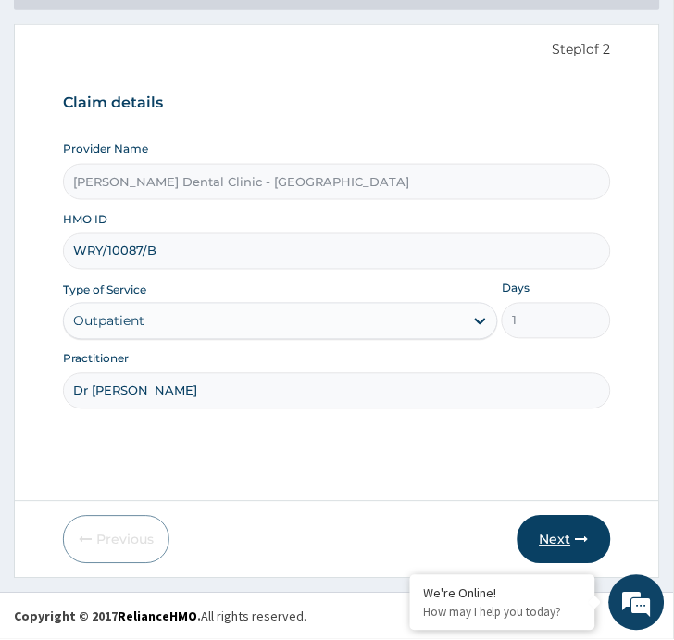
click at [585, 541] on icon "button" at bounding box center [582, 539] width 13 height 13
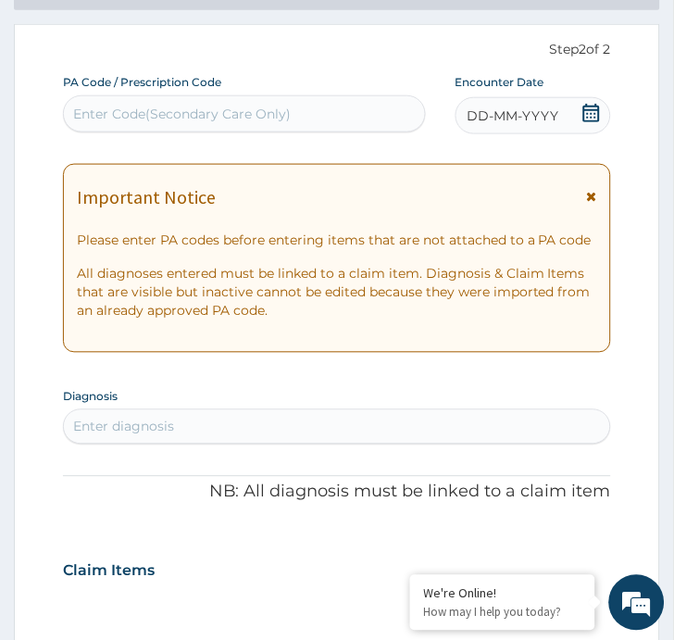
click at [306, 117] on div "Enter Code(Secondary Care Only)" at bounding box center [244, 114] width 361 height 30
paste input "PA/AF60D3"
type input "PA/AF60D3"
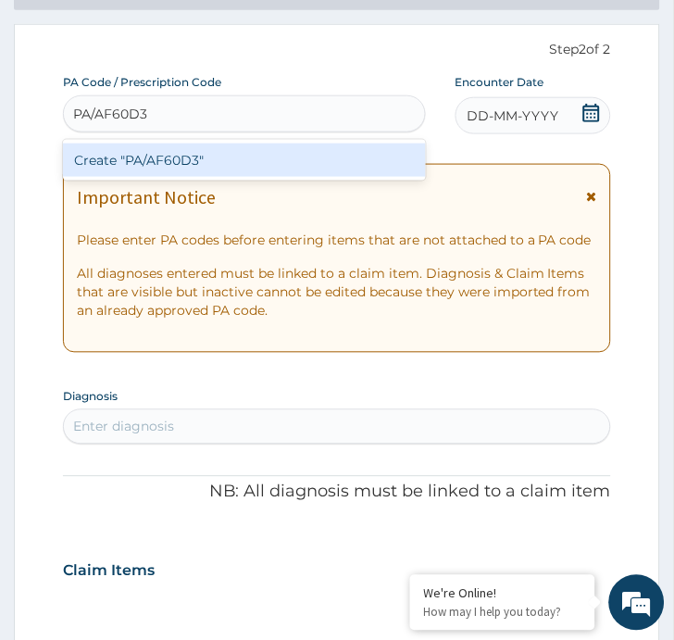
click at [271, 160] on div "Create "PA/AF60D3"" at bounding box center [244, 159] width 363 height 33
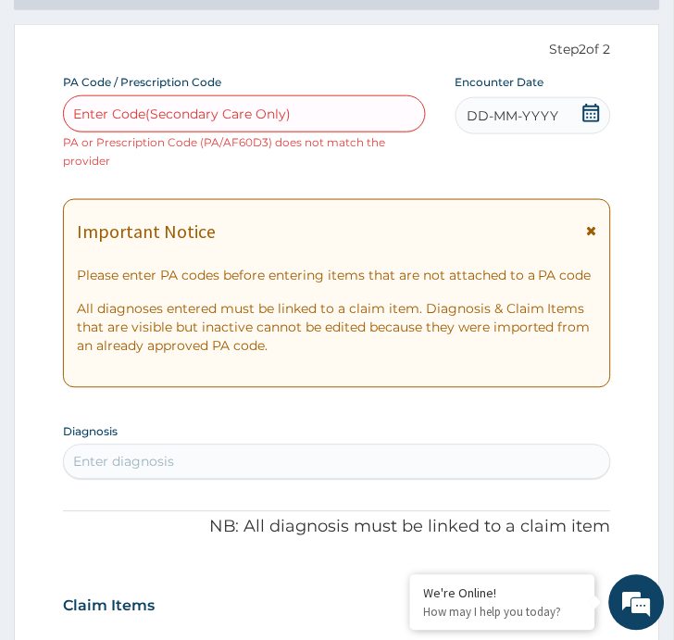
click at [208, 121] on div "Enter Code(Secondary Care Only)" at bounding box center [182, 114] width 218 height 19
paste input "PA/AF60D3"
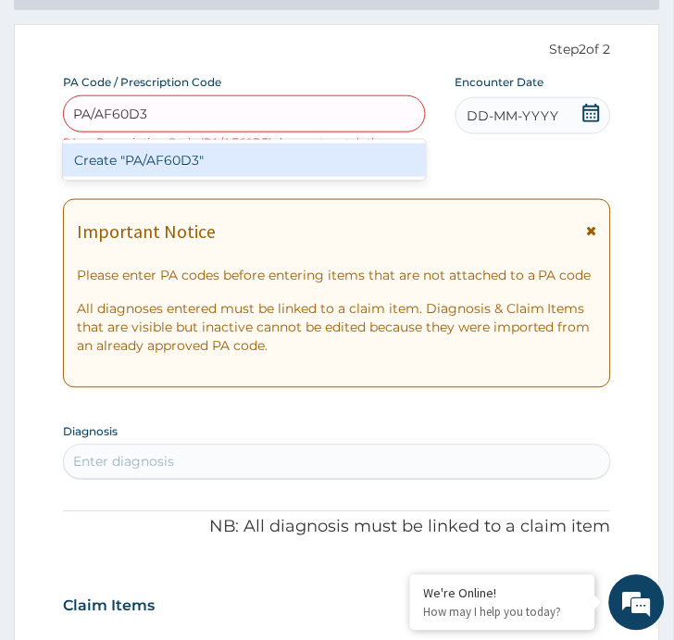
click at [124, 115] on input "PA/AF60D3" at bounding box center [111, 114] width 76 height 19
click at [126, 115] on input "PA/AF60D3" at bounding box center [111, 114] width 76 height 19
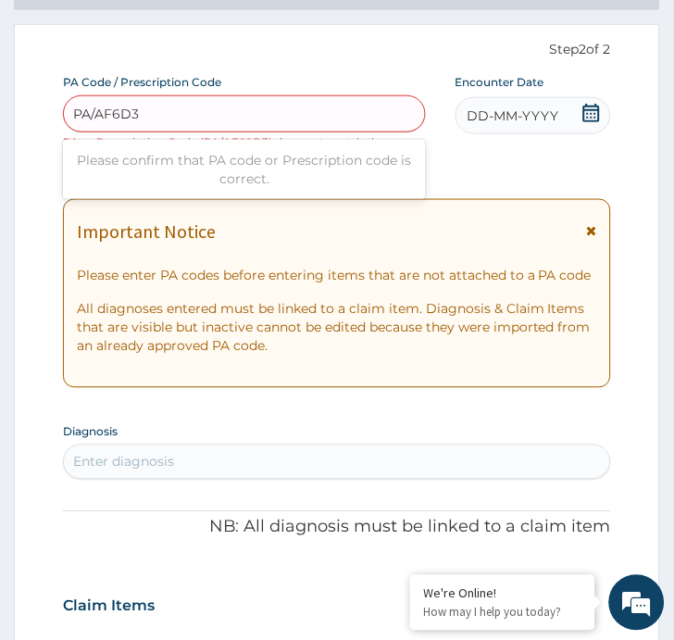
type input "PA/AF6OD3"
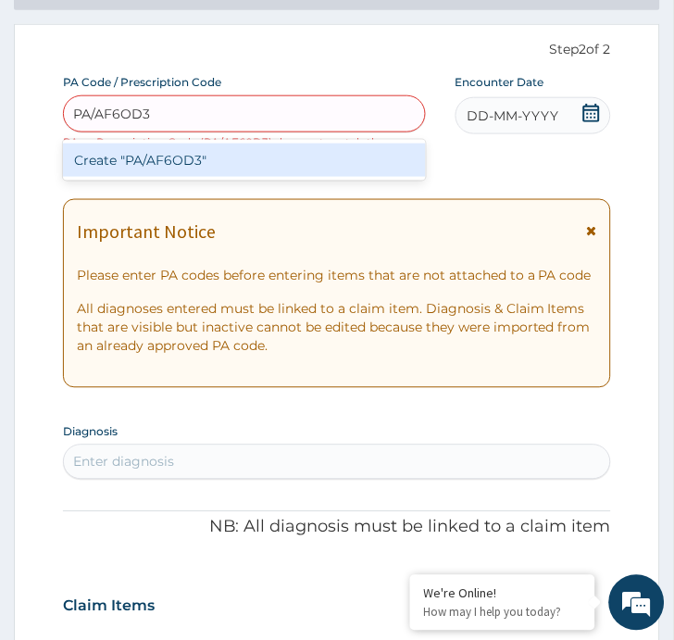
click at [227, 160] on div "Create "PA/AF6OD3"" at bounding box center [244, 159] width 363 height 33
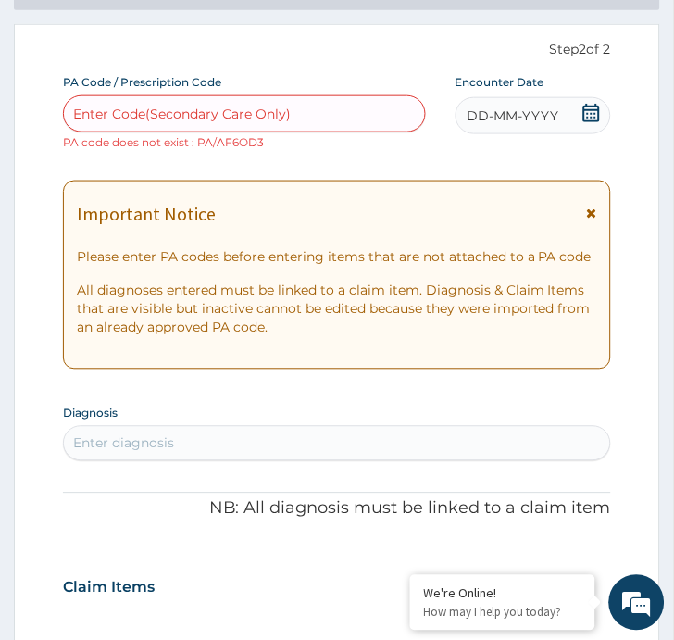
click at [198, 117] on div "Enter Code(Secondary Care Only)" at bounding box center [182, 114] width 218 height 19
paste input "PA/AF60D3"
type input "PA/AF60D3"
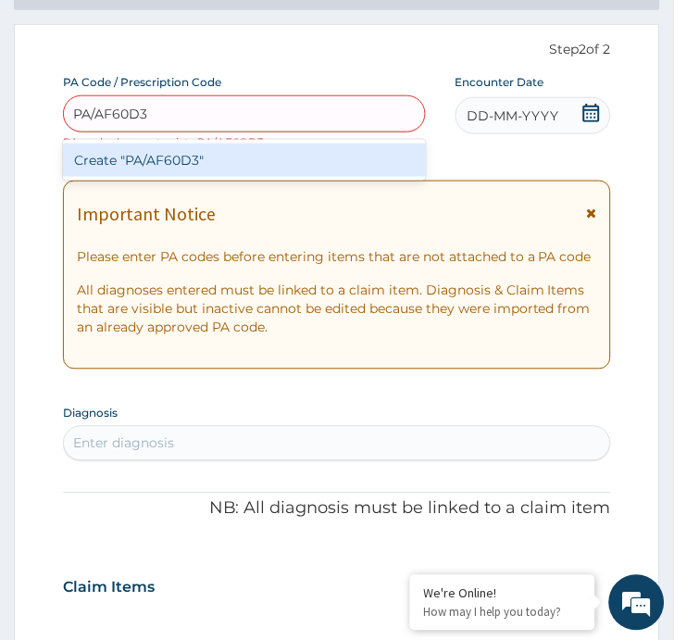
click at [214, 151] on div "Create "PA/AF60D3"" at bounding box center [244, 159] width 363 height 33
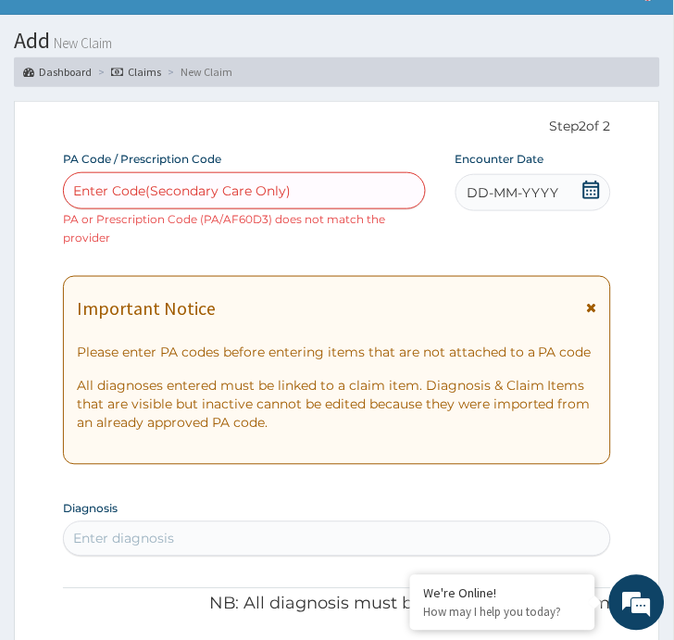
scroll to position [0, 0]
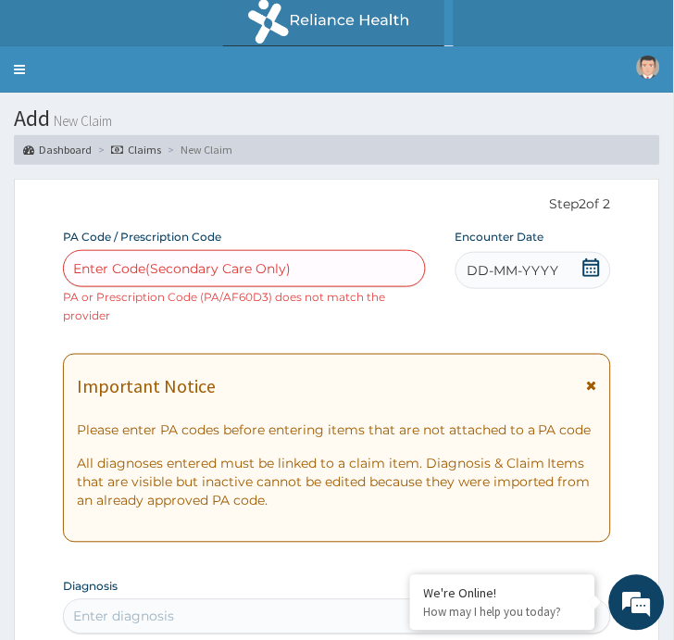
click at [131, 143] on link "Claims" at bounding box center [136, 150] width 50 height 16
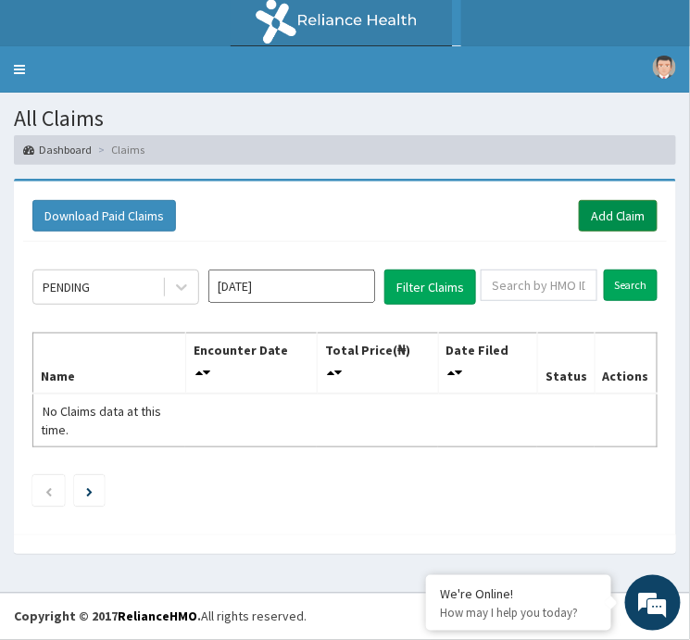
click at [642, 218] on link "Add Claim" at bounding box center [618, 215] width 79 height 31
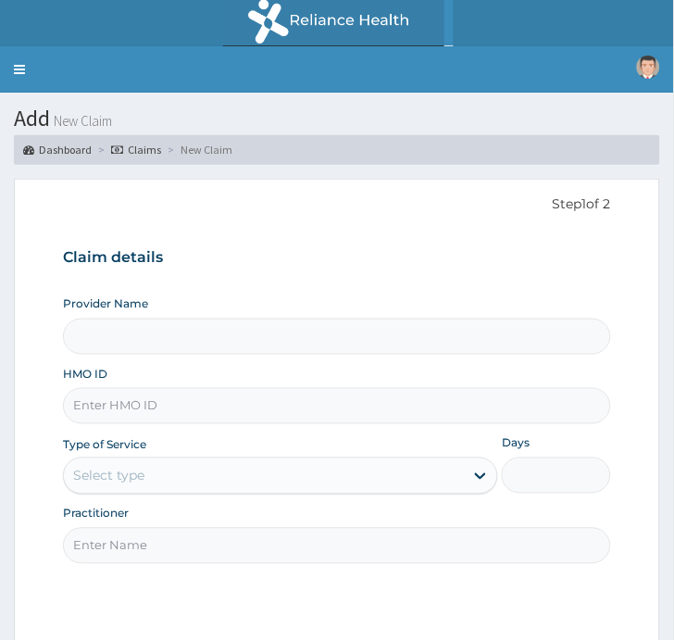
drag, startPoint x: 0, startPoint y: 0, endPoint x: 188, endPoint y: 419, distance: 459.5
click at [188, 419] on input "HMO ID" at bounding box center [337, 406] width 548 height 36
type input "[PERSON_NAME] Dental Clinic - [GEOGRAPHIC_DATA]"
paste input "CYU/10007/A"
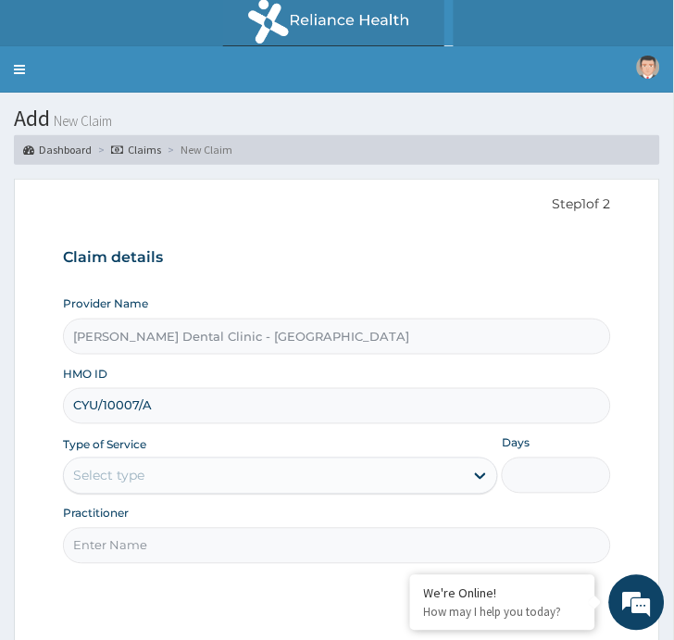
type input "CYU/10007/A"
click at [127, 486] on div "Select type" at bounding box center [264, 476] width 400 height 30
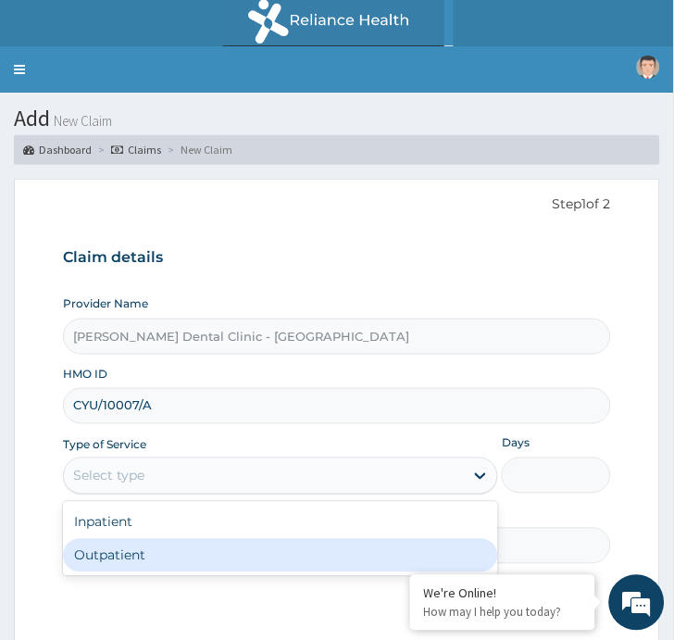
click at [159, 553] on div "Outpatient" at bounding box center [280, 555] width 435 height 33
type input "1"
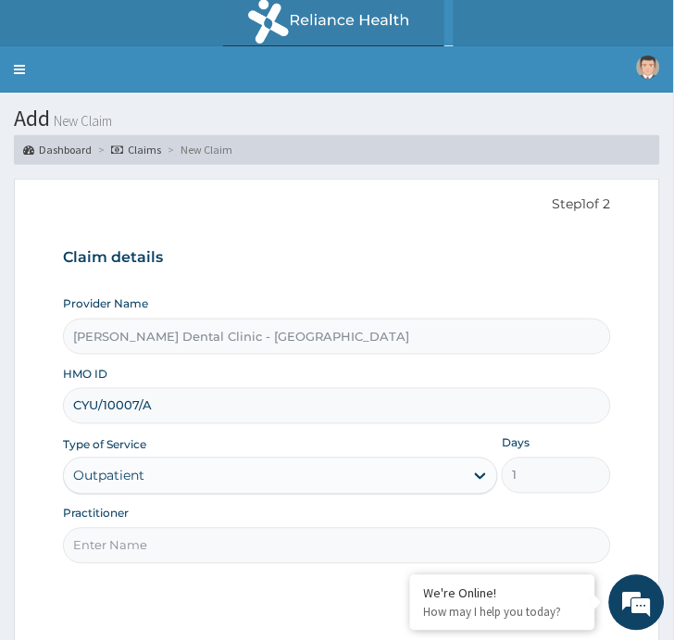
click at [131, 541] on input "Practitioner" at bounding box center [337, 546] width 548 height 36
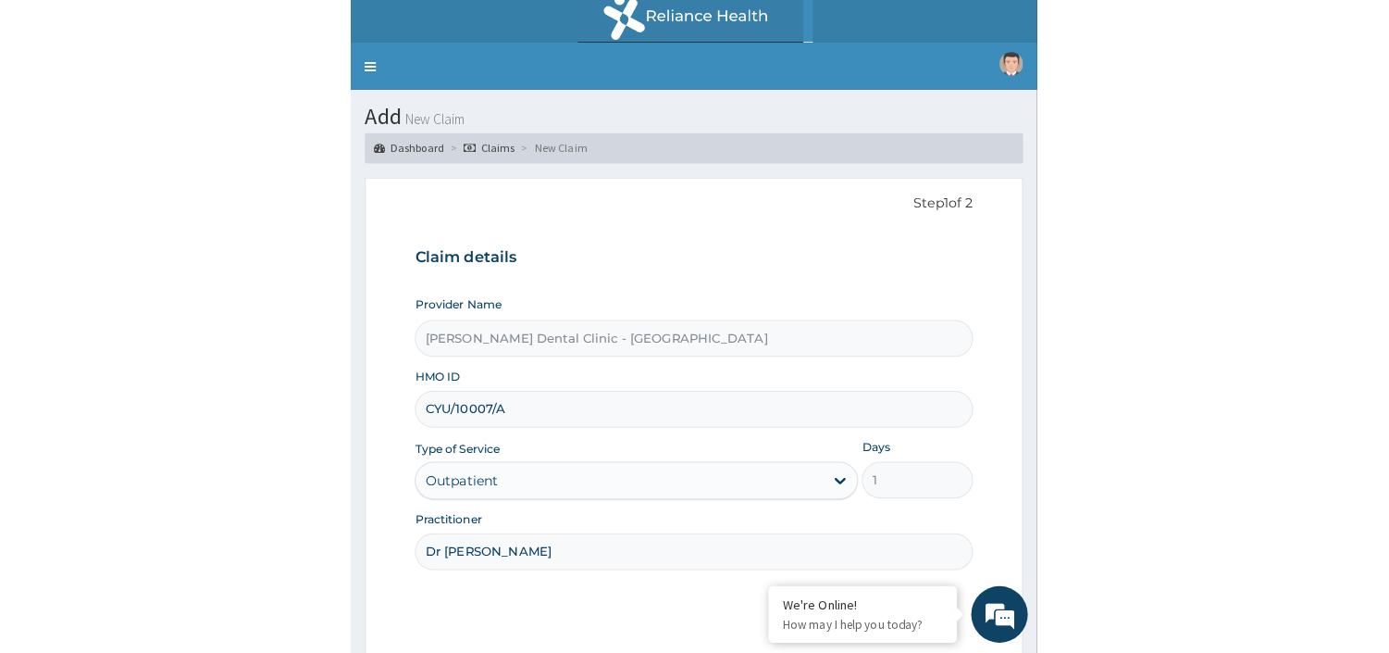
scroll to position [155, 0]
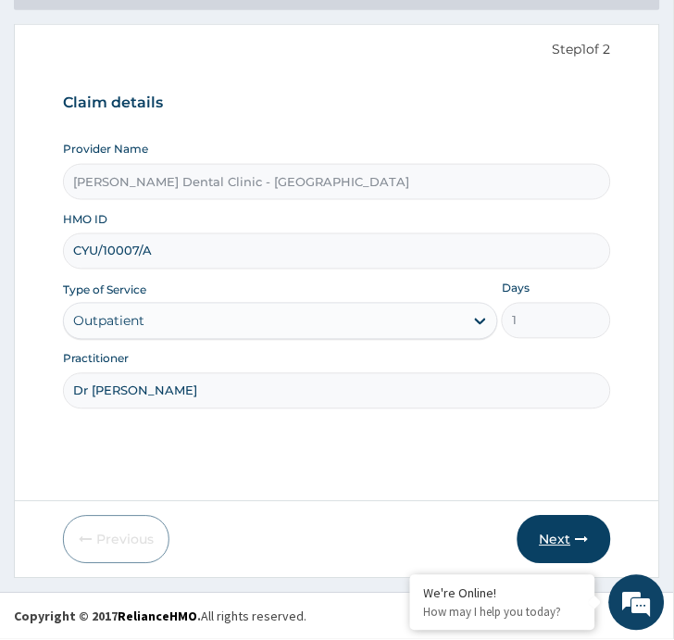
type input "Dr [PERSON_NAME]"
click at [528, 546] on button "Next" at bounding box center [563, 540] width 93 height 48
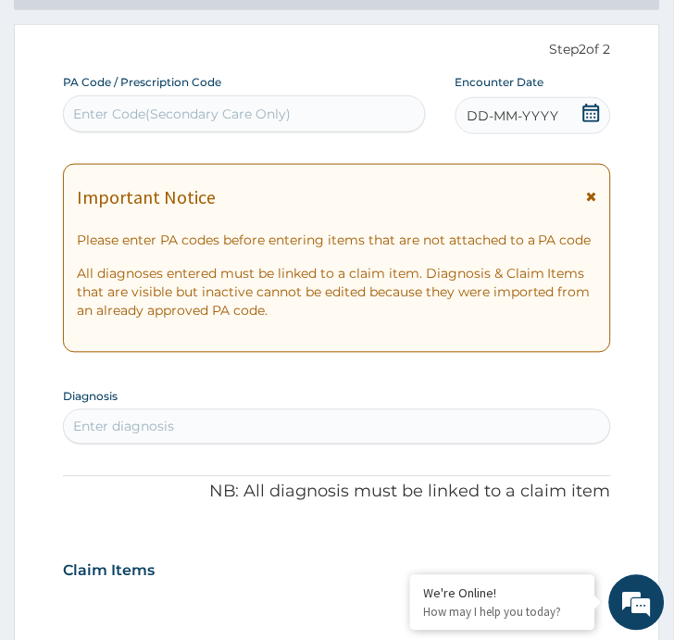
click at [299, 106] on div "Enter Code(Secondary Care Only)" at bounding box center [244, 114] width 361 height 30
paste input "PA/BBFIB6"
type input "PA/BBFIB6"
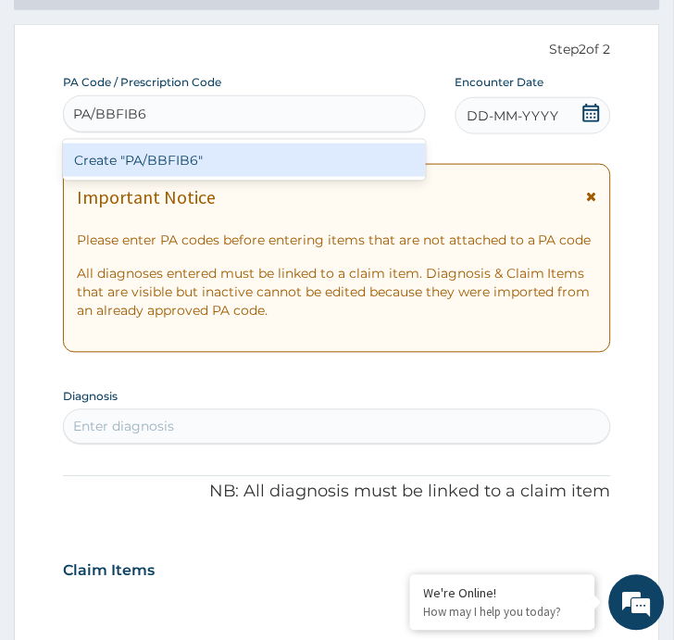
click at [145, 157] on div "Create "PA/BBFIB6"" at bounding box center [244, 159] width 363 height 33
